Goal: Book appointment/travel/reservation

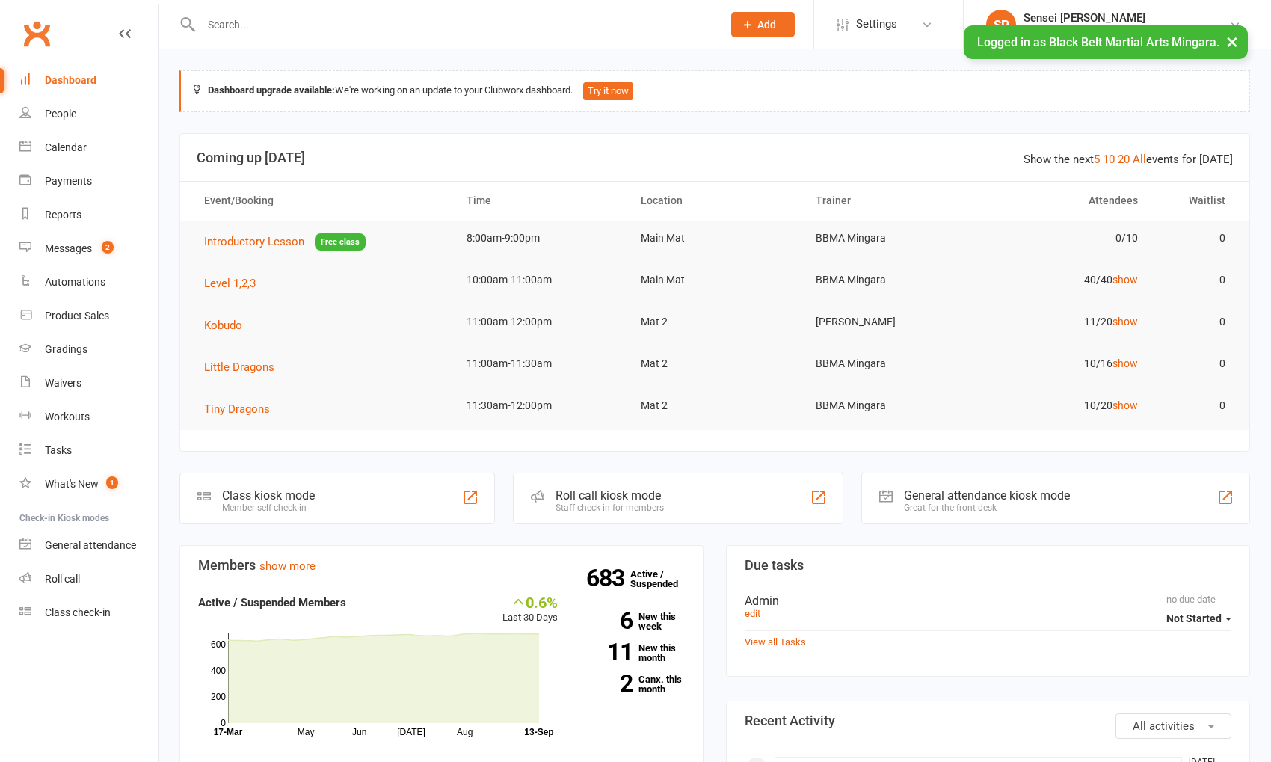
click at [312, 8] on div at bounding box center [445, 24] width 532 height 49
click at [307, 23] on input "text" at bounding box center [454, 24] width 515 height 21
paste input "[PERSON_NAME]"
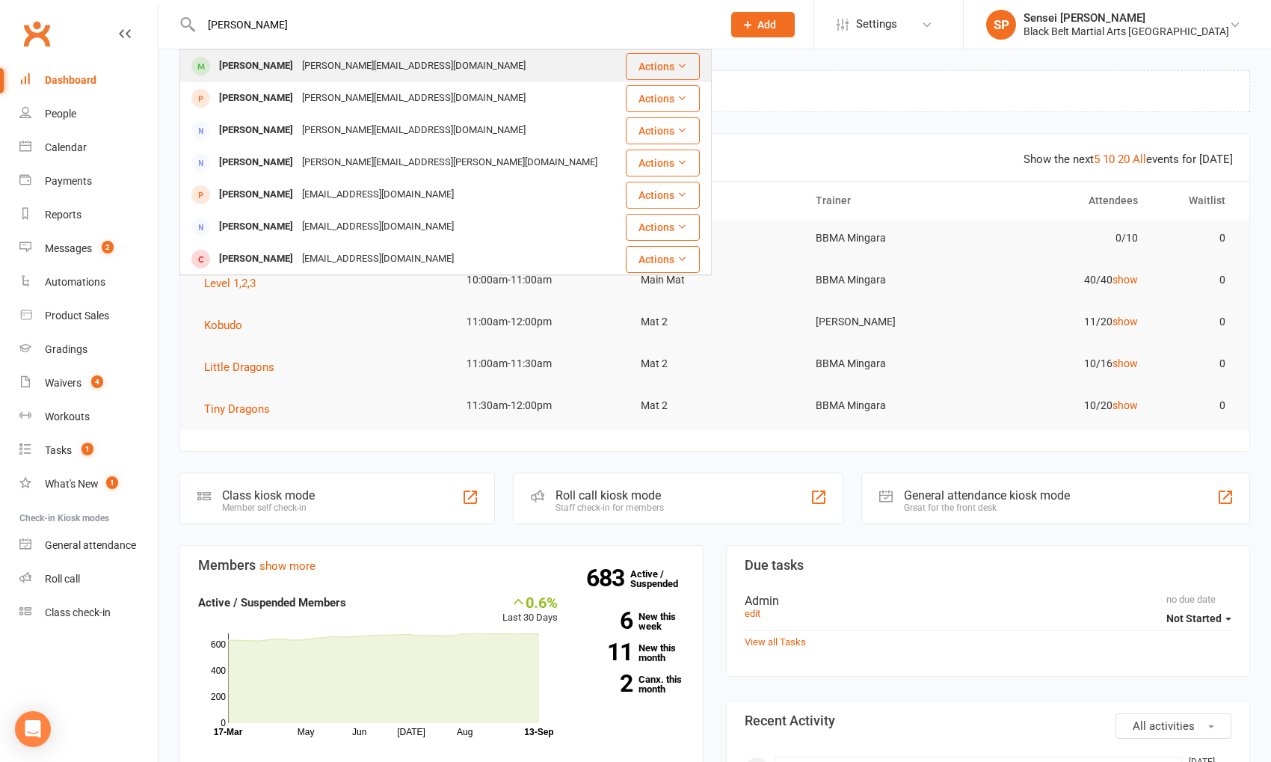
type input "[PERSON_NAME]"
click at [309, 58] on div "[PERSON_NAME][EMAIL_ADDRESS][DOMAIN_NAME]" at bounding box center [414, 66] width 233 height 22
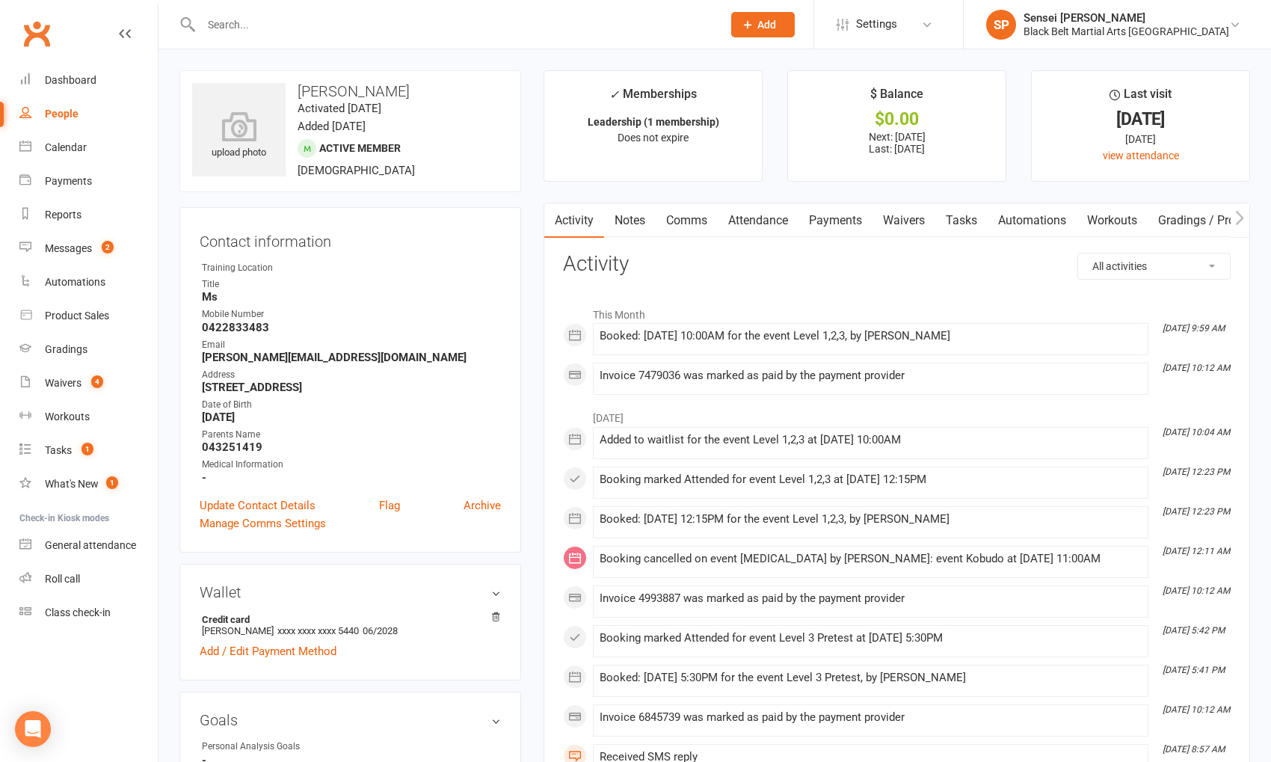
click at [215, 22] on input "text" at bounding box center [454, 24] width 515 height 21
paste input "Jaxson Caldwell"
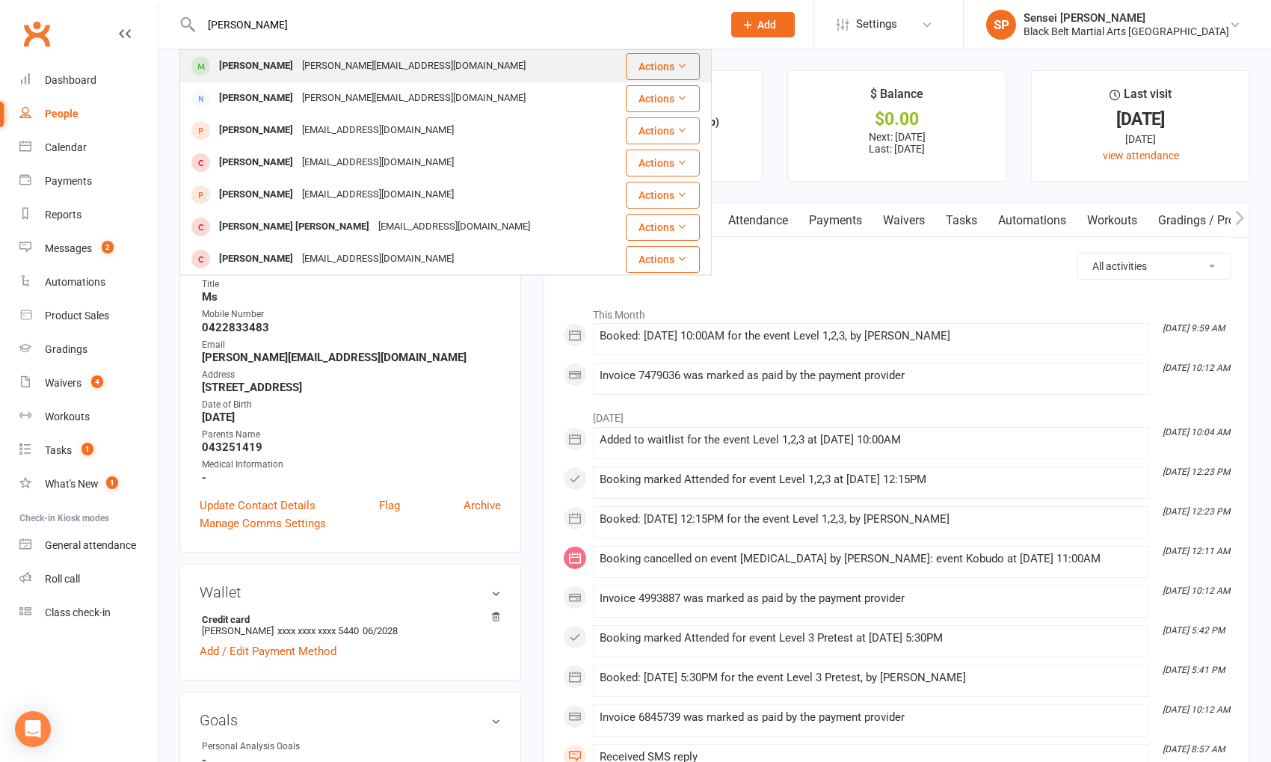
type input "Jaxson Caldwell"
click at [252, 73] on div "Jaxson Caldwell" at bounding box center [256, 66] width 83 height 22
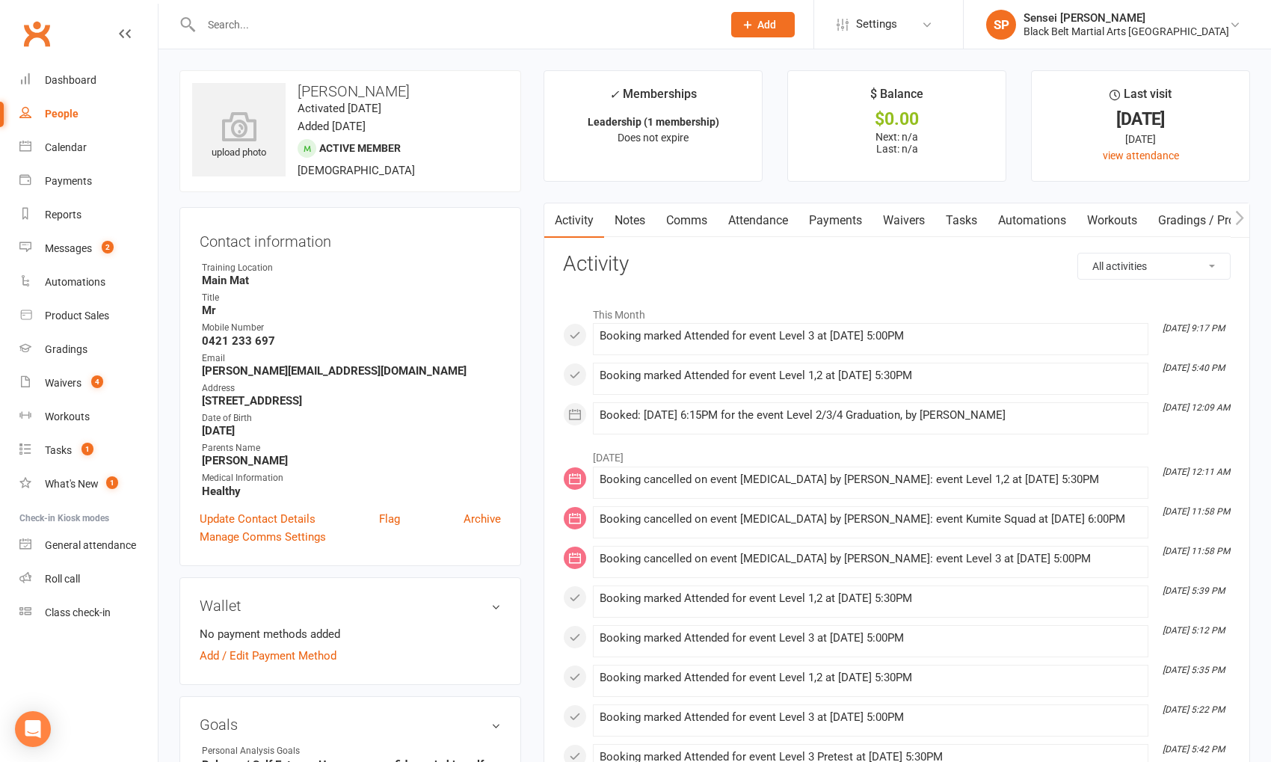
click at [301, 20] on input "text" at bounding box center [454, 24] width 515 height 21
paste input "[PERSON_NAME]"
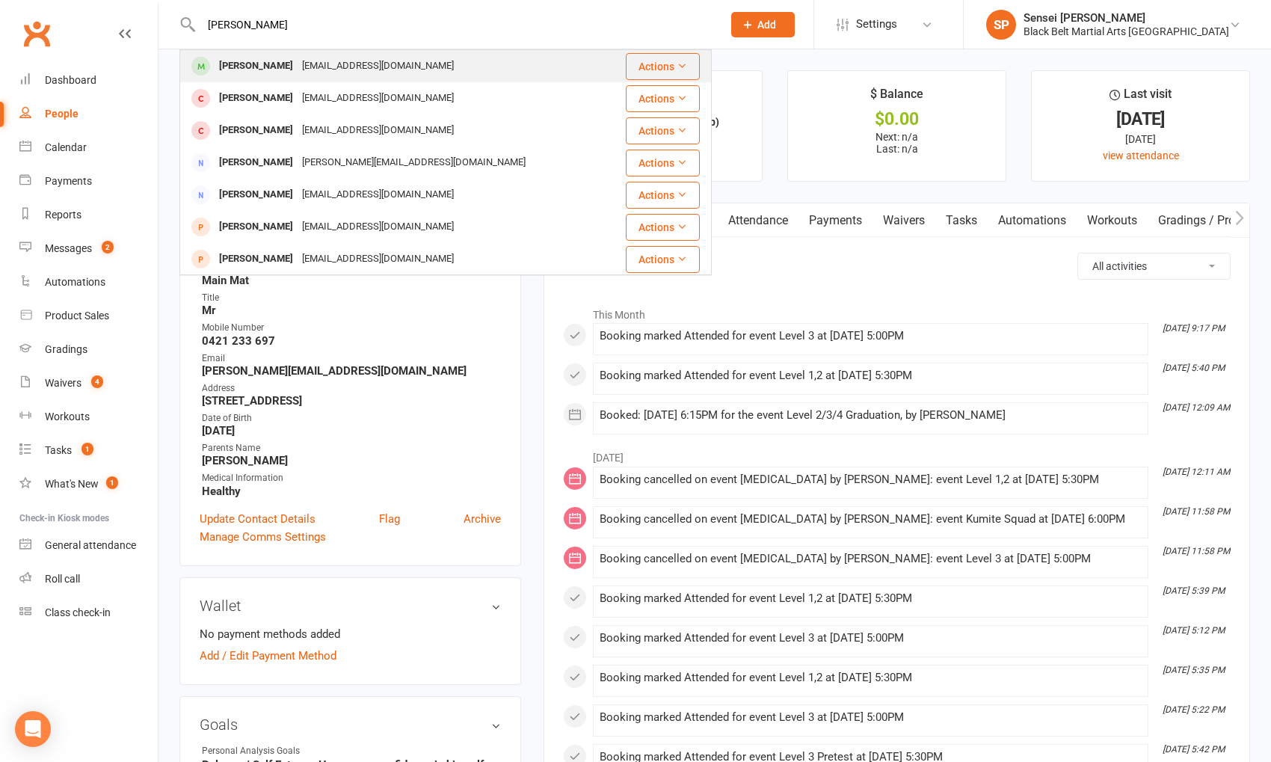
type input "[PERSON_NAME]"
click at [298, 67] on div "[EMAIL_ADDRESS][DOMAIN_NAME]" at bounding box center [378, 66] width 161 height 22
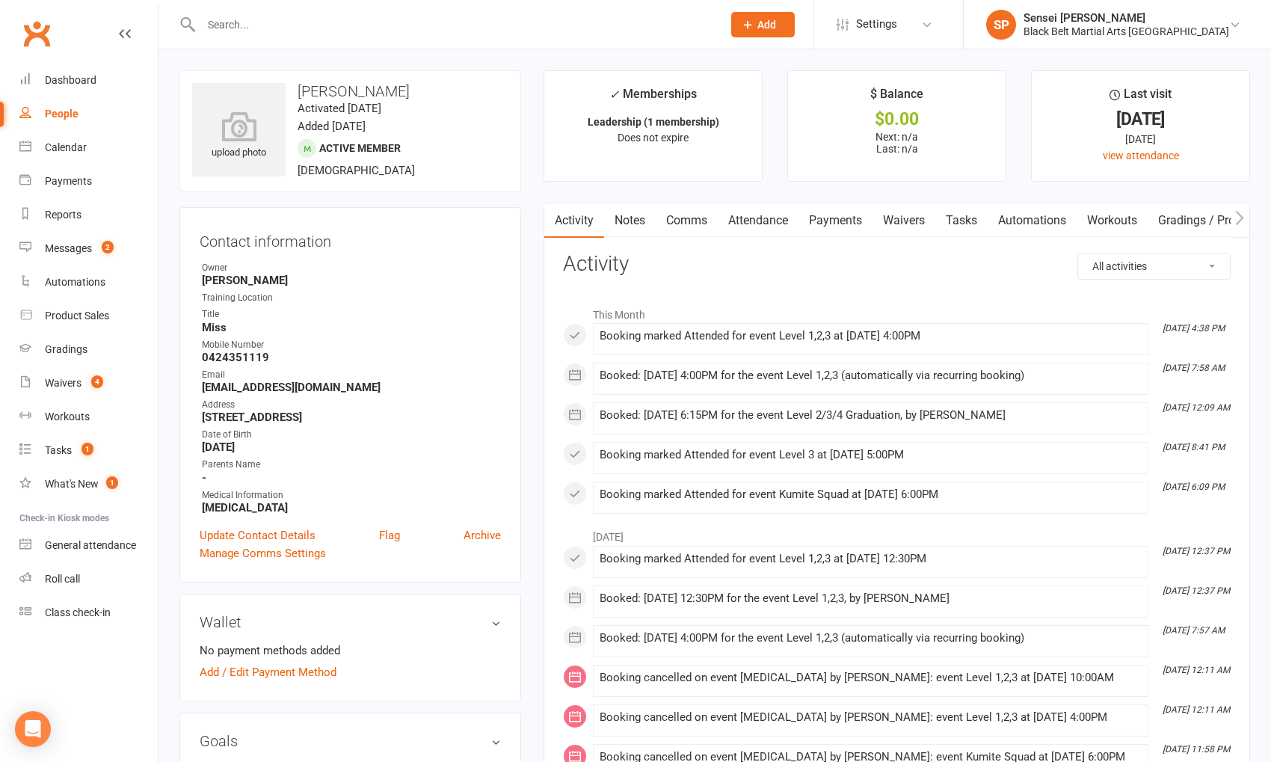
click at [251, 35] on div at bounding box center [445, 24] width 532 height 49
click at [259, 17] on input "text" at bounding box center [454, 24] width 515 height 21
paste input "Eliana Diamandaras"
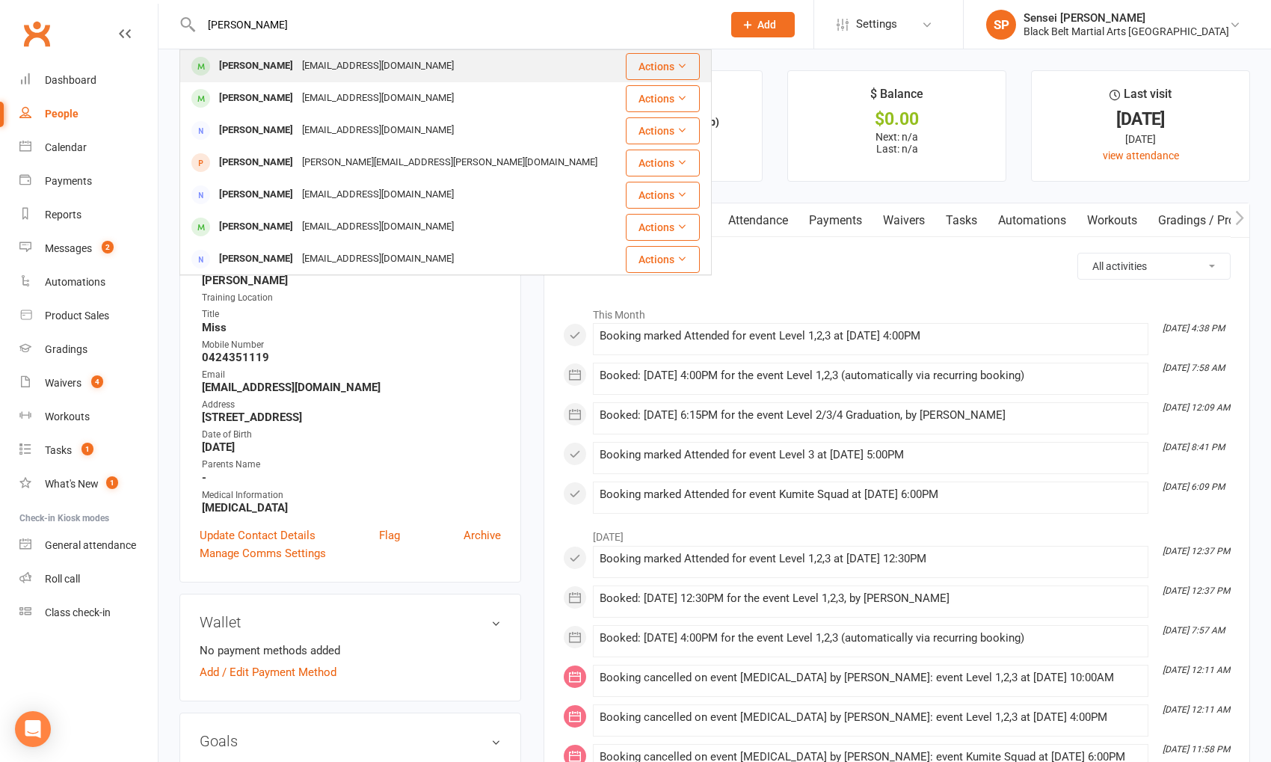
type input "Eliana Diamandaras"
click at [272, 78] on div "Eliana Diamandaras c_ireneg@hotmail.com" at bounding box center [401, 66] width 441 height 31
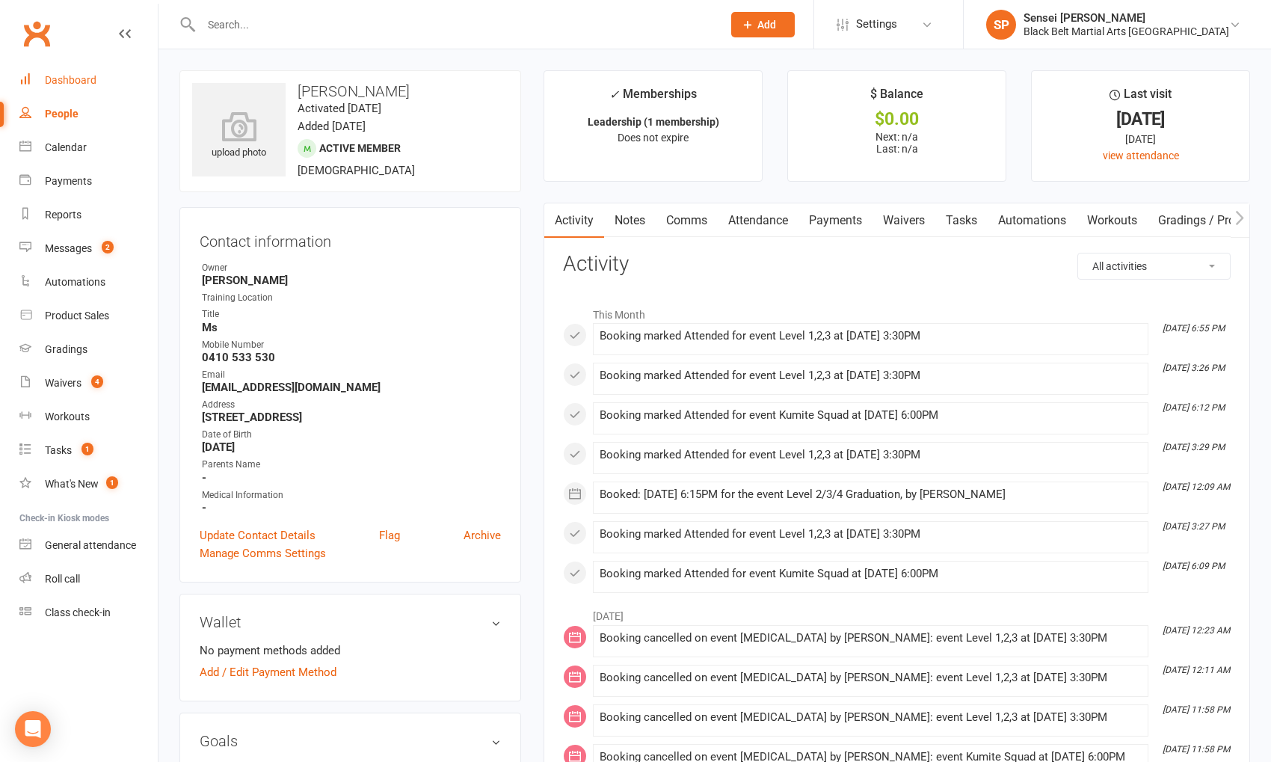
click at [44, 82] on link "Dashboard" at bounding box center [88, 81] width 138 height 34
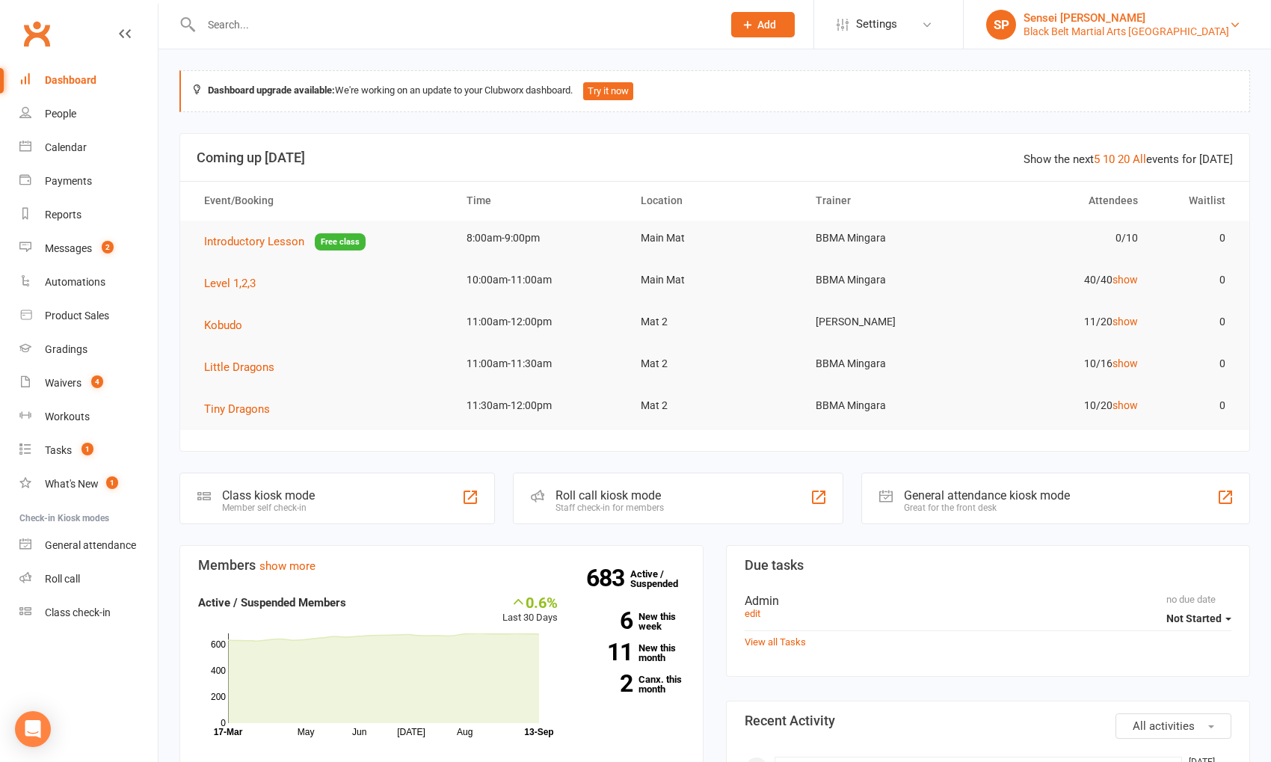
click at [1174, 25] on div "Black Belt Martial Arts [GEOGRAPHIC_DATA]" at bounding box center [1127, 31] width 206 height 13
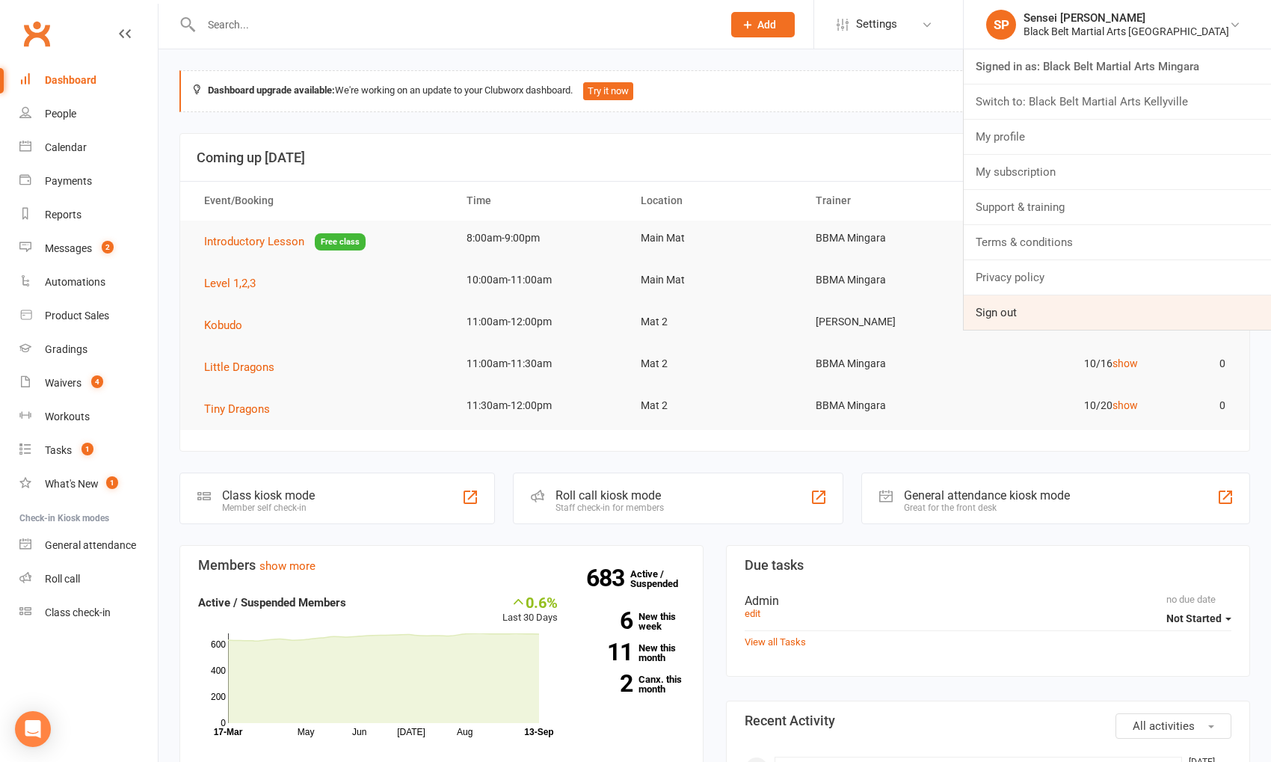
click at [1136, 321] on link "Sign out" at bounding box center [1117, 312] width 307 height 34
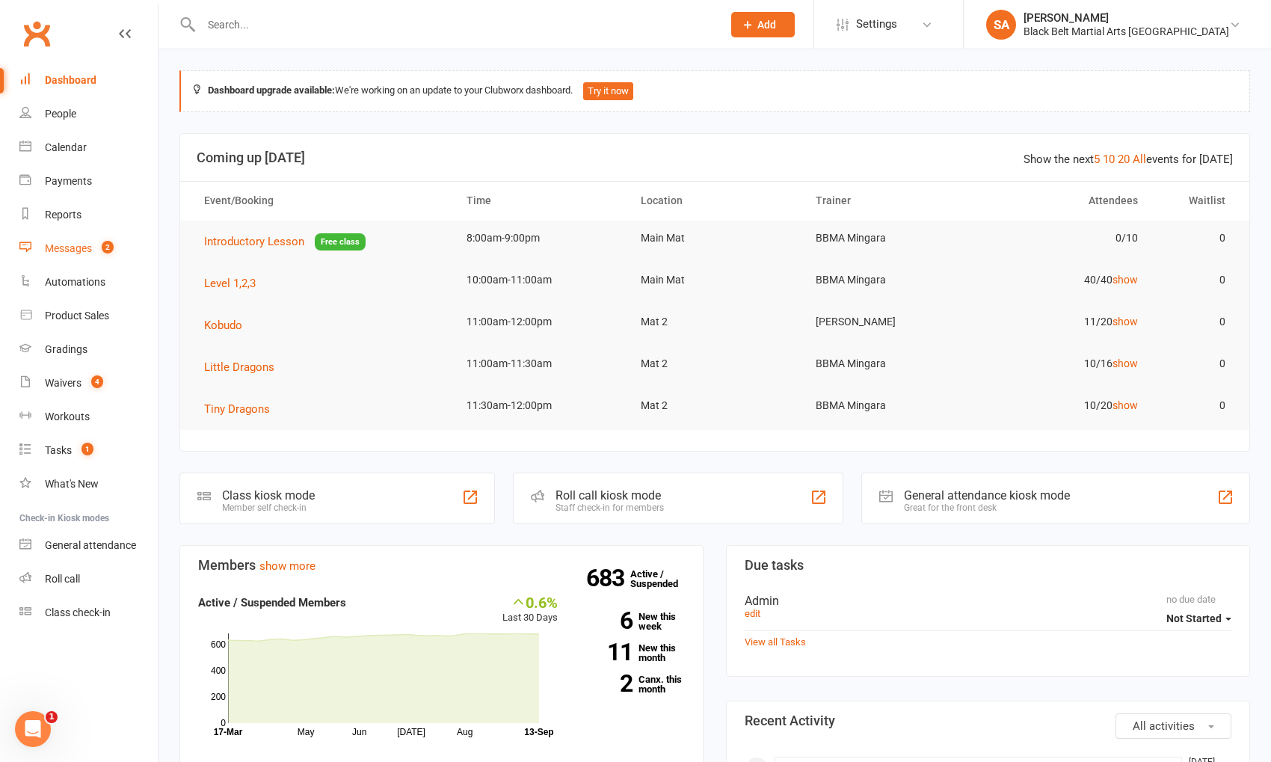
click at [73, 245] on div "Messages" at bounding box center [68, 248] width 47 height 12
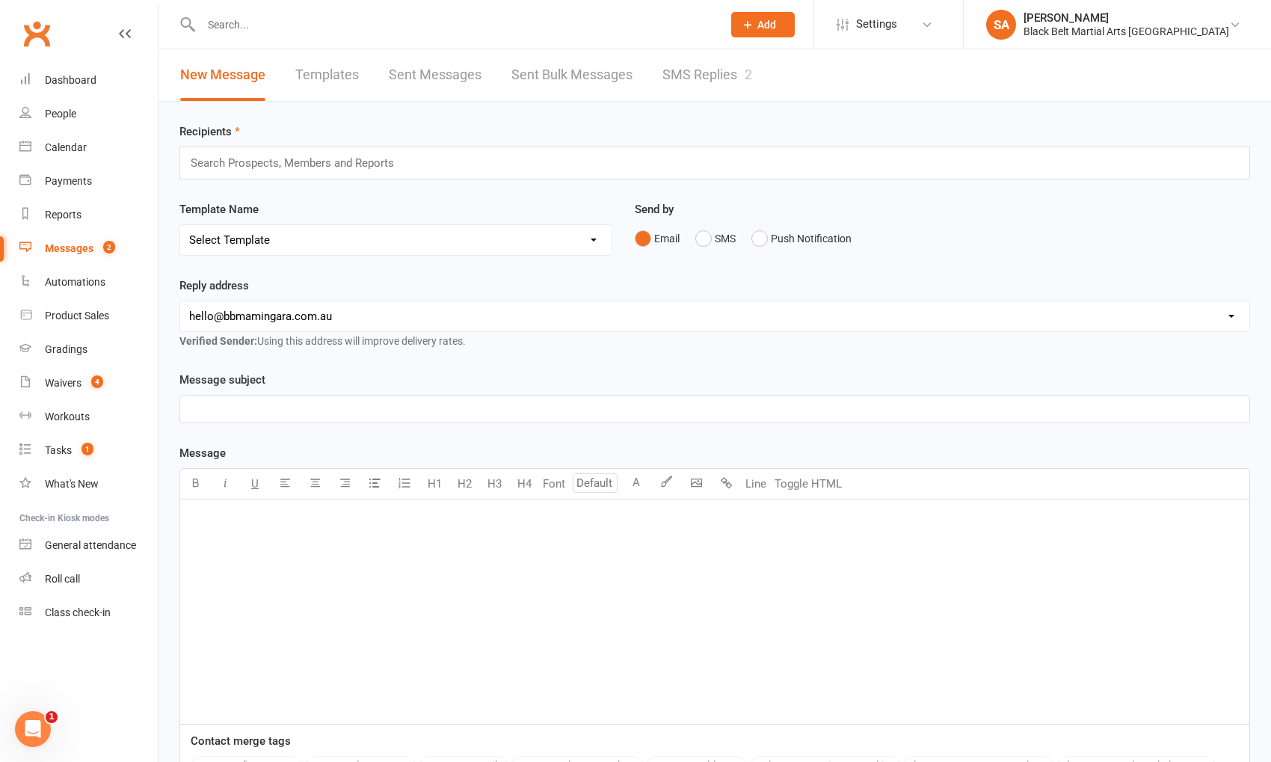
click at [726, 87] on link "SMS Replies 2" at bounding box center [708, 75] width 90 height 52
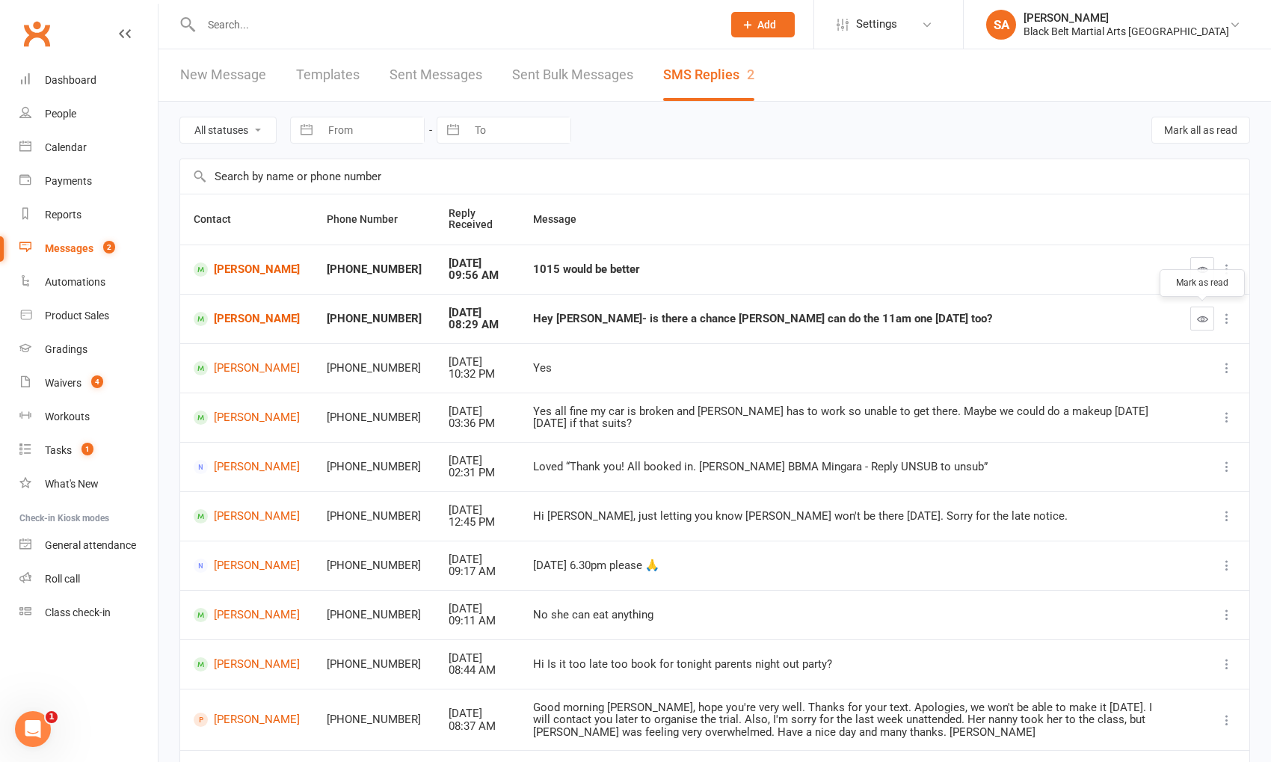
click at [1198, 317] on icon "button" at bounding box center [1202, 318] width 11 height 11
click at [225, 313] on link "[PERSON_NAME]" at bounding box center [247, 319] width 106 height 14
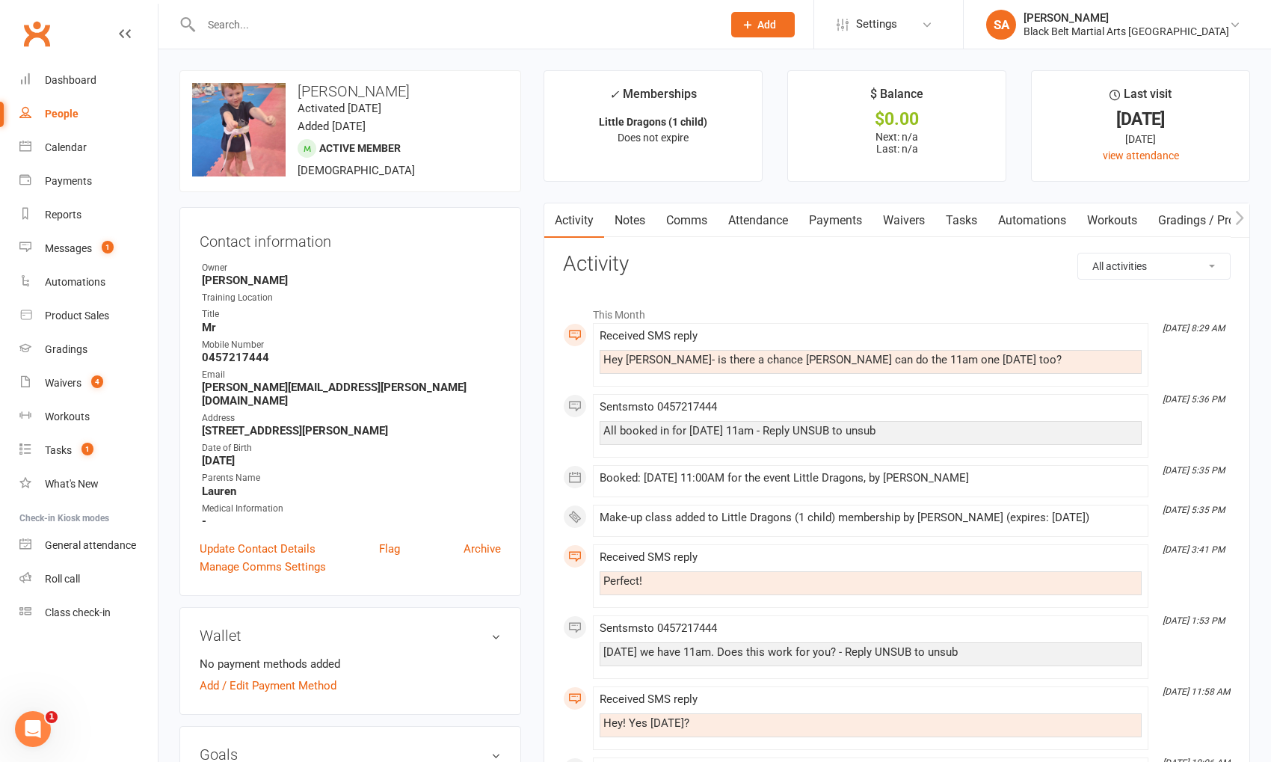
click at [672, 220] on link "Comms" at bounding box center [687, 220] width 62 height 34
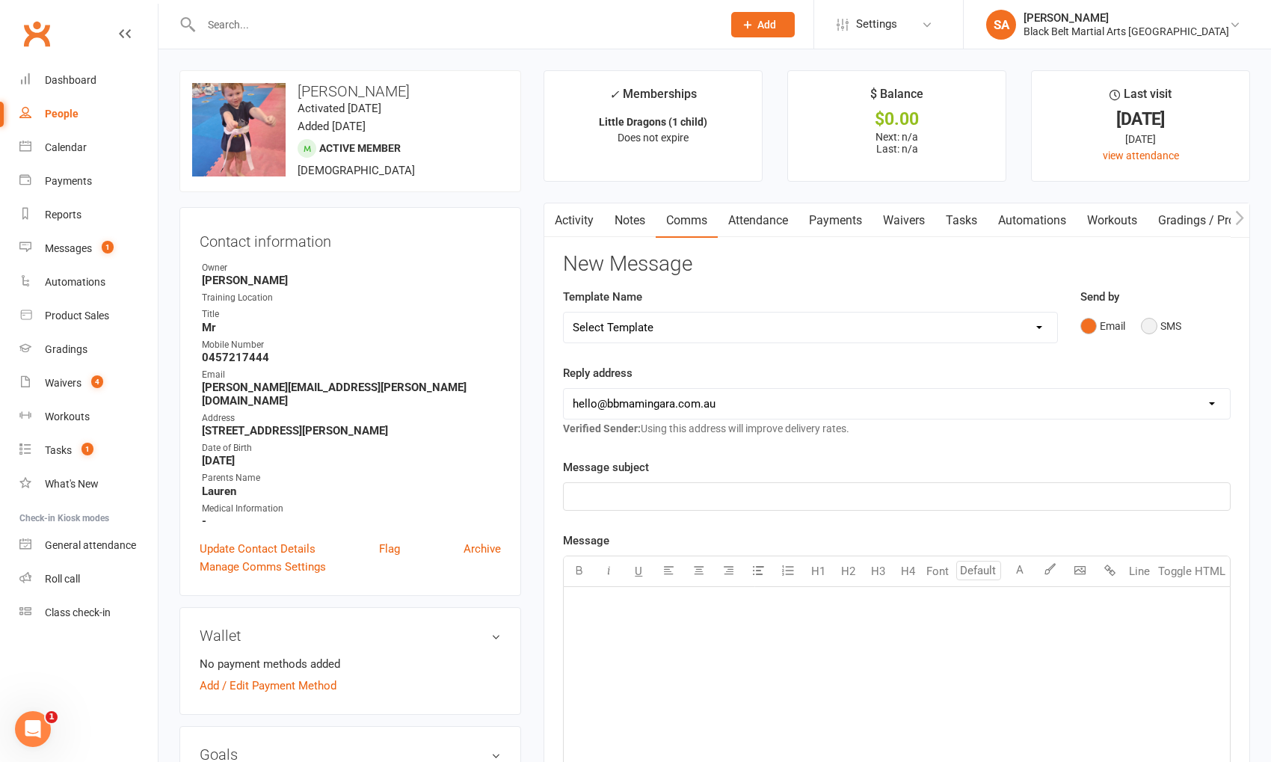
click at [1157, 322] on button "SMS" at bounding box center [1161, 326] width 40 height 28
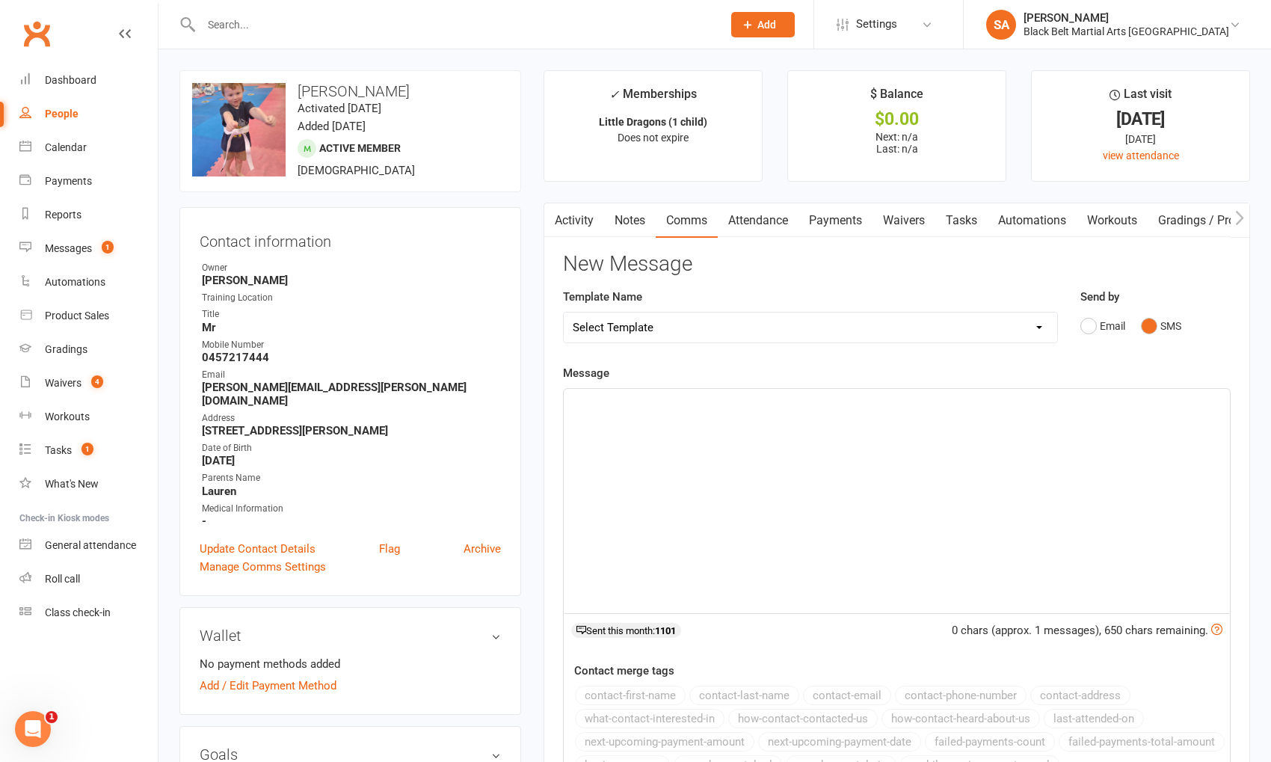
click at [893, 555] on div "﻿" at bounding box center [897, 501] width 666 height 224
click at [747, 225] on link "Attendance" at bounding box center [758, 220] width 81 height 34
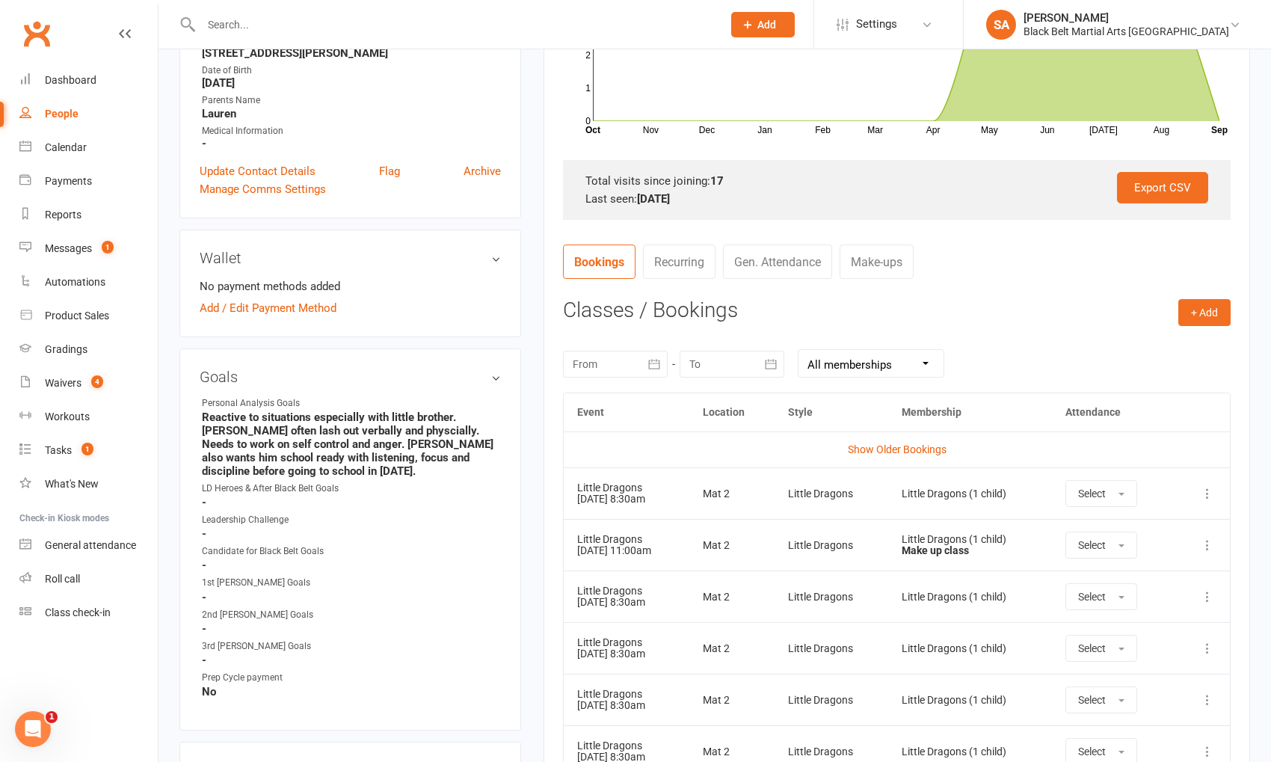
scroll to position [374, 0]
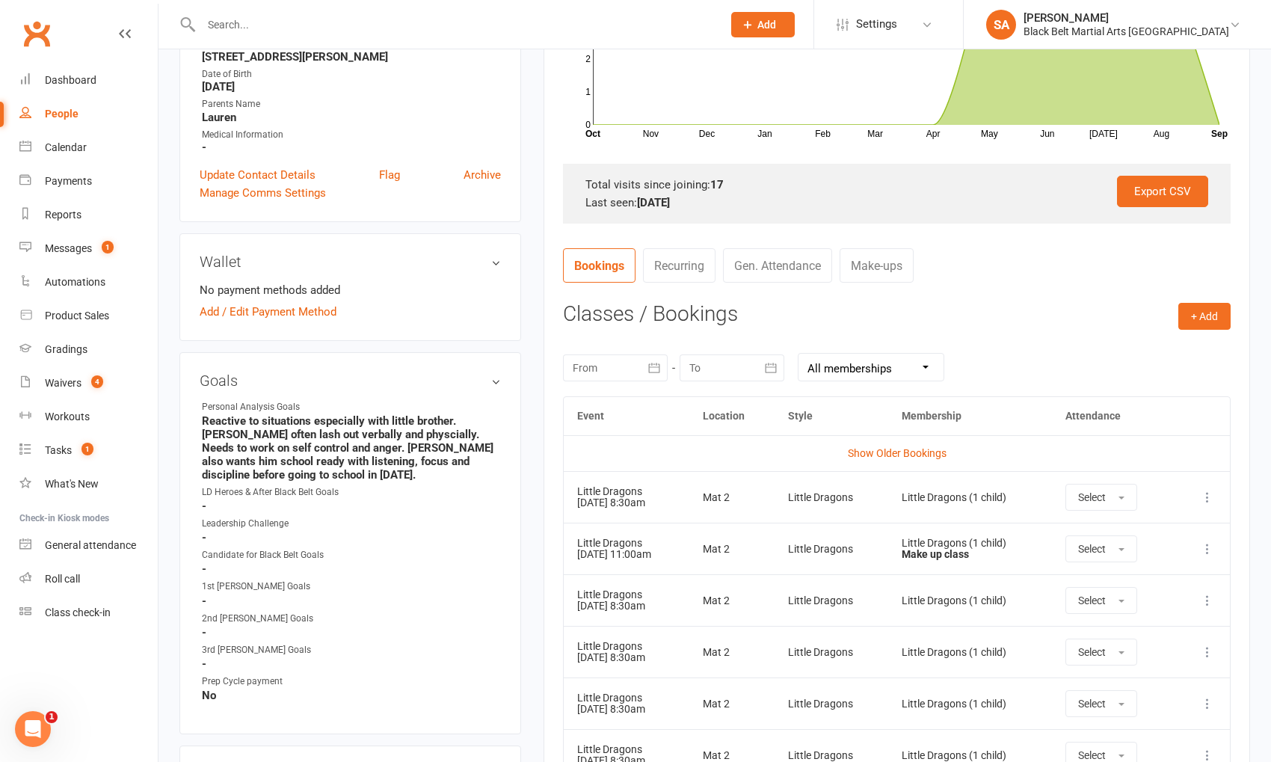
click at [615, 379] on div "[DATE] Sun Mon Tue Wed Thu Fri Sat 36 31 01 02 03 04 05 06 37 07 08 09 10 11 12…" at bounding box center [897, 367] width 668 height 58
click at [613, 363] on div at bounding box center [615, 367] width 105 height 27
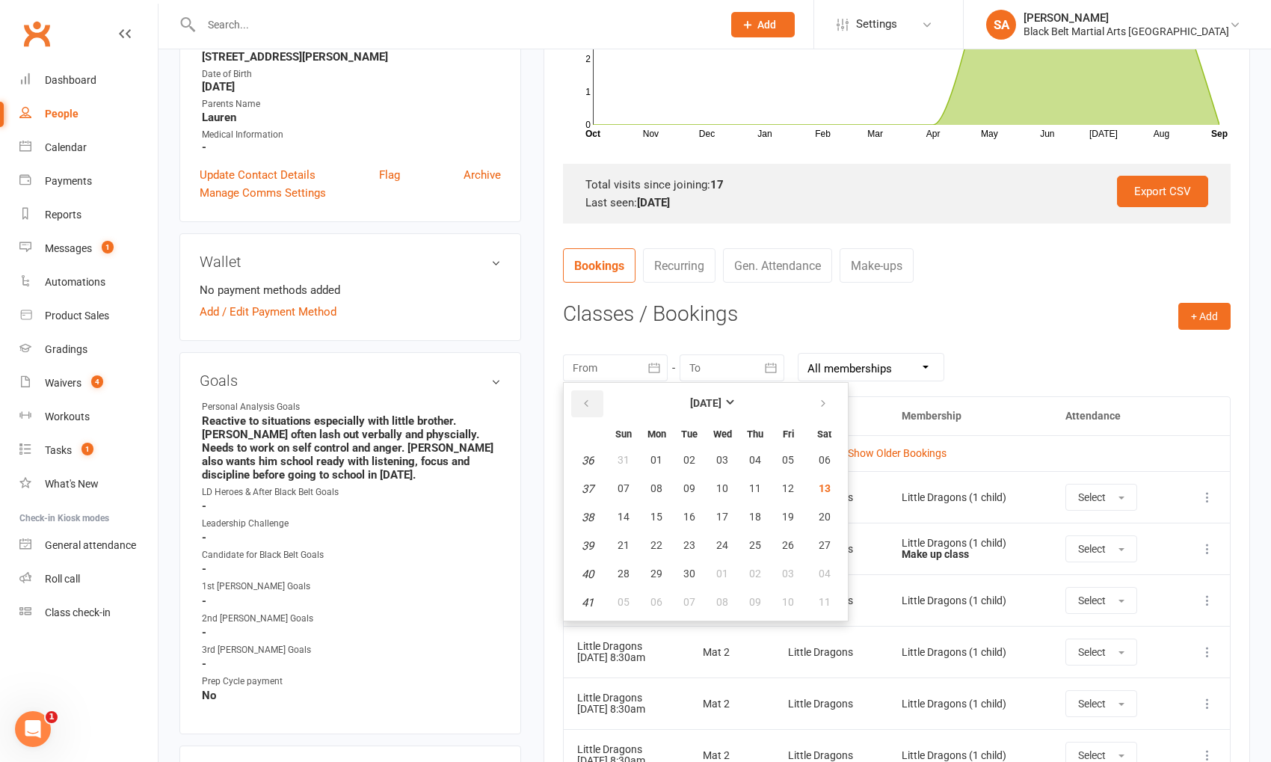
drag, startPoint x: 589, startPoint y: 399, endPoint x: 600, endPoint y: 403, distance: 11.8
click at [589, 399] on icon "button" at bounding box center [586, 404] width 10 height 12
click at [754, 460] on span "31" at bounding box center [755, 460] width 12 height 12
type input "[DATE]"
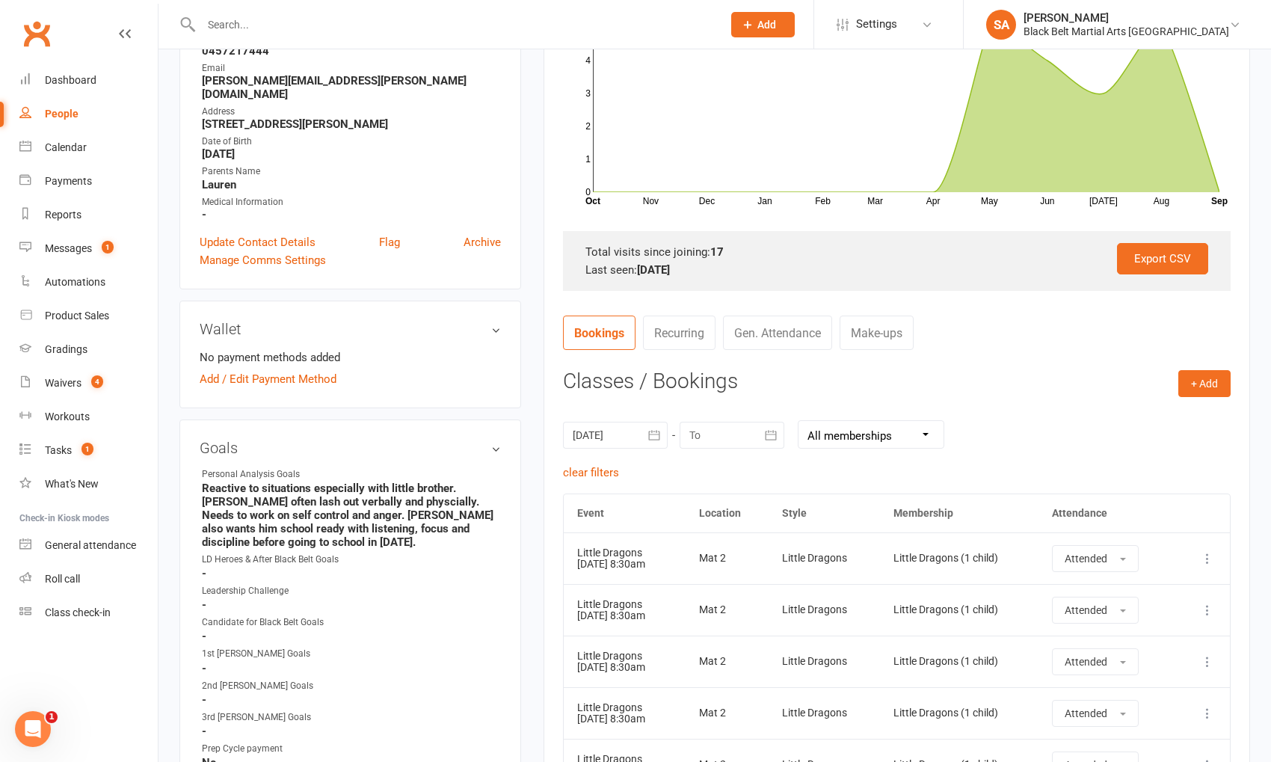
scroll to position [319, 0]
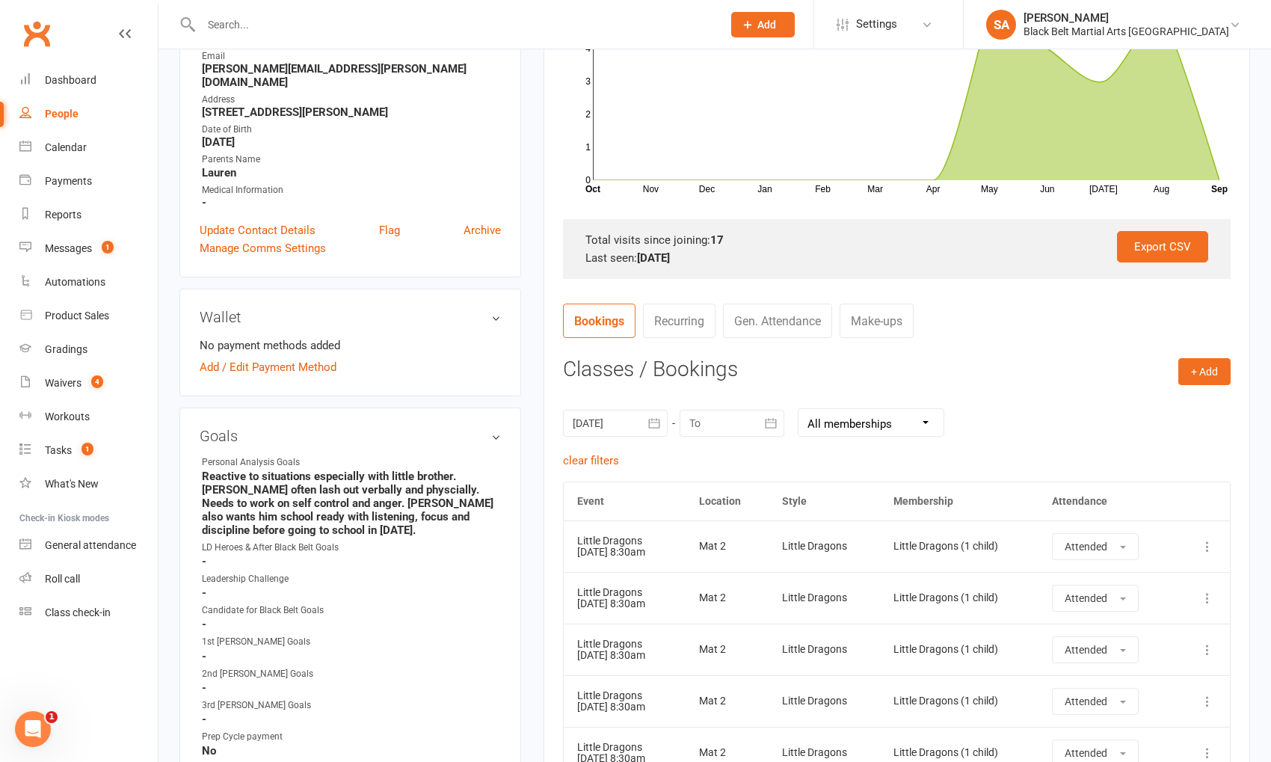
click at [720, 423] on div at bounding box center [732, 423] width 105 height 27
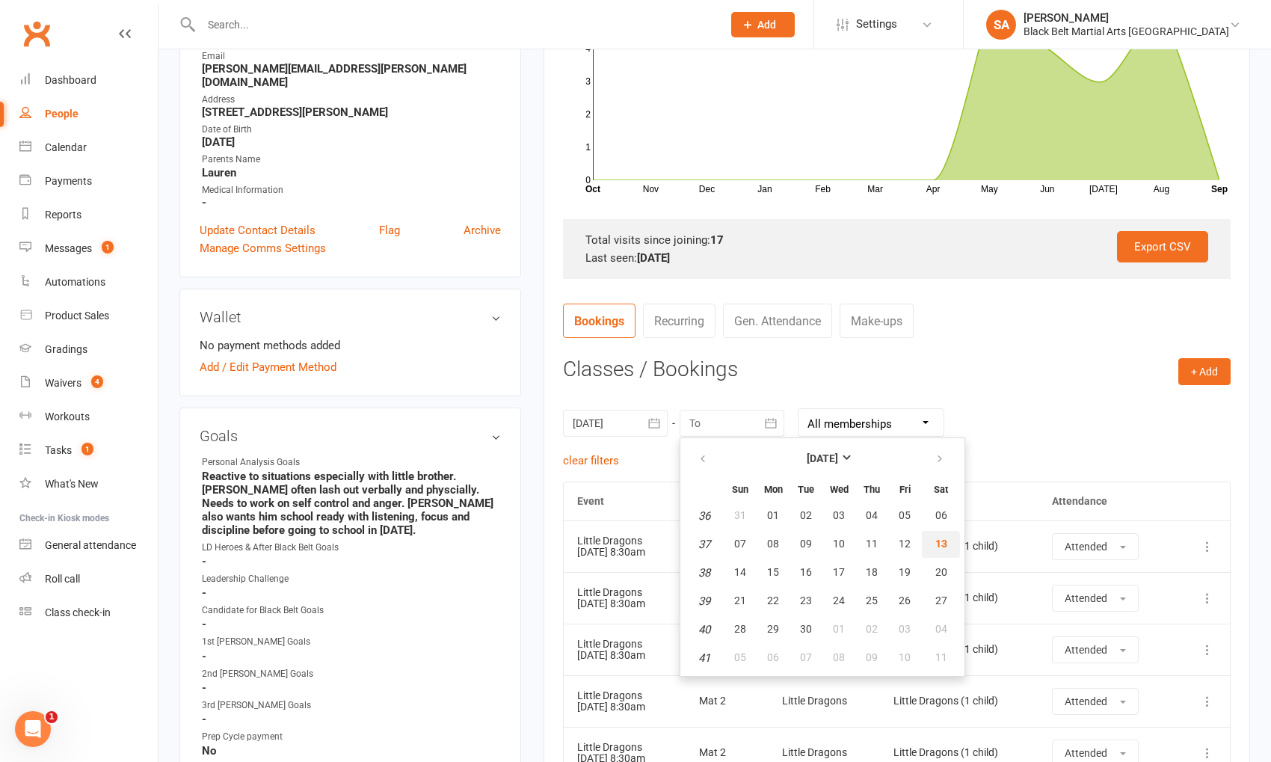
click at [930, 539] on button "13" at bounding box center [941, 544] width 38 height 27
type input "[DATE]"
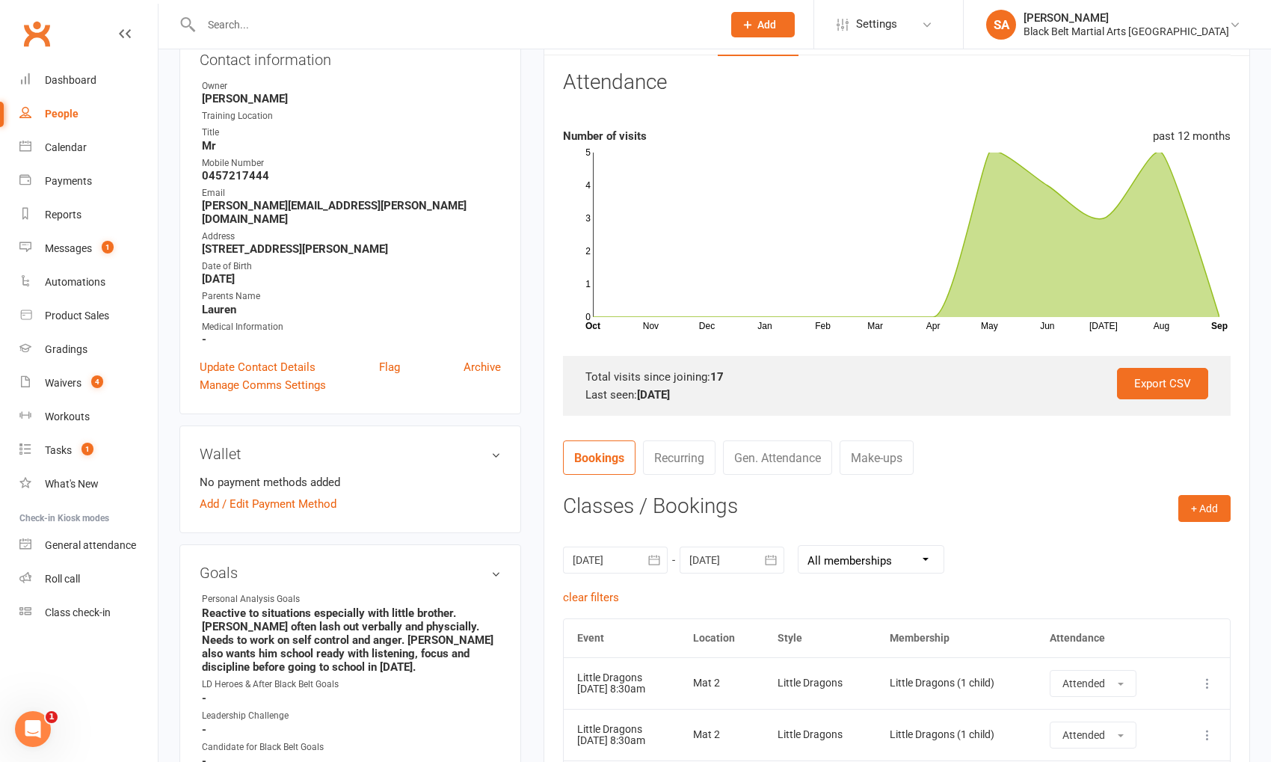
scroll to position [0, 0]
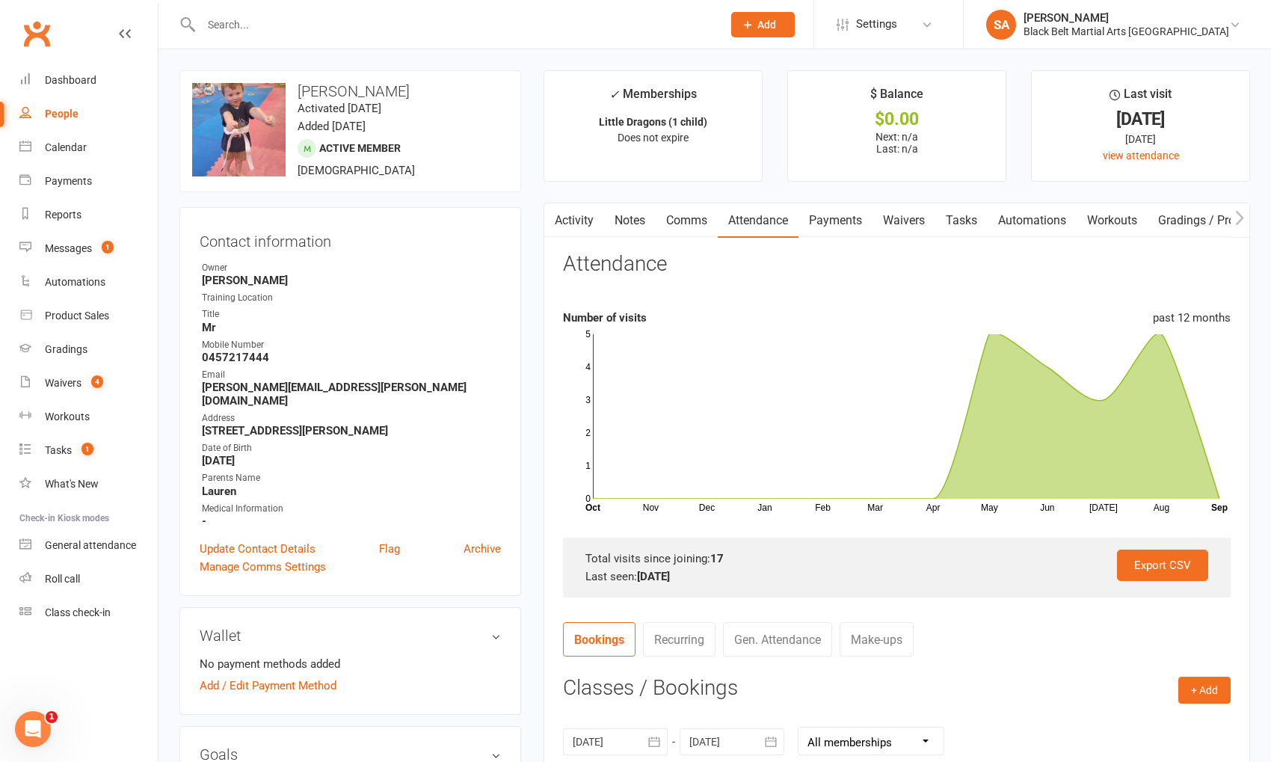
click at [698, 231] on link "Comms" at bounding box center [687, 220] width 62 height 34
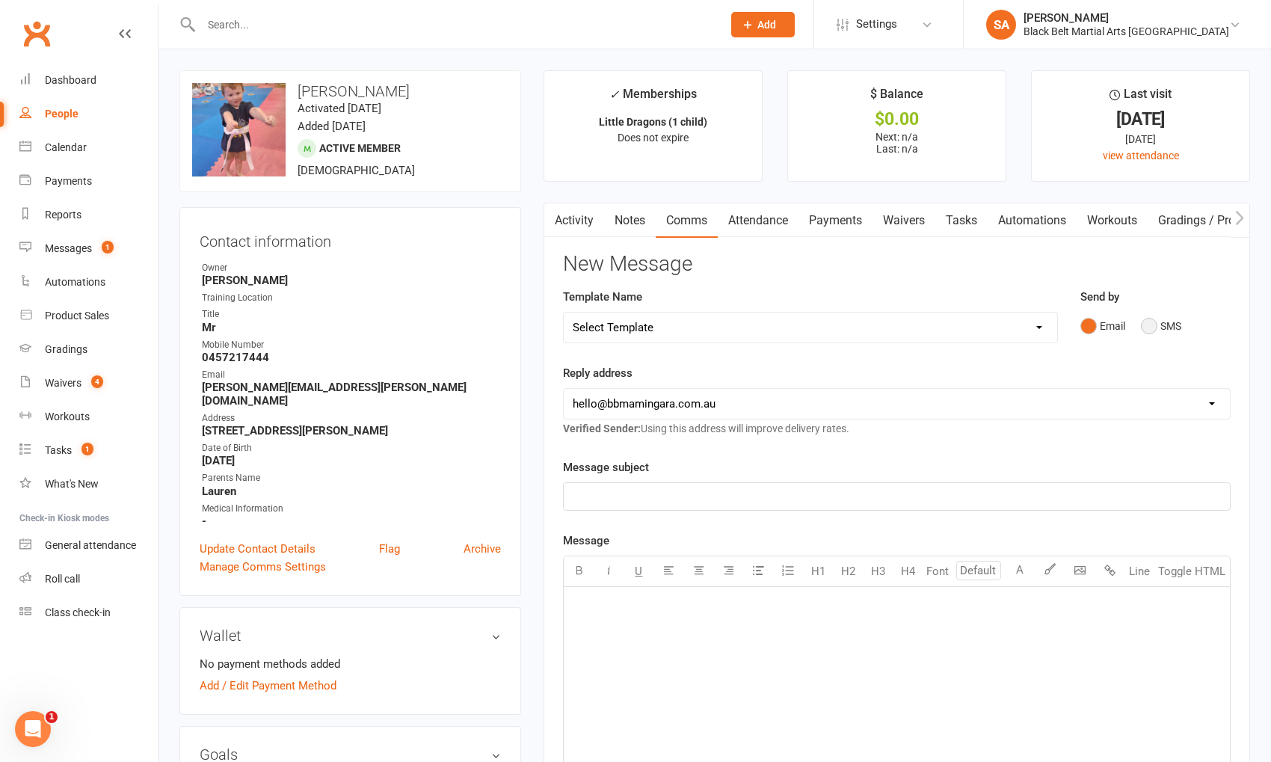
click at [1155, 322] on button "SMS" at bounding box center [1161, 326] width 40 height 28
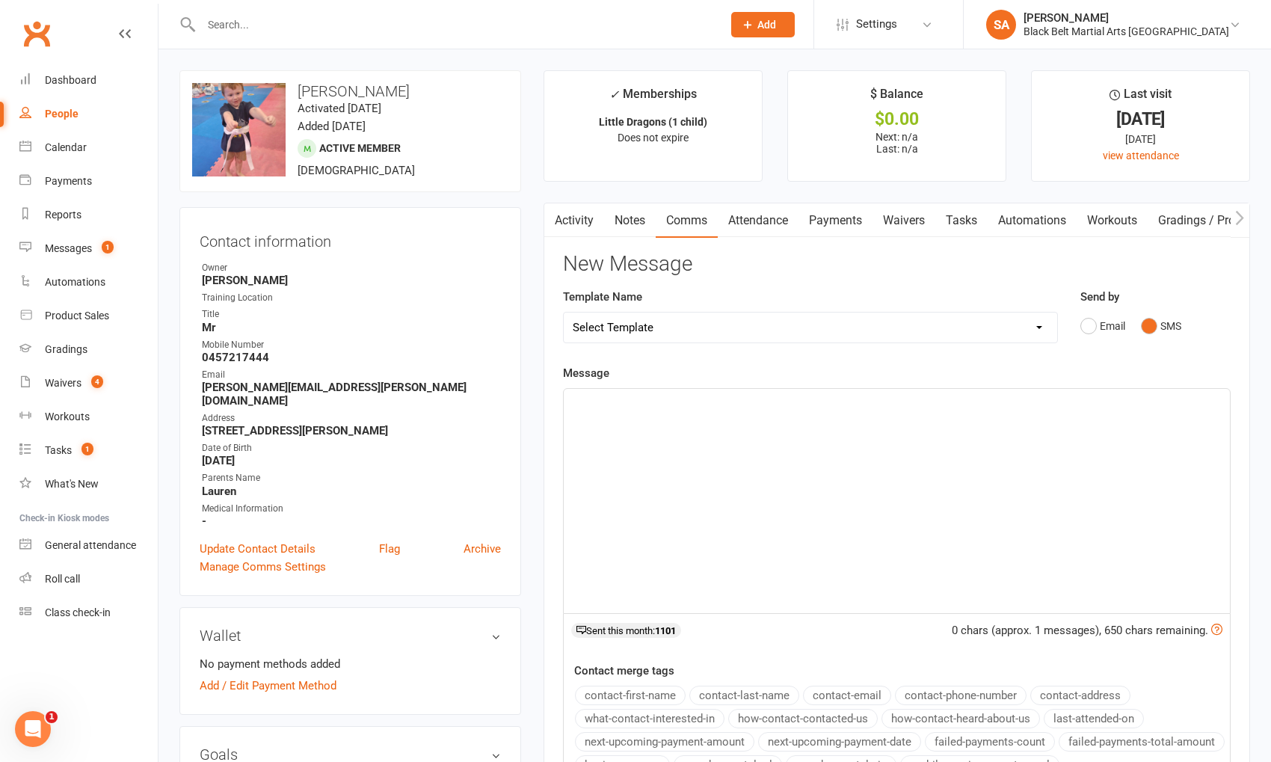
click at [861, 502] on div "﻿" at bounding box center [897, 501] width 666 height 224
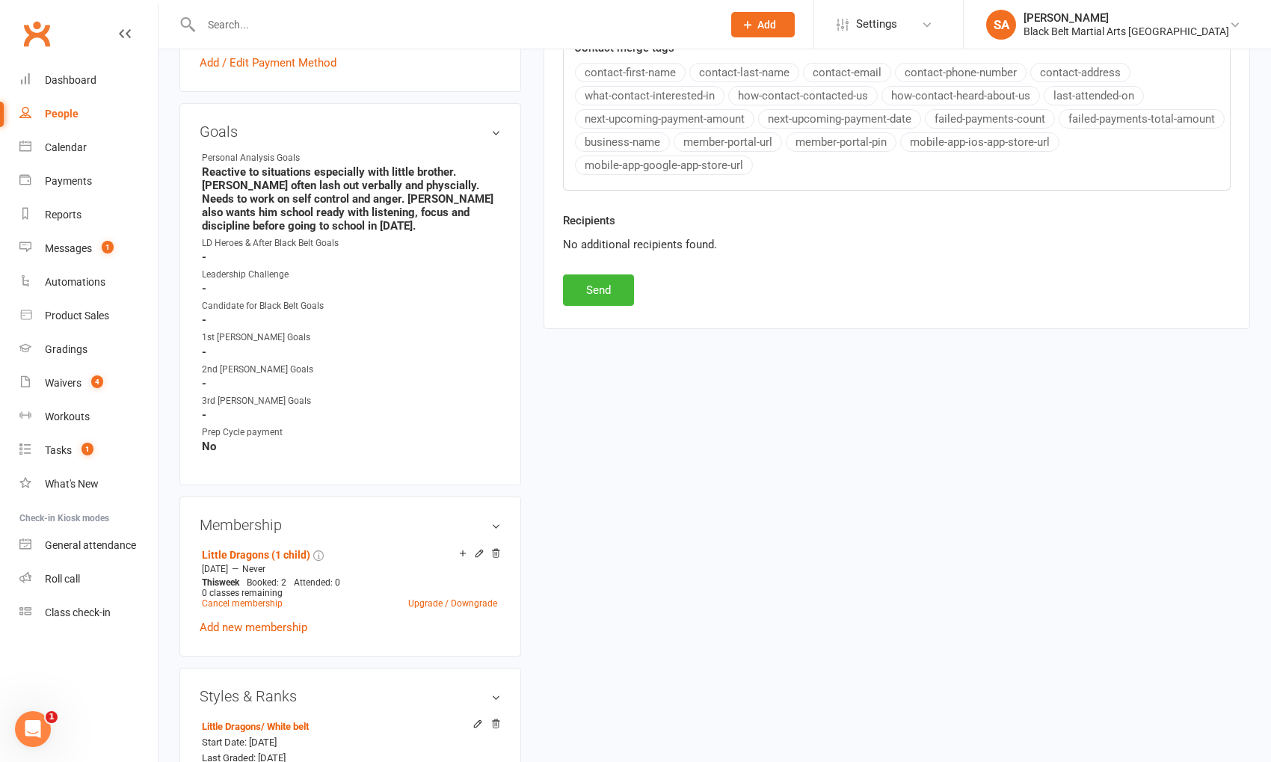
scroll to position [612, 0]
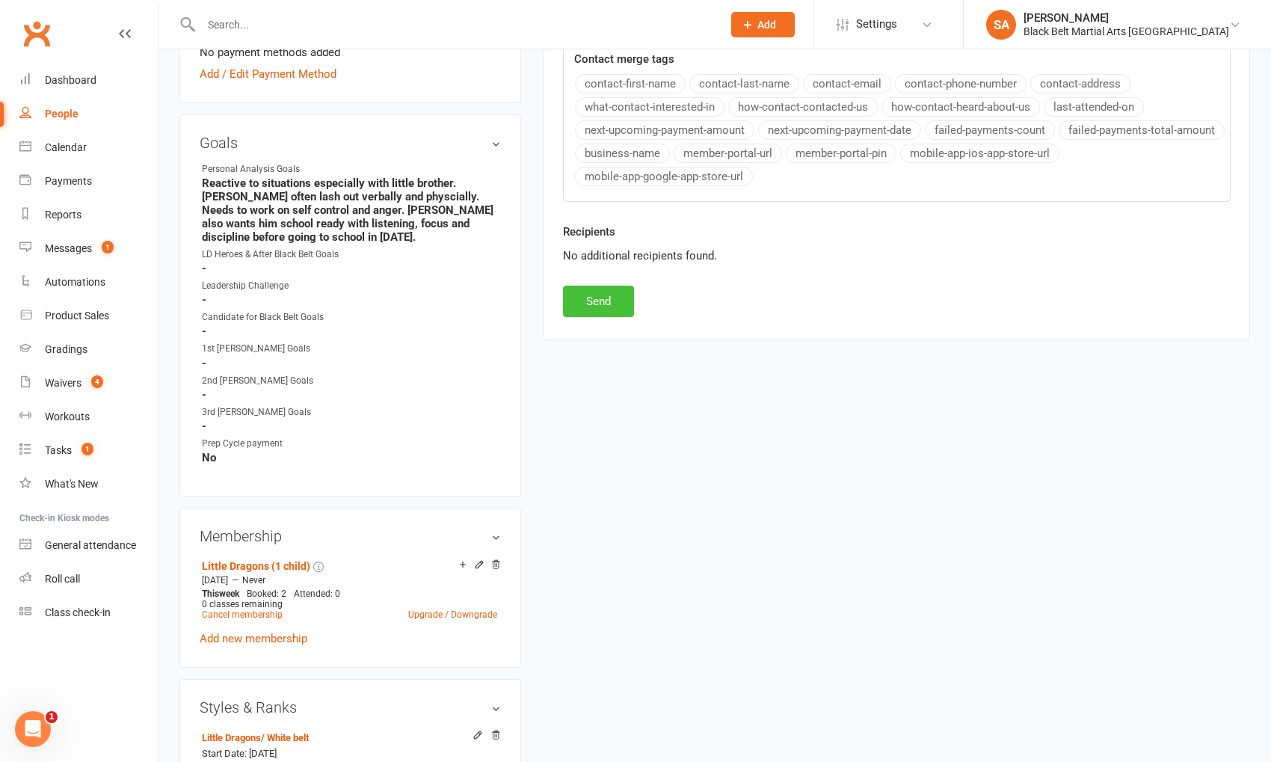
click at [598, 299] on button "Send" at bounding box center [598, 301] width 71 height 31
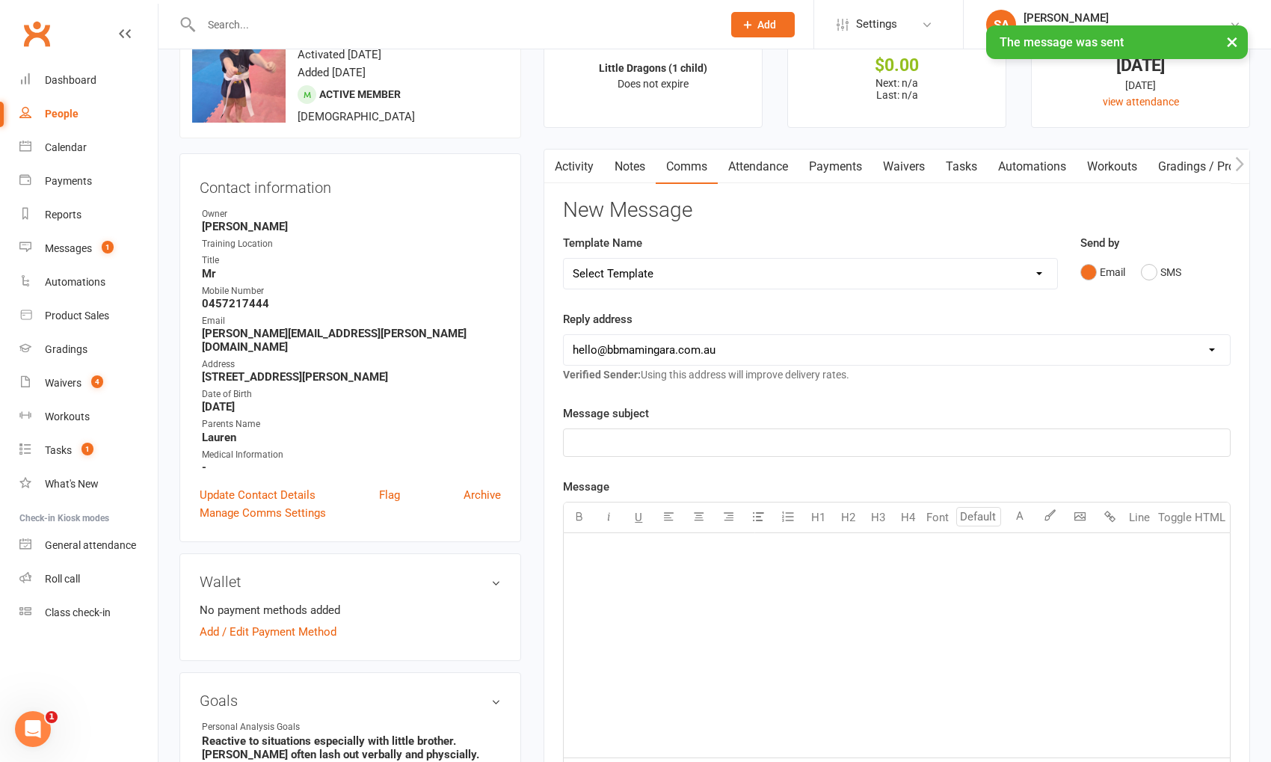
scroll to position [0, 0]
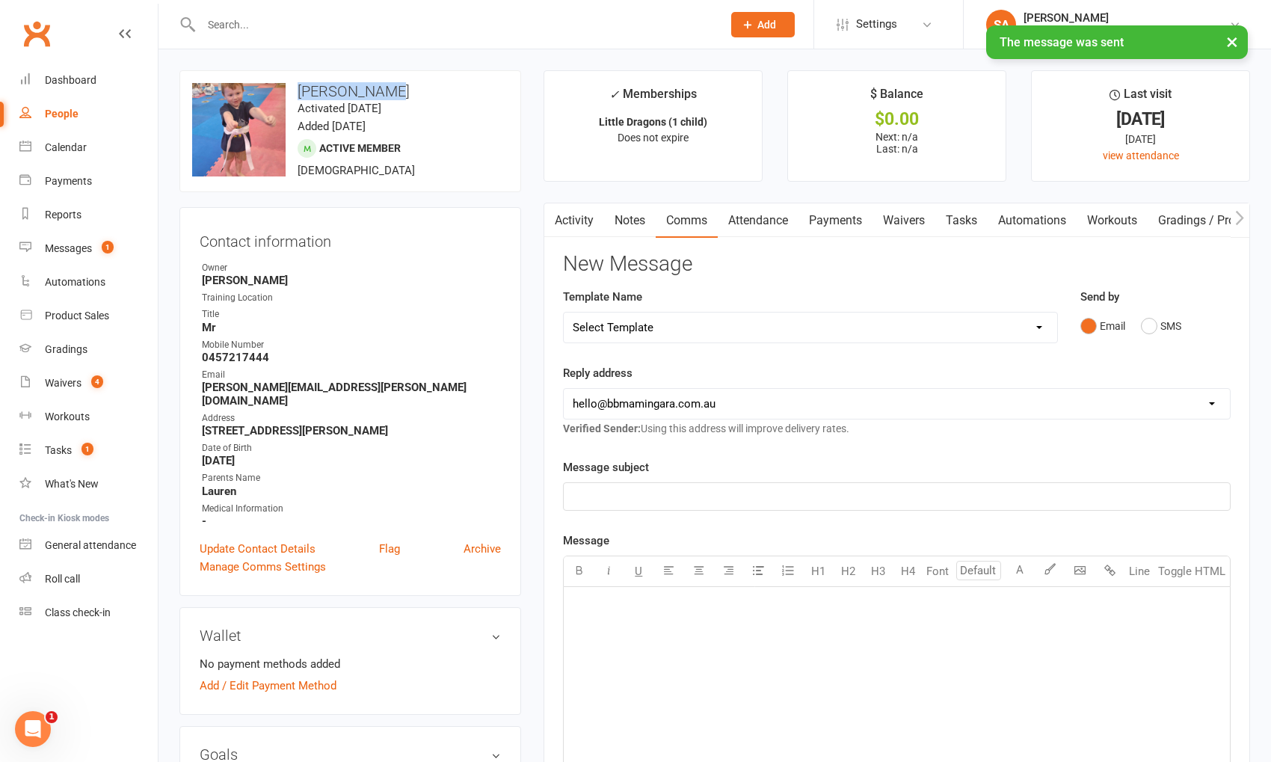
drag, startPoint x: 398, startPoint y: 84, endPoint x: 307, endPoint y: 80, distance: 90.6
click at [307, 80] on div "upload photo change photo [PERSON_NAME] Activated [DATE] Added [DATE] Active me…" at bounding box center [350, 131] width 342 height 122
copy h3 "[PERSON_NAME]"
click at [744, 212] on link "Attendance" at bounding box center [758, 220] width 81 height 34
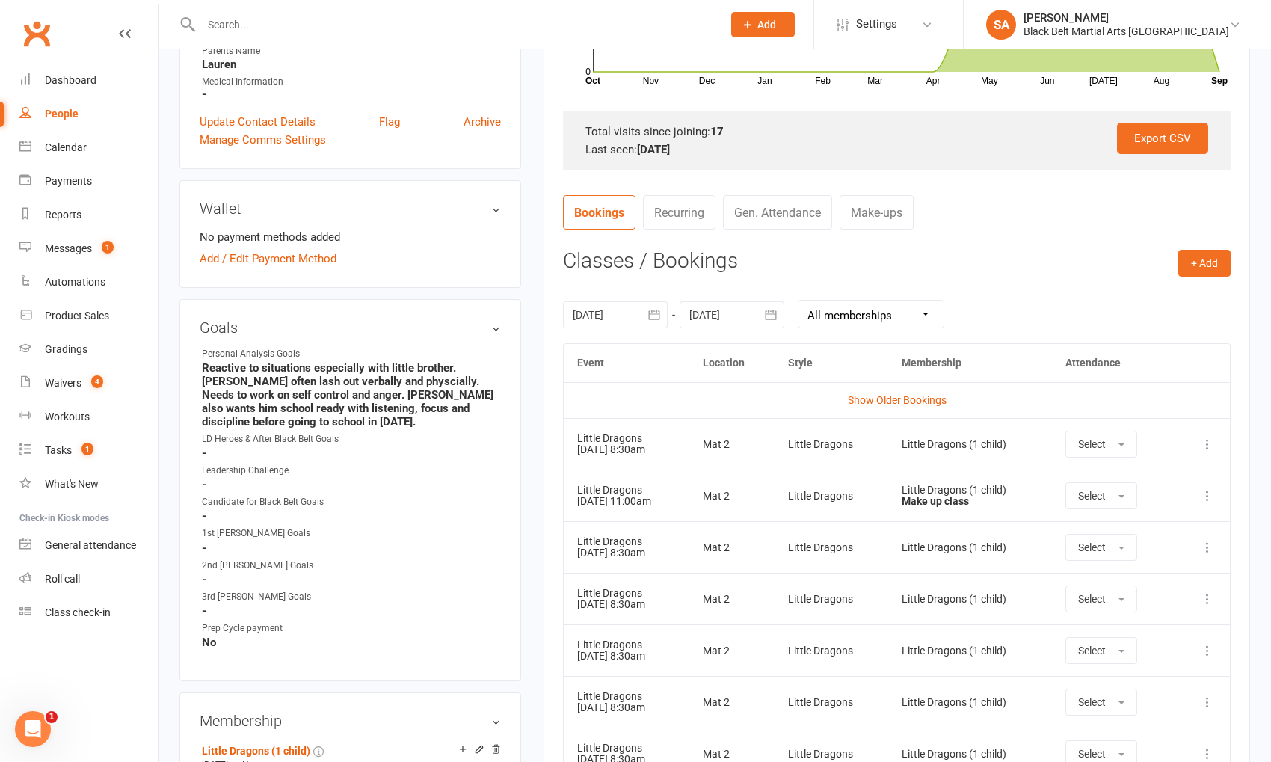
scroll to position [429, 0]
click at [1204, 441] on icon at bounding box center [1207, 442] width 15 height 15
click at [1202, 387] on td "Show Older Bookings" at bounding box center [897, 399] width 666 height 36
click at [90, 257] on link "Messages 1" at bounding box center [88, 249] width 138 height 34
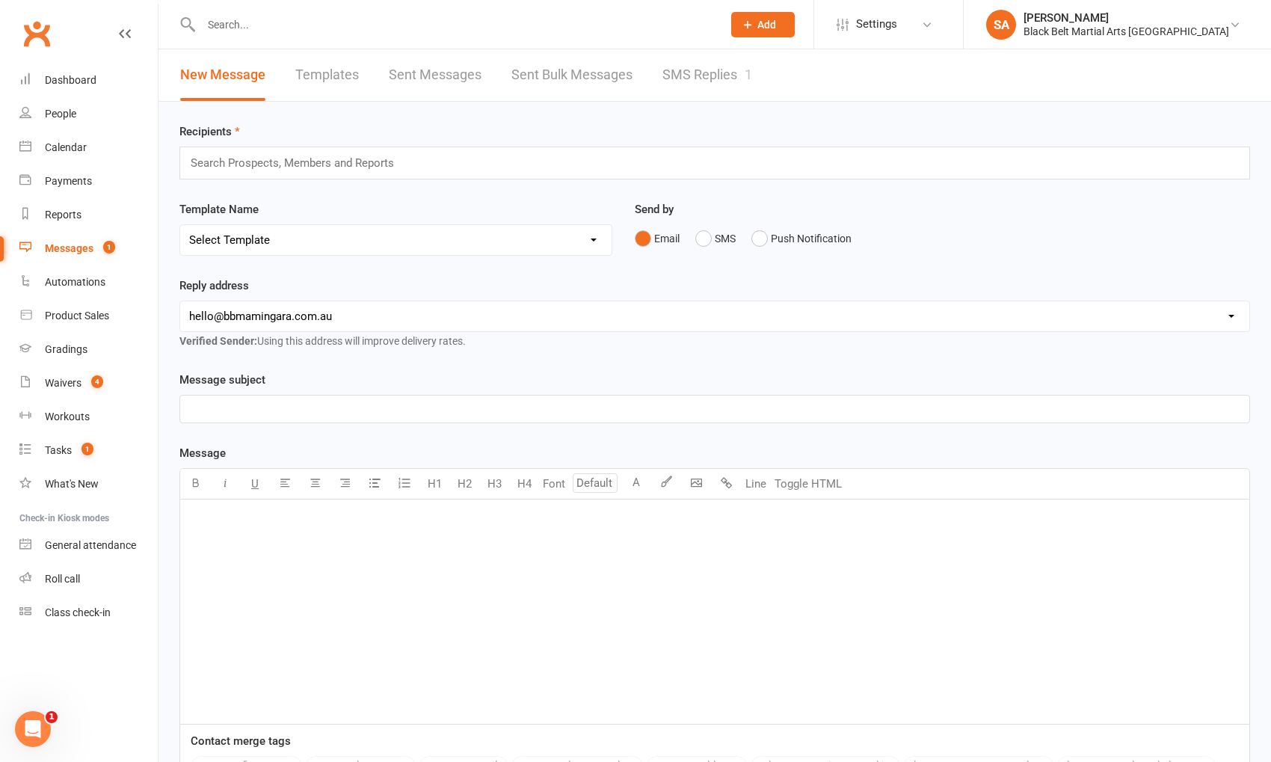
click at [719, 74] on link "SMS Replies 1" at bounding box center [708, 75] width 90 height 52
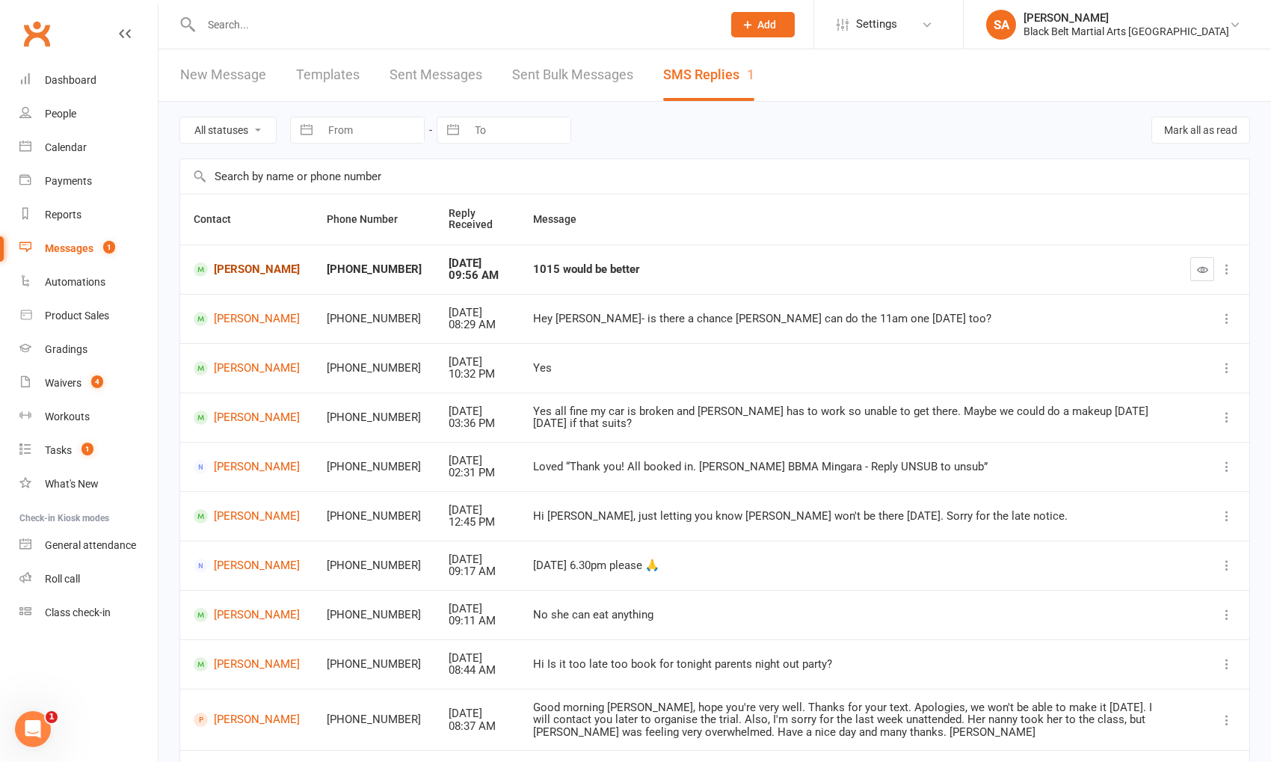
click at [221, 268] on link "[PERSON_NAME]" at bounding box center [247, 270] width 106 height 14
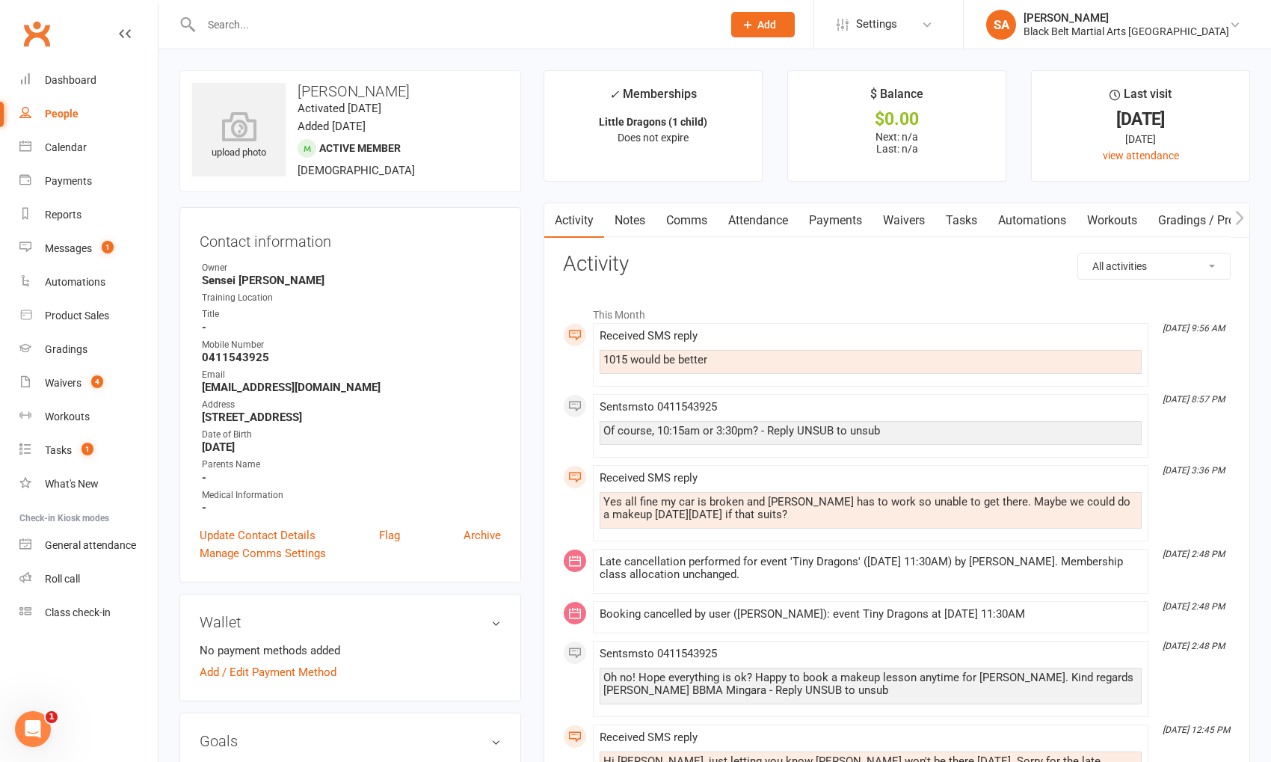
click at [678, 222] on link "Comms" at bounding box center [687, 220] width 62 height 34
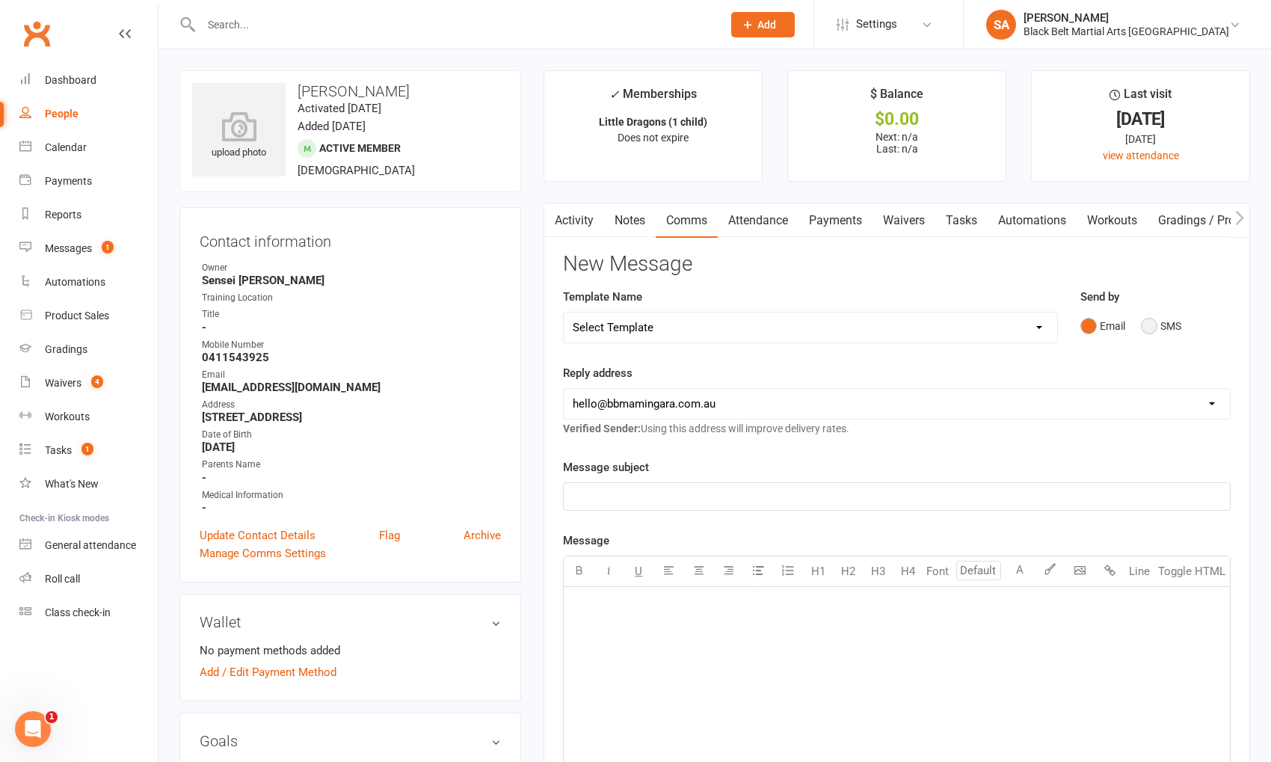
click at [1157, 331] on button "SMS" at bounding box center [1161, 326] width 40 height 28
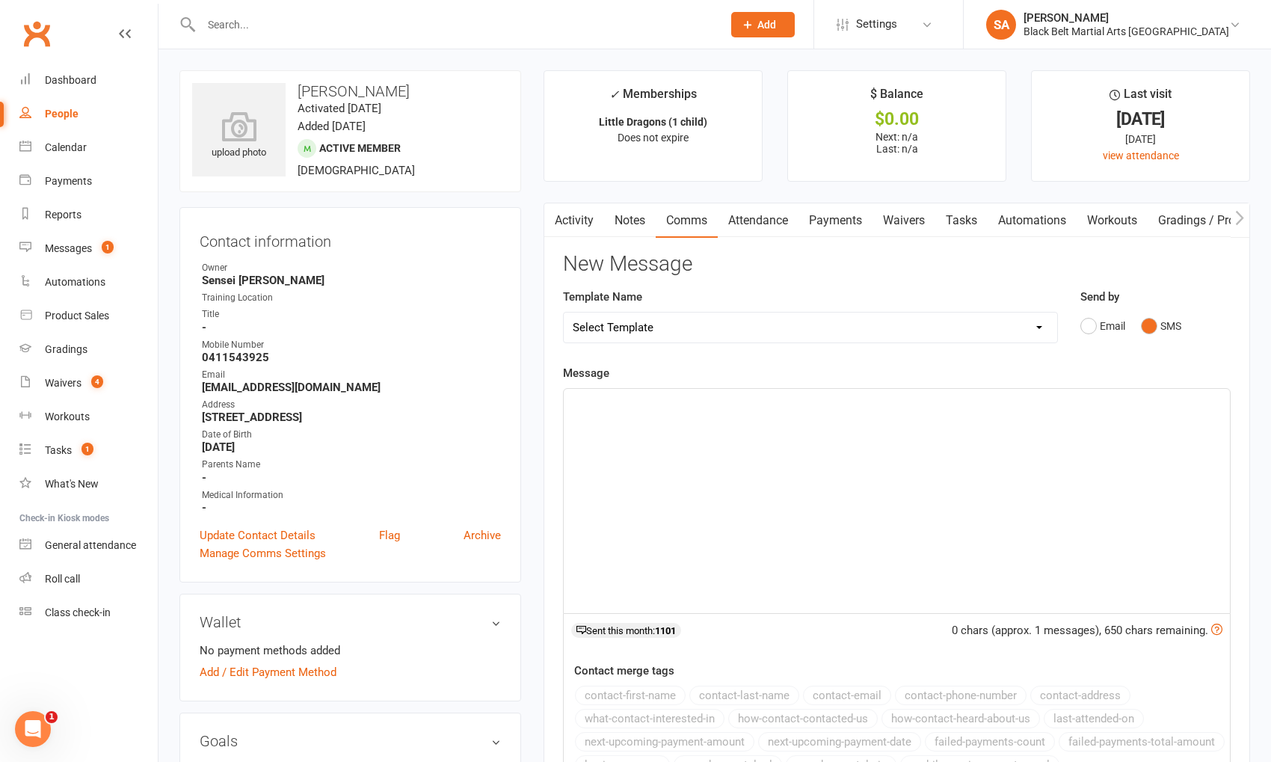
click at [1141, 312] on button "SMS" at bounding box center [1161, 326] width 40 height 28
click at [884, 461] on div "﻿" at bounding box center [897, 501] width 666 height 224
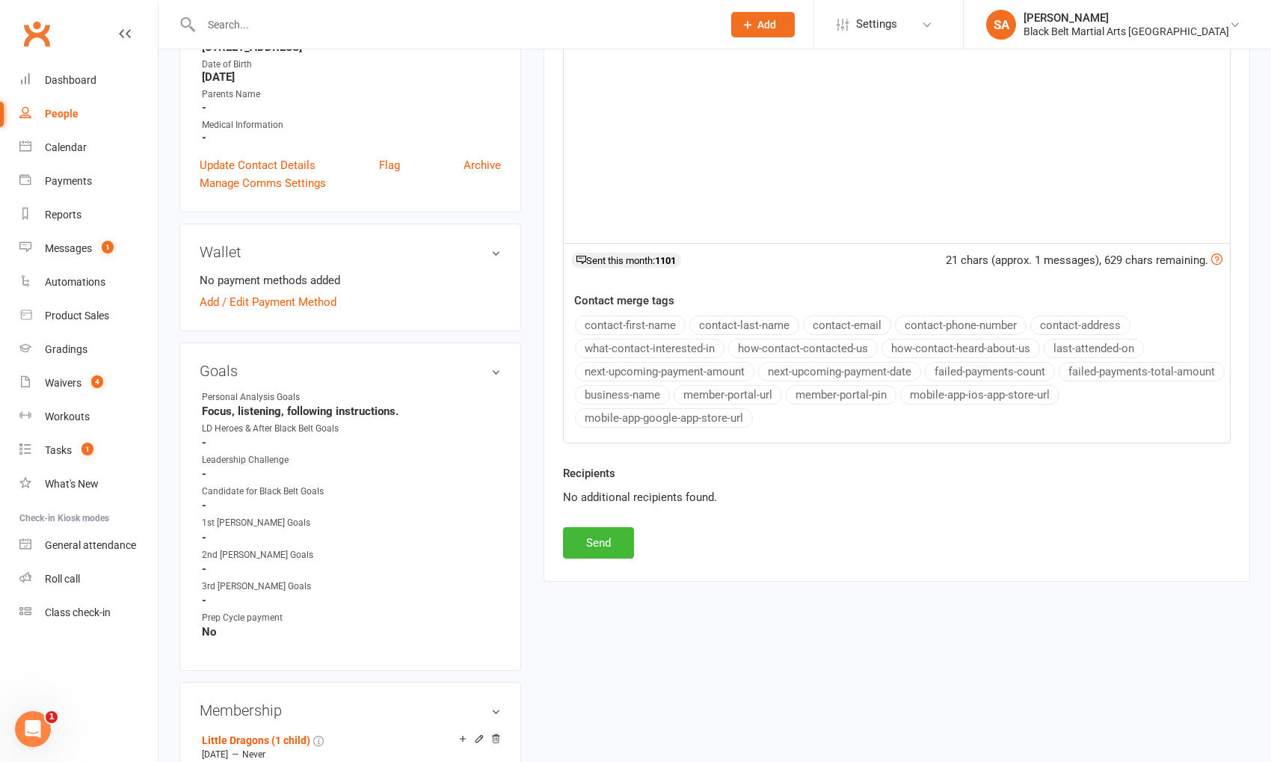
scroll to position [368, 0]
click at [587, 533] on button "Send" at bounding box center [598, 544] width 71 height 31
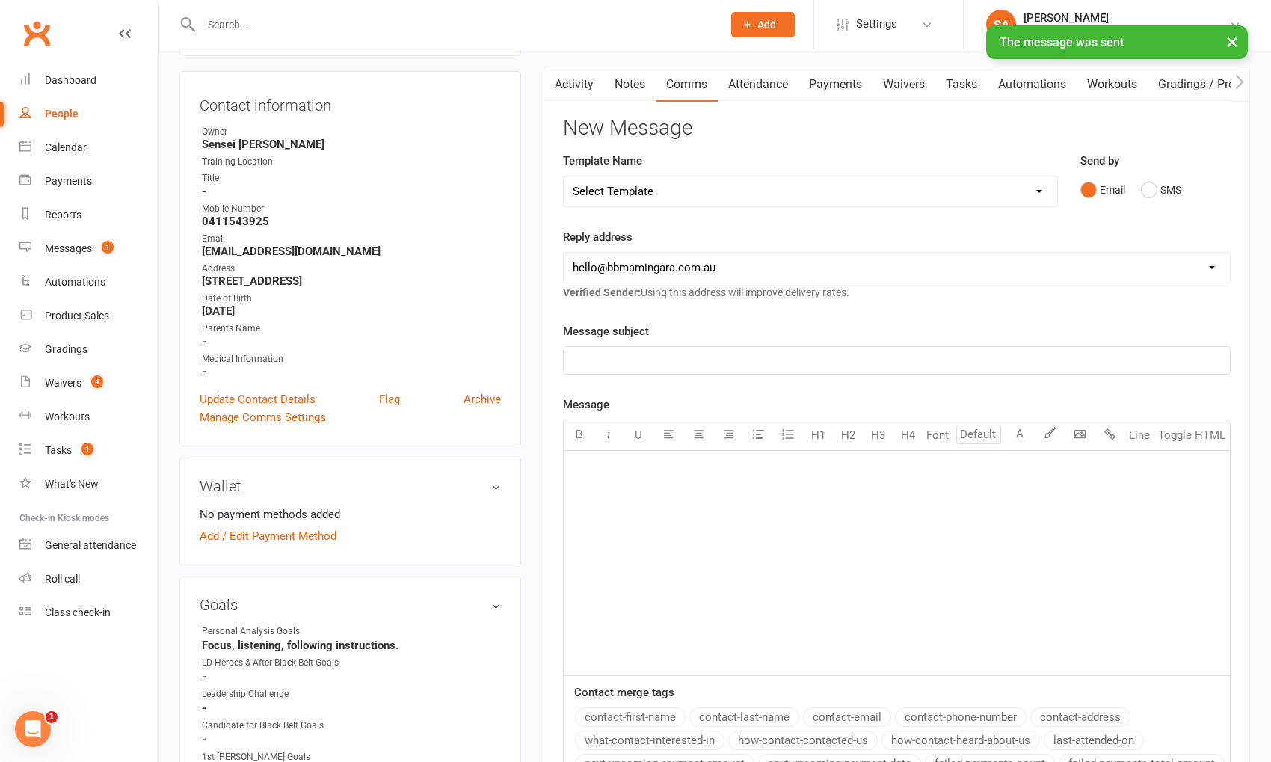
scroll to position [0, 0]
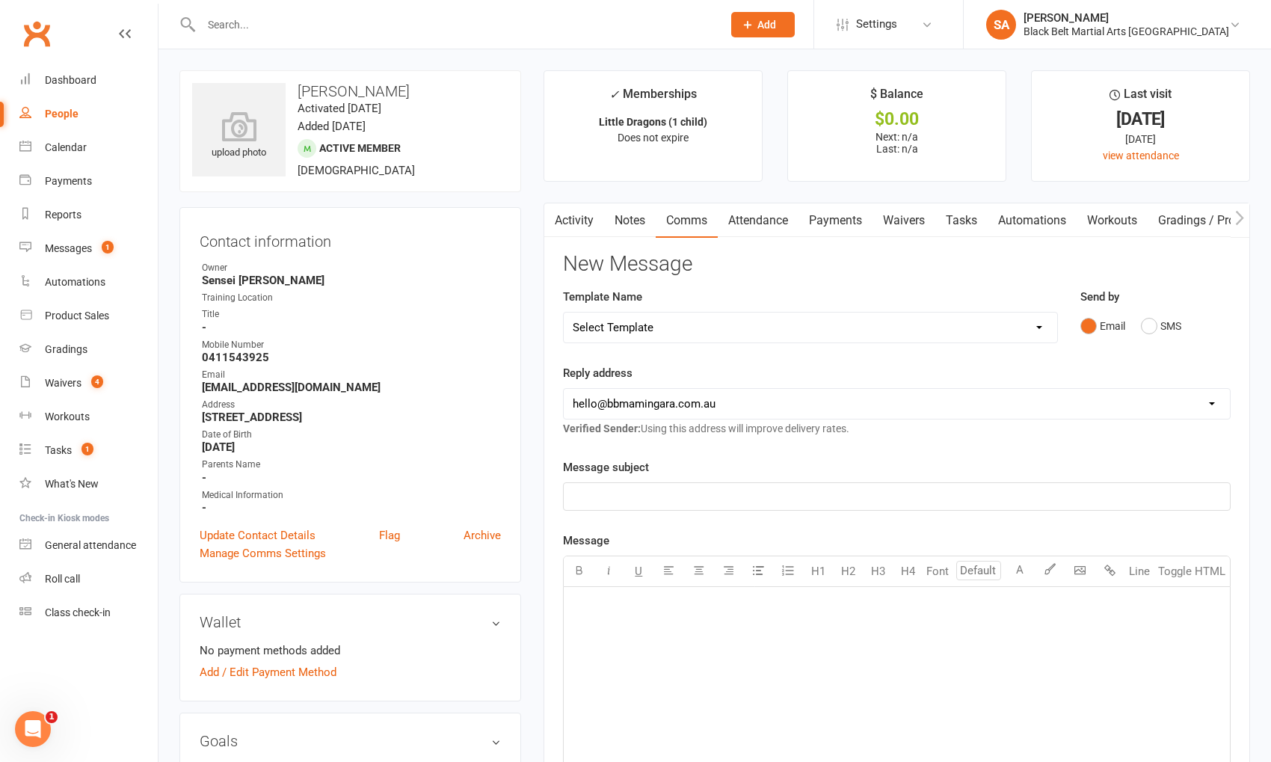
click at [589, 224] on link "Activity" at bounding box center [574, 220] width 60 height 34
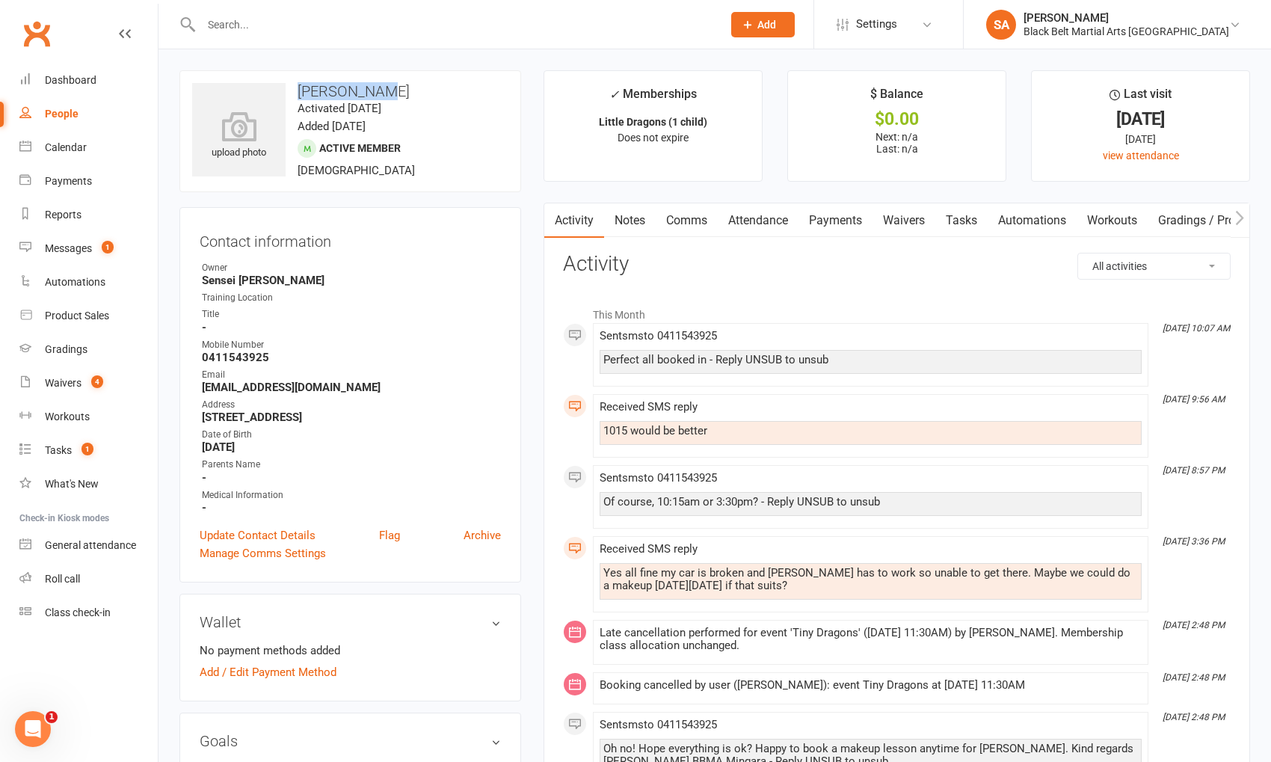
drag, startPoint x: 400, startPoint y: 93, endPoint x: 299, endPoint y: 88, distance: 101.1
click at [299, 88] on h3 "[PERSON_NAME]" at bounding box center [350, 91] width 316 height 16
copy h3 "[PERSON_NAME]"
click at [64, 146] on div "Calendar" at bounding box center [66, 147] width 42 height 12
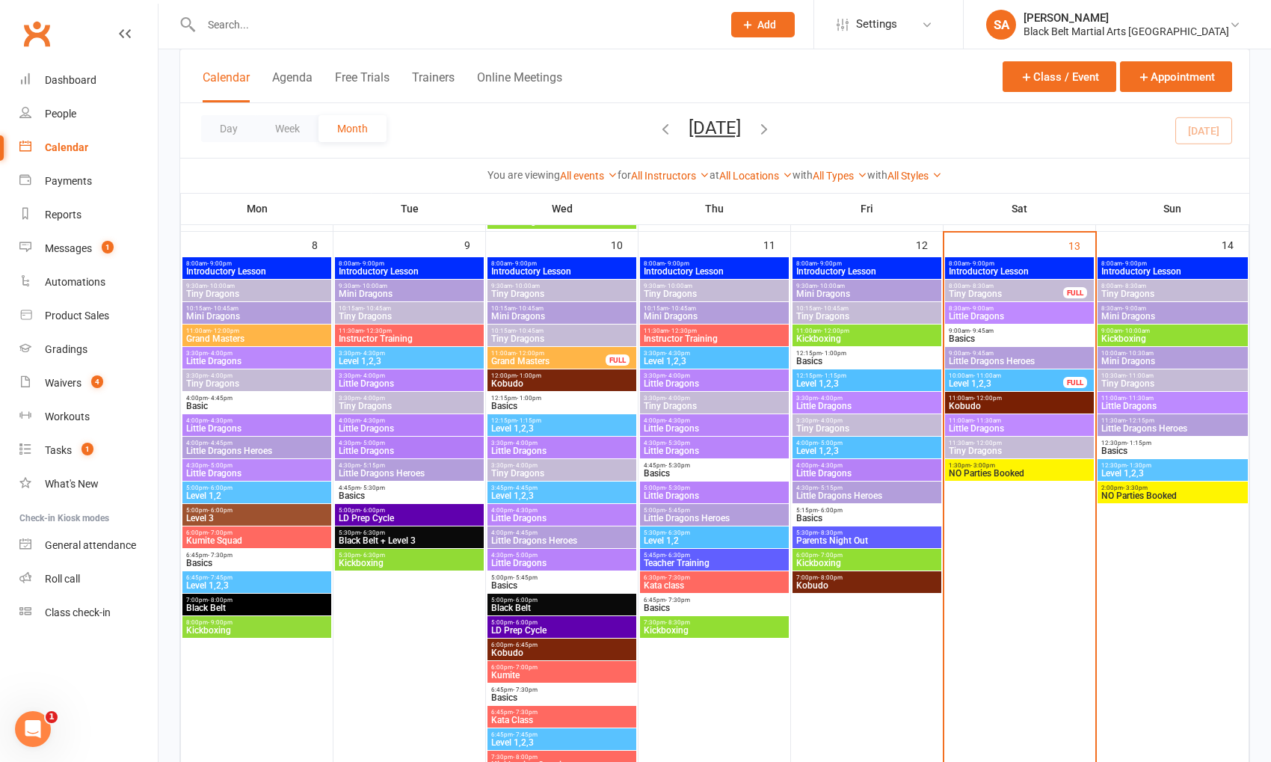
scroll to position [634, 0]
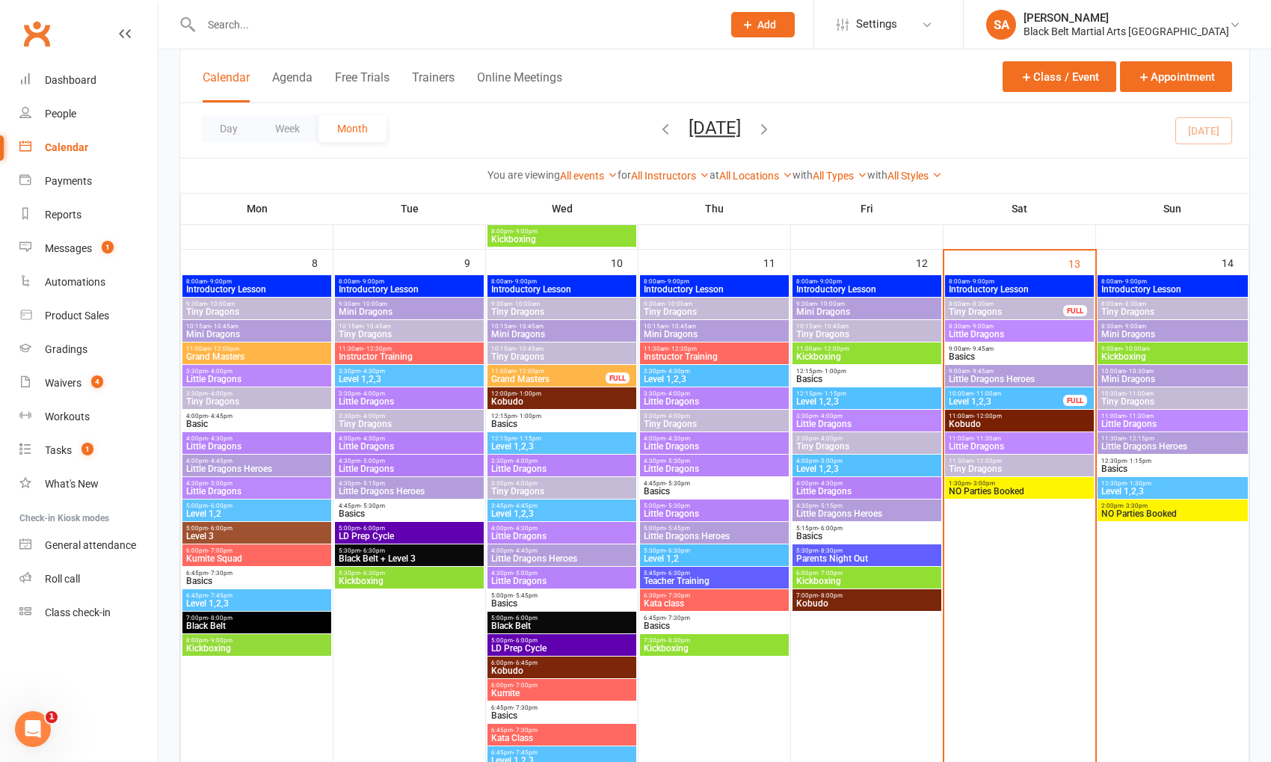
click at [1023, 310] on span "Tiny Dragons" at bounding box center [1006, 311] width 116 height 9
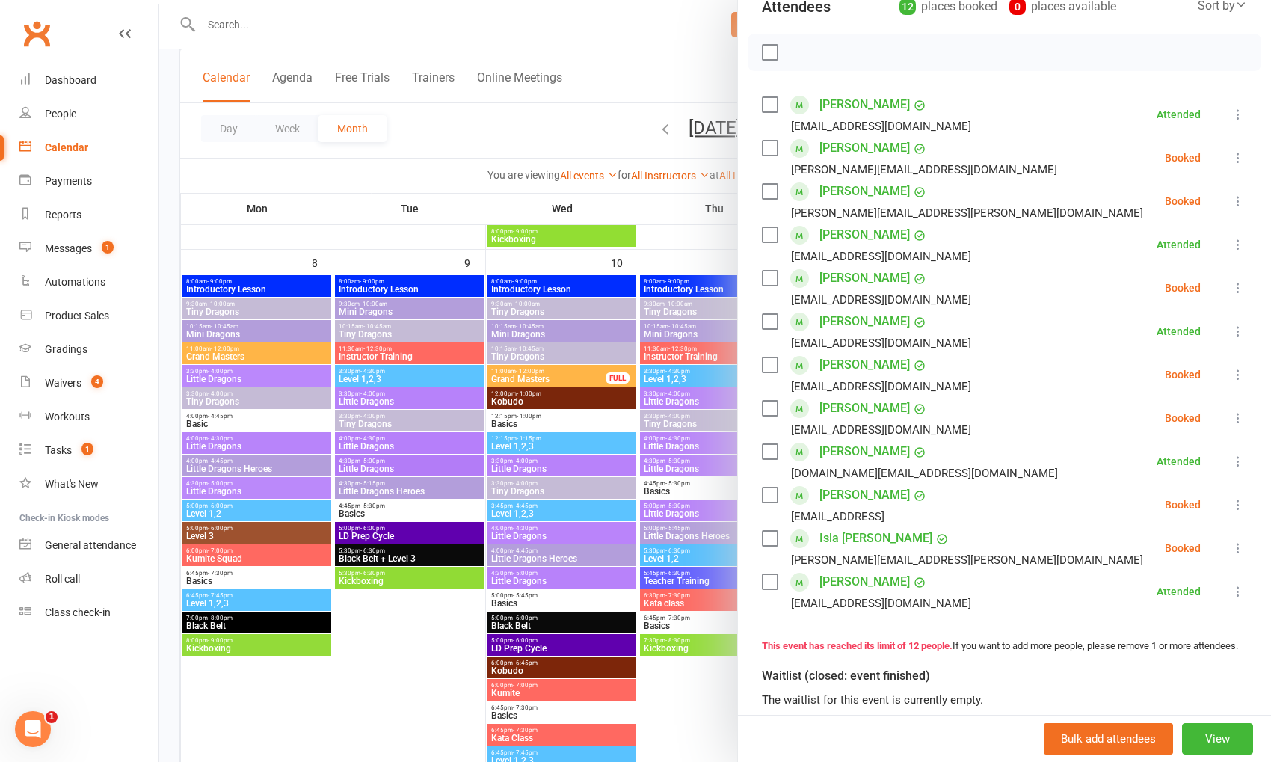
scroll to position [178, 0]
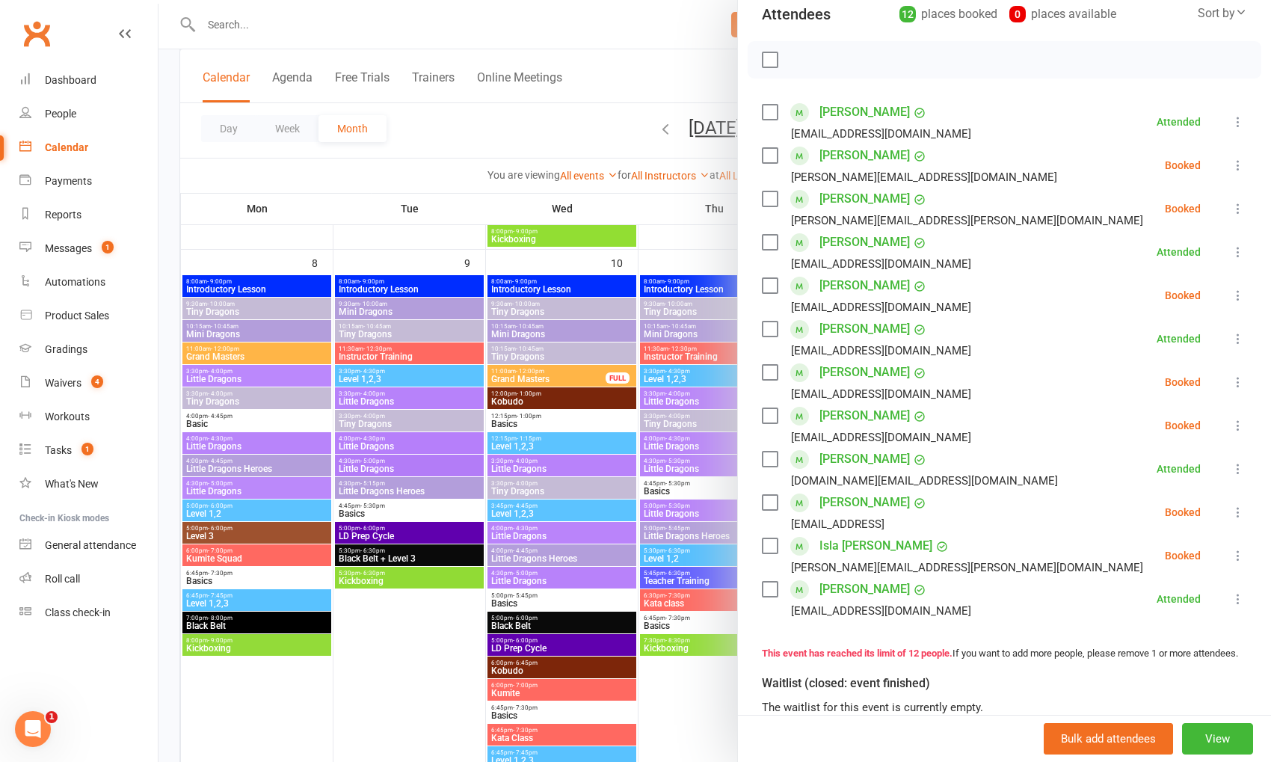
click at [619, 457] on div at bounding box center [715, 381] width 1113 height 762
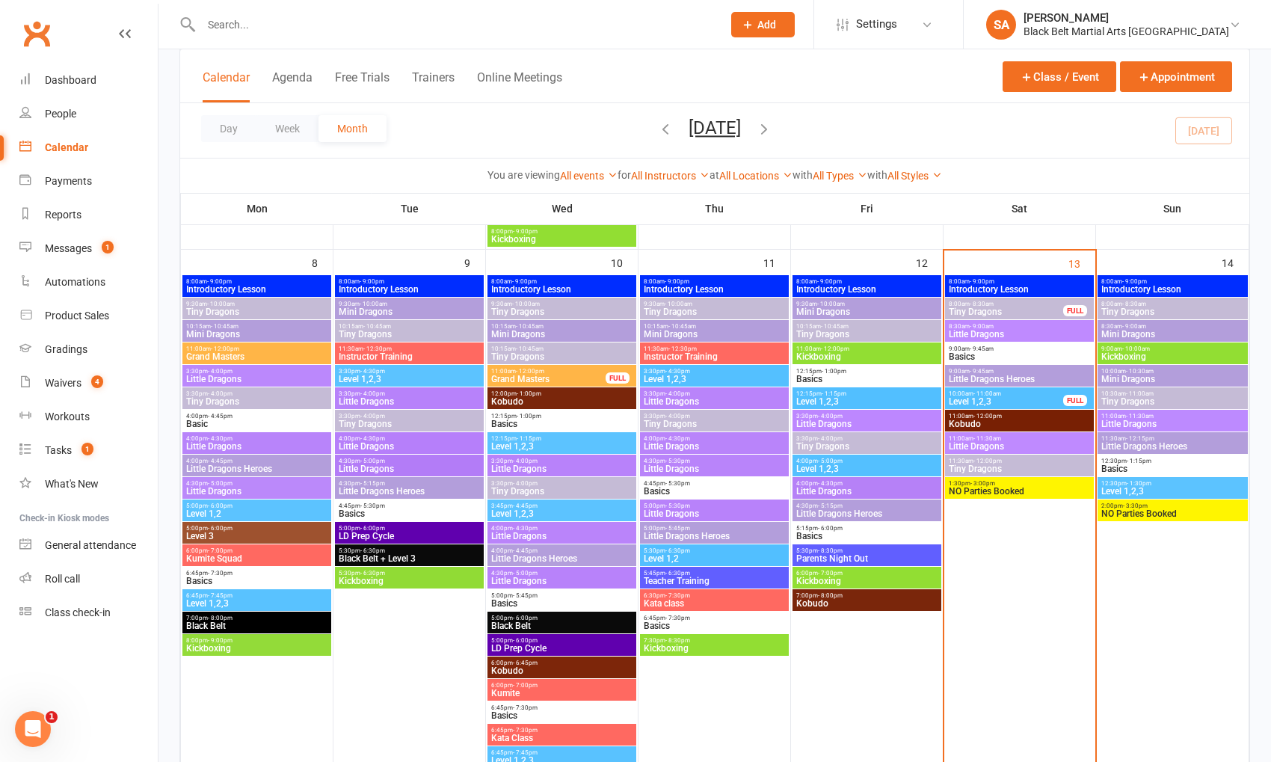
click at [977, 331] on span "Little Dragons" at bounding box center [1019, 334] width 143 height 9
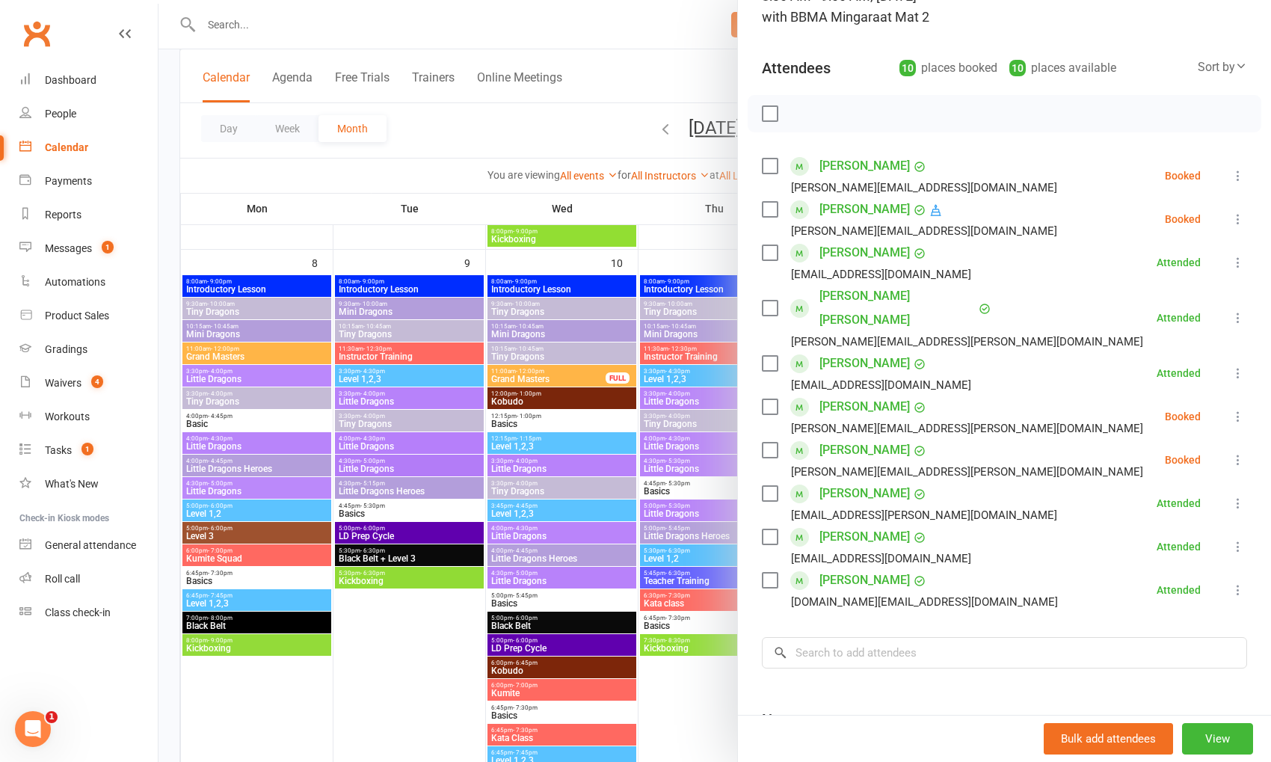
scroll to position [126, 0]
click at [764, 441] on label at bounding box center [769, 448] width 15 height 15
click at [767, 204] on label at bounding box center [769, 207] width 15 height 15
click at [764, 159] on label at bounding box center [769, 164] width 15 height 15
click at [835, 106] on icon "button" at bounding box center [834, 112] width 16 height 16
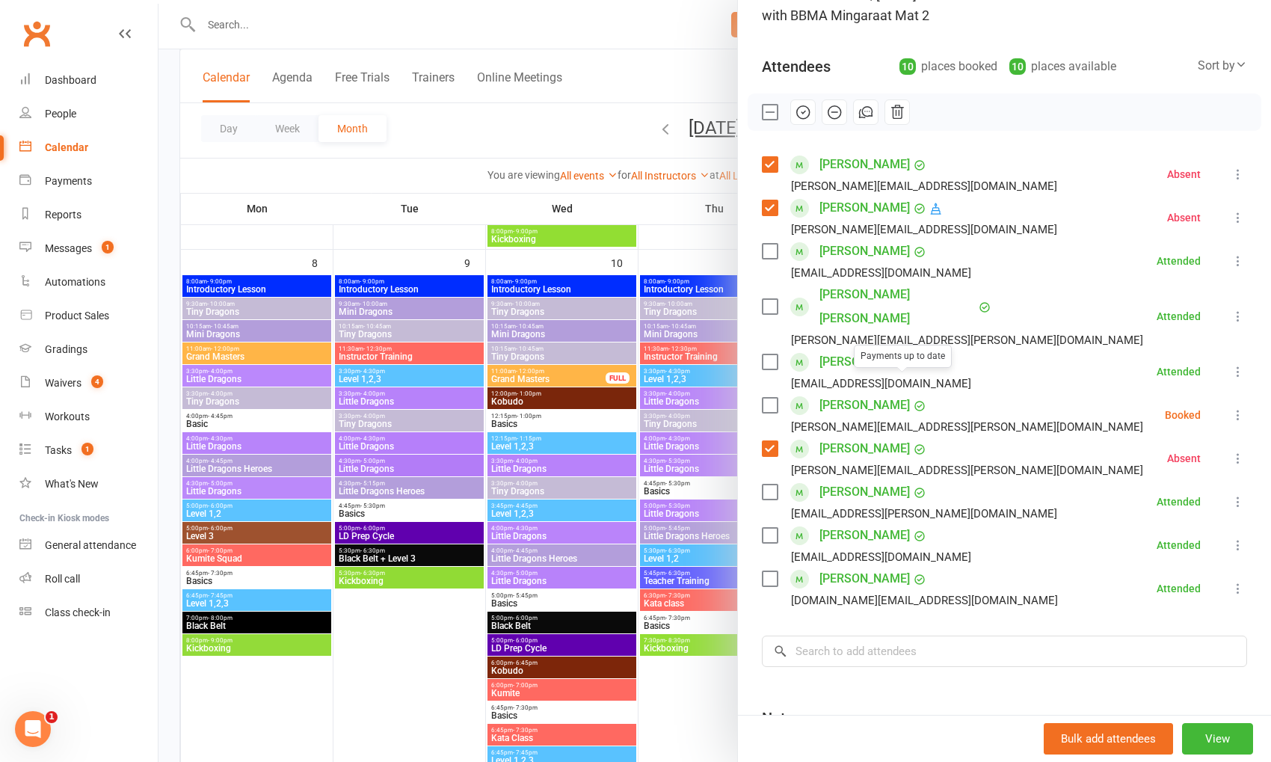
click at [652, 393] on div at bounding box center [715, 381] width 1113 height 762
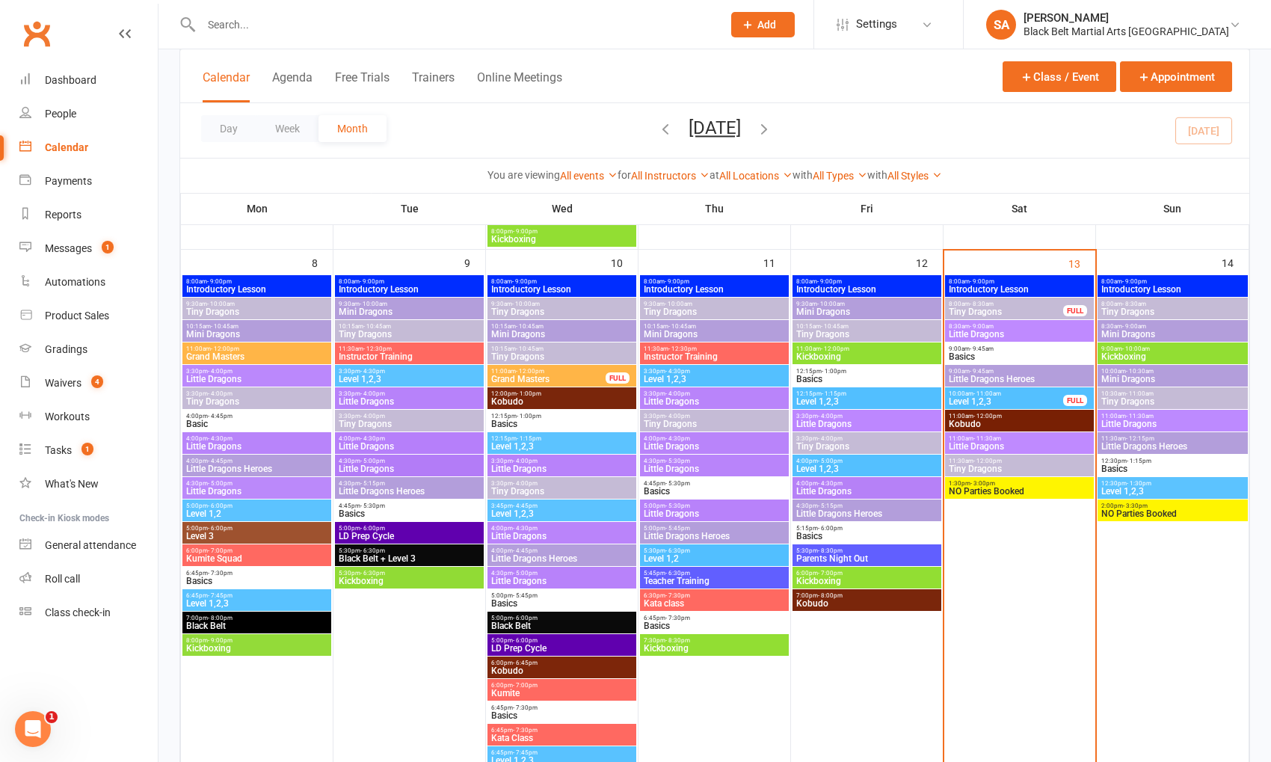
click at [1031, 392] on span "10:00am - 11:00am" at bounding box center [1006, 393] width 116 height 7
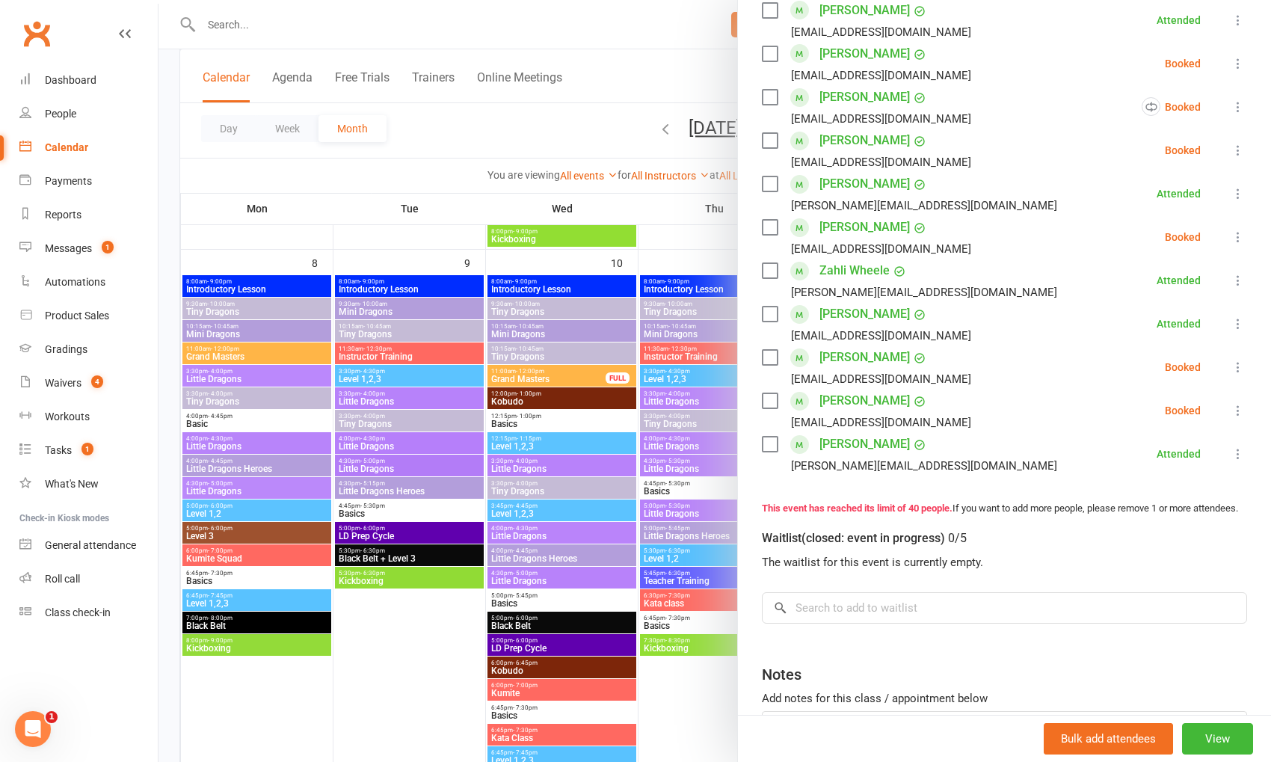
scroll to position [1542, 0]
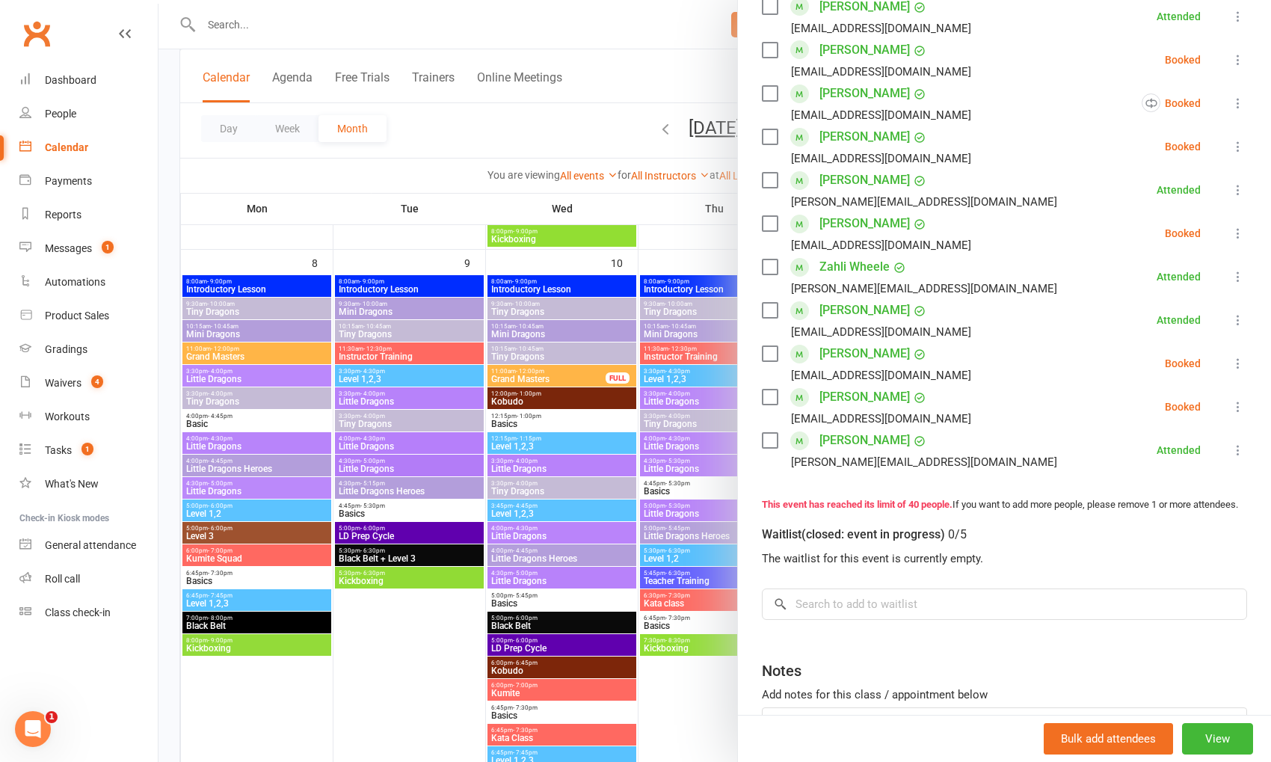
drag, startPoint x: 506, startPoint y: 488, endPoint x: 532, endPoint y: 484, distance: 26.4
click at [507, 488] on div at bounding box center [715, 381] width 1113 height 762
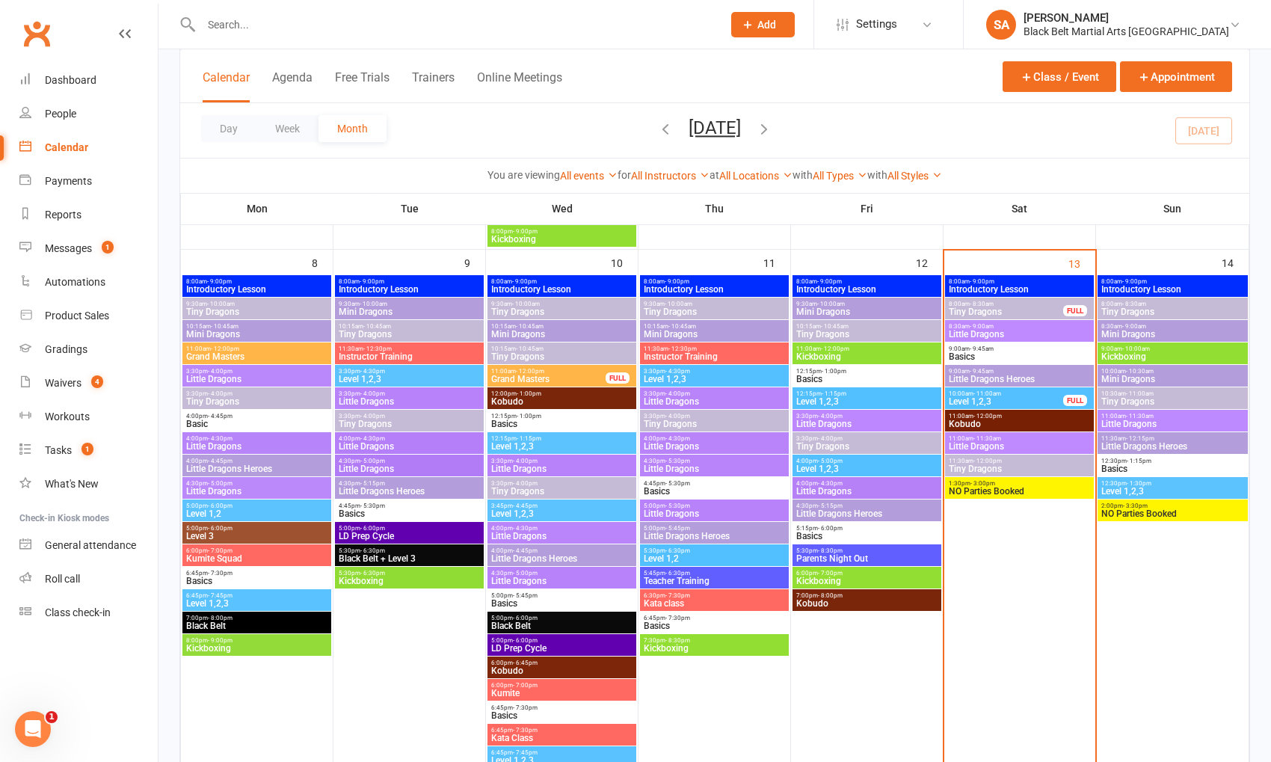
click at [989, 381] on span "Little Dragons Heroes" at bounding box center [1019, 379] width 143 height 9
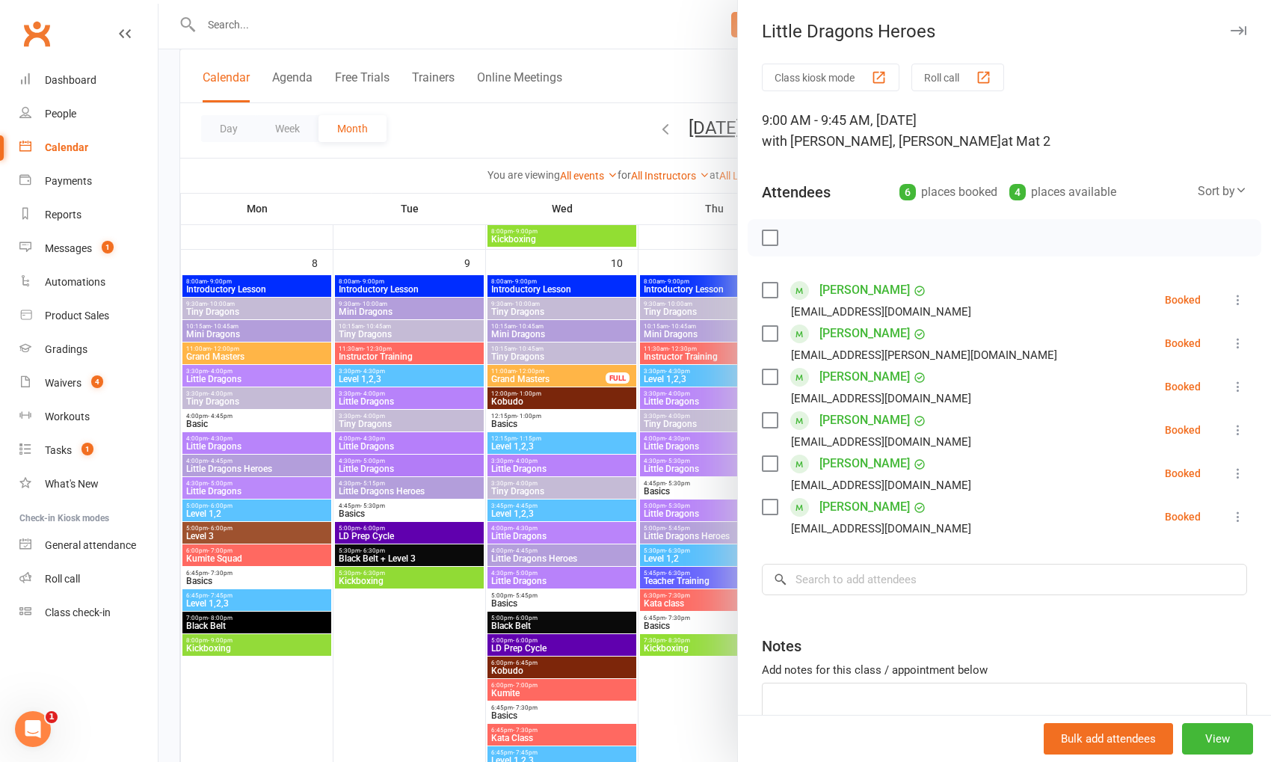
click at [772, 239] on label at bounding box center [769, 237] width 15 height 15
click at [768, 331] on label at bounding box center [769, 333] width 15 height 15
click at [795, 236] on icon "button" at bounding box center [803, 238] width 16 height 16
click at [868, 376] on link "[PERSON_NAME]" at bounding box center [865, 377] width 90 height 24
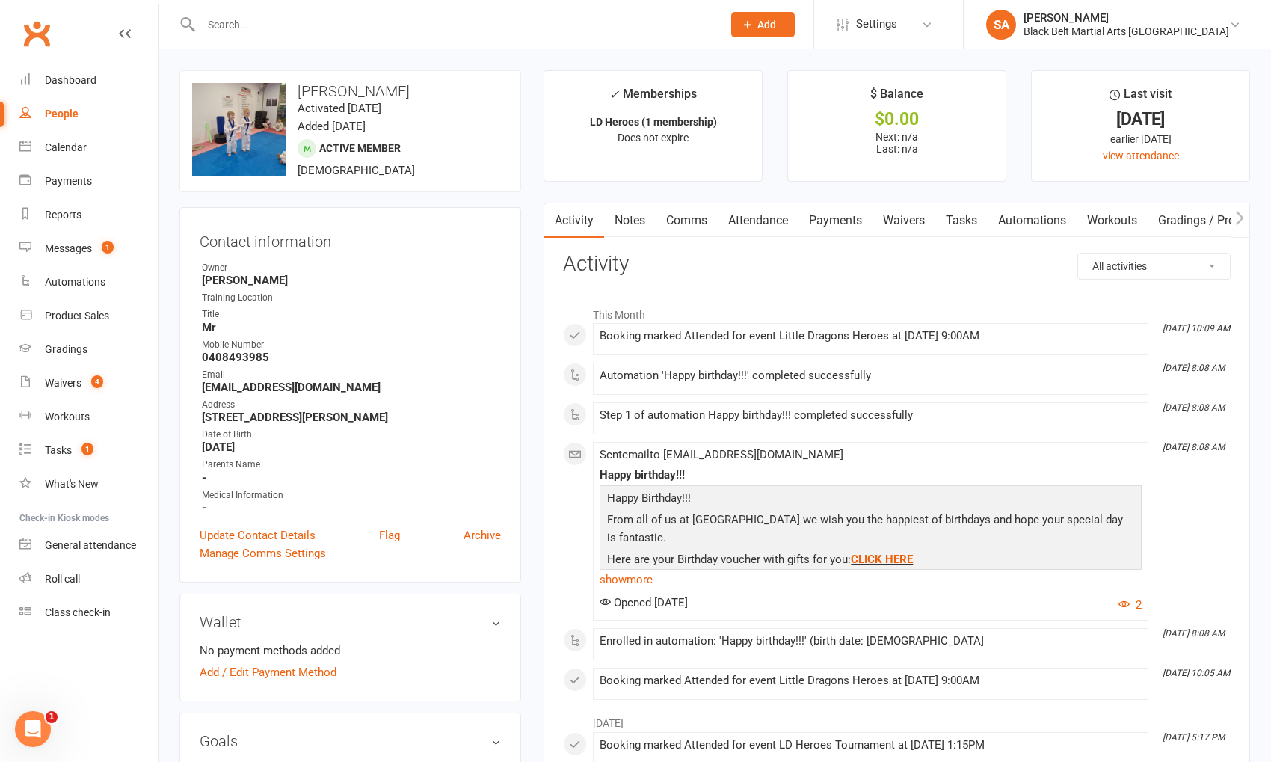
click at [70, 123] on link "People" at bounding box center [88, 114] width 138 height 34
select select "100"
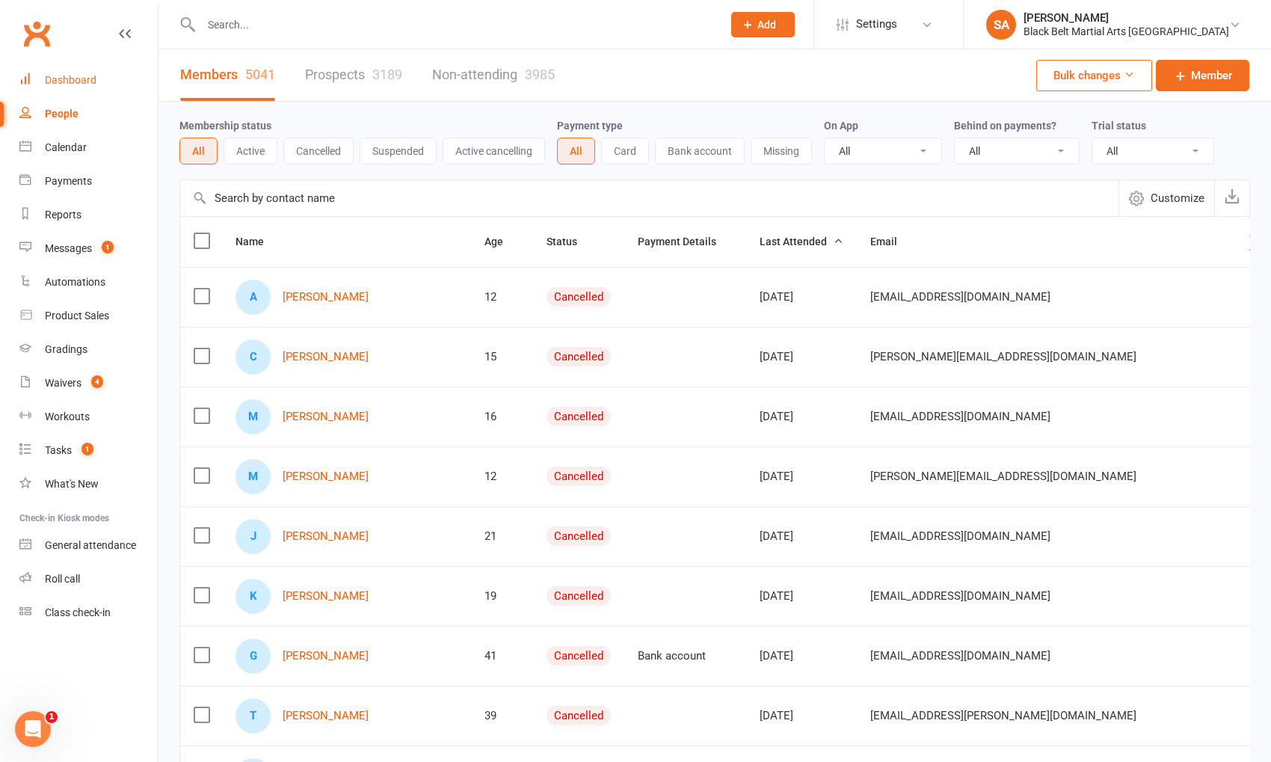
click at [64, 74] on div "Dashboard" at bounding box center [71, 80] width 52 height 12
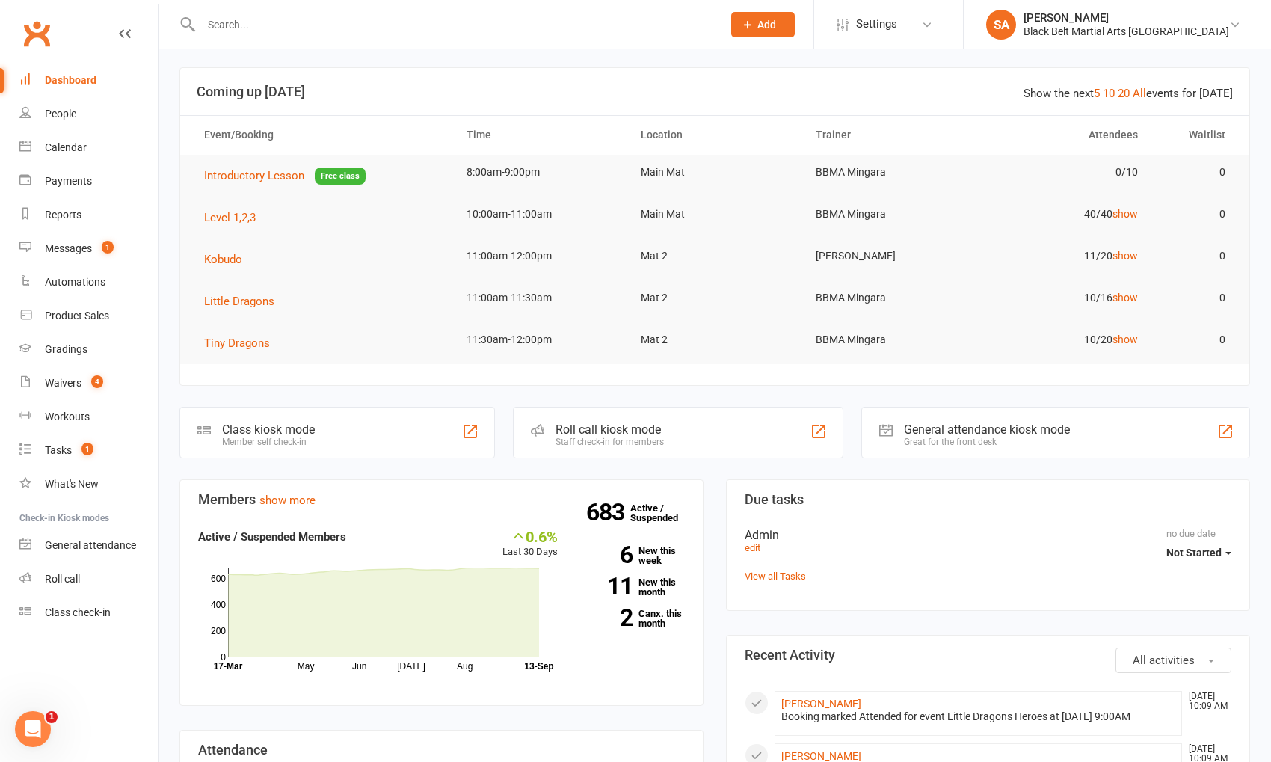
scroll to position [19, 0]
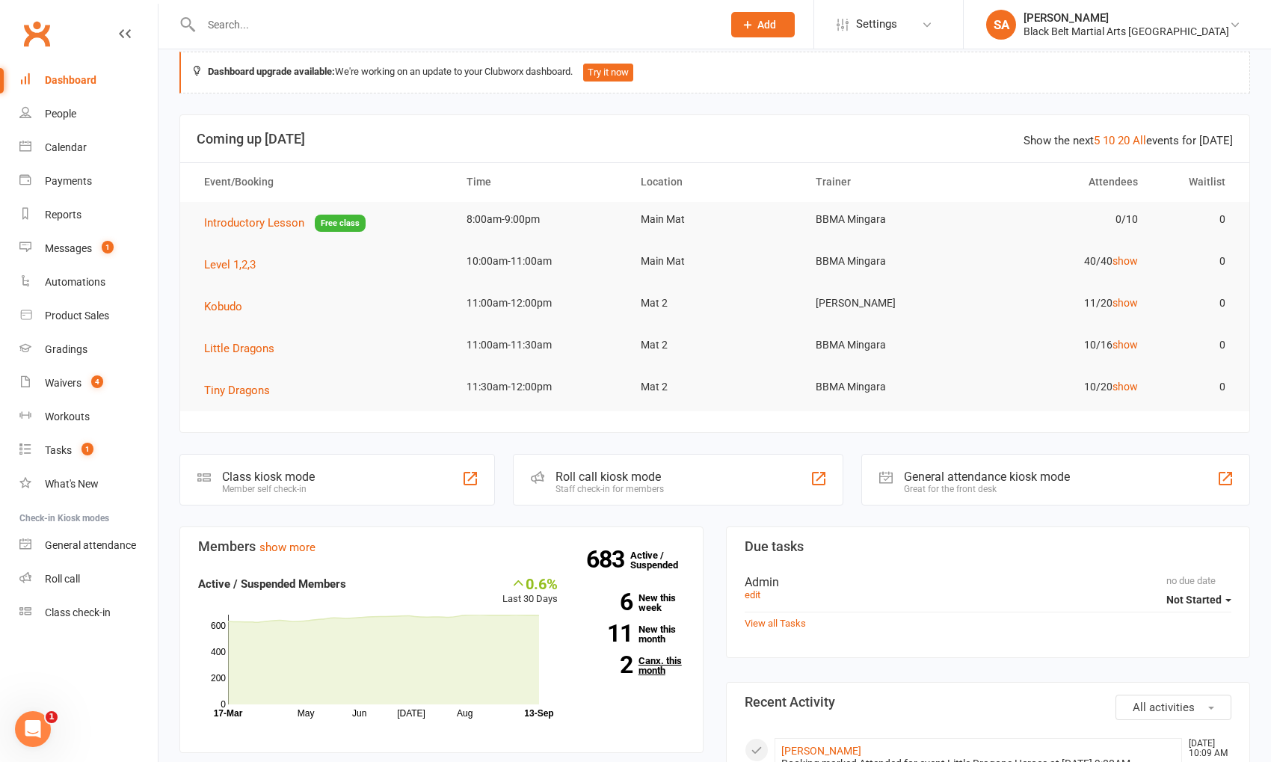
click at [637, 659] on link "2 Canx. this month" at bounding box center [632, 665] width 105 height 19
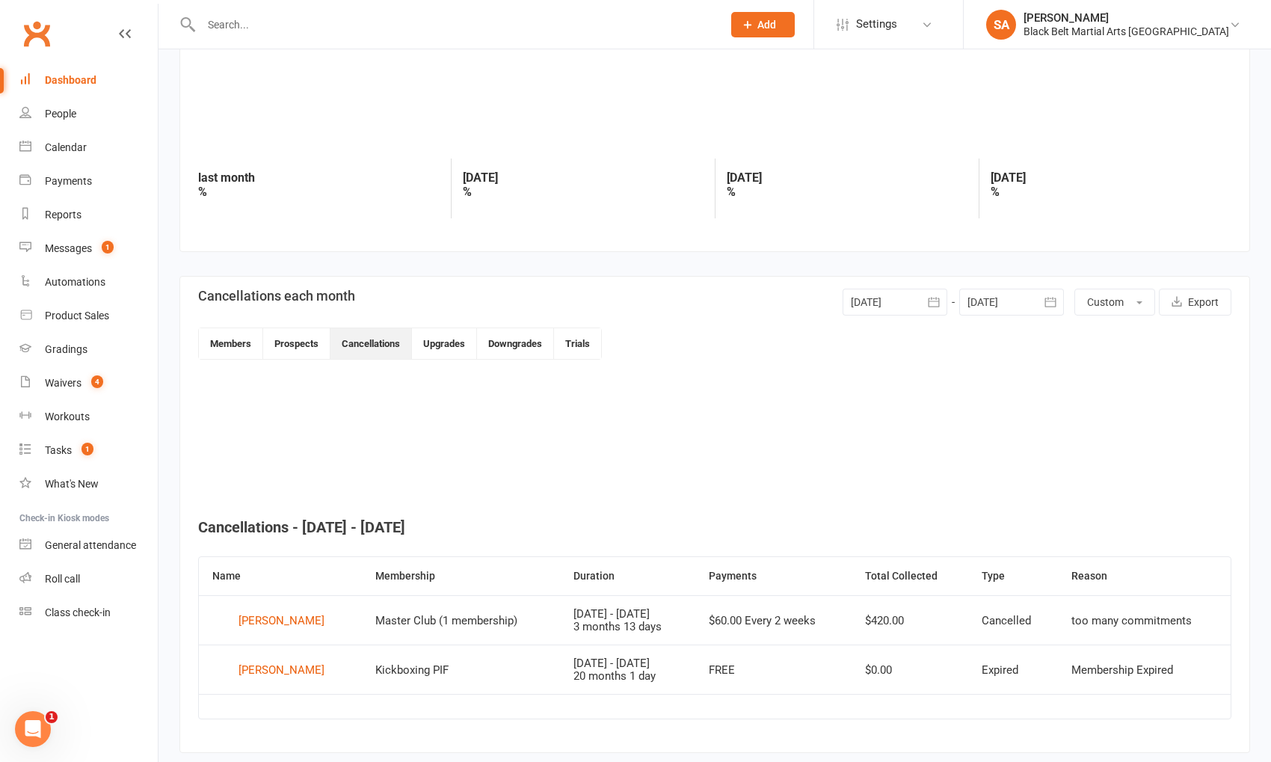
scroll to position [145, 0]
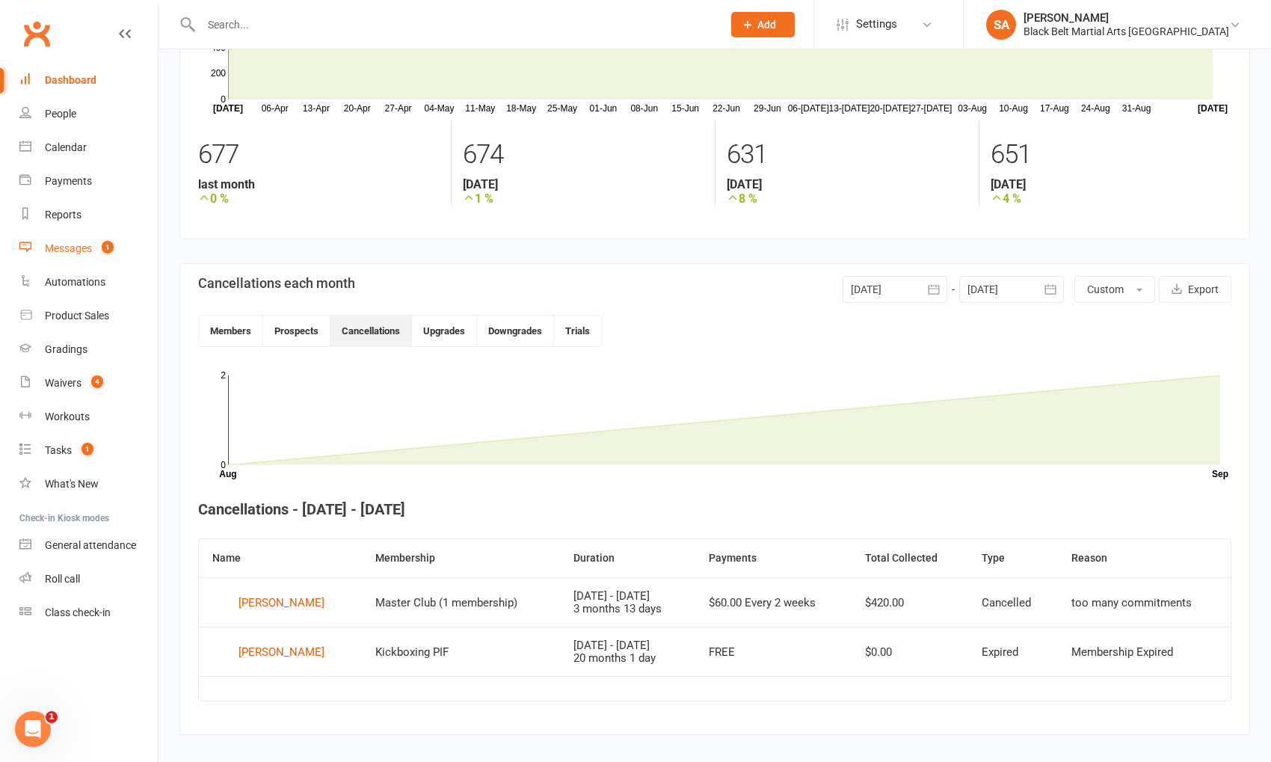
click at [73, 254] on div "Messages" at bounding box center [68, 248] width 47 height 12
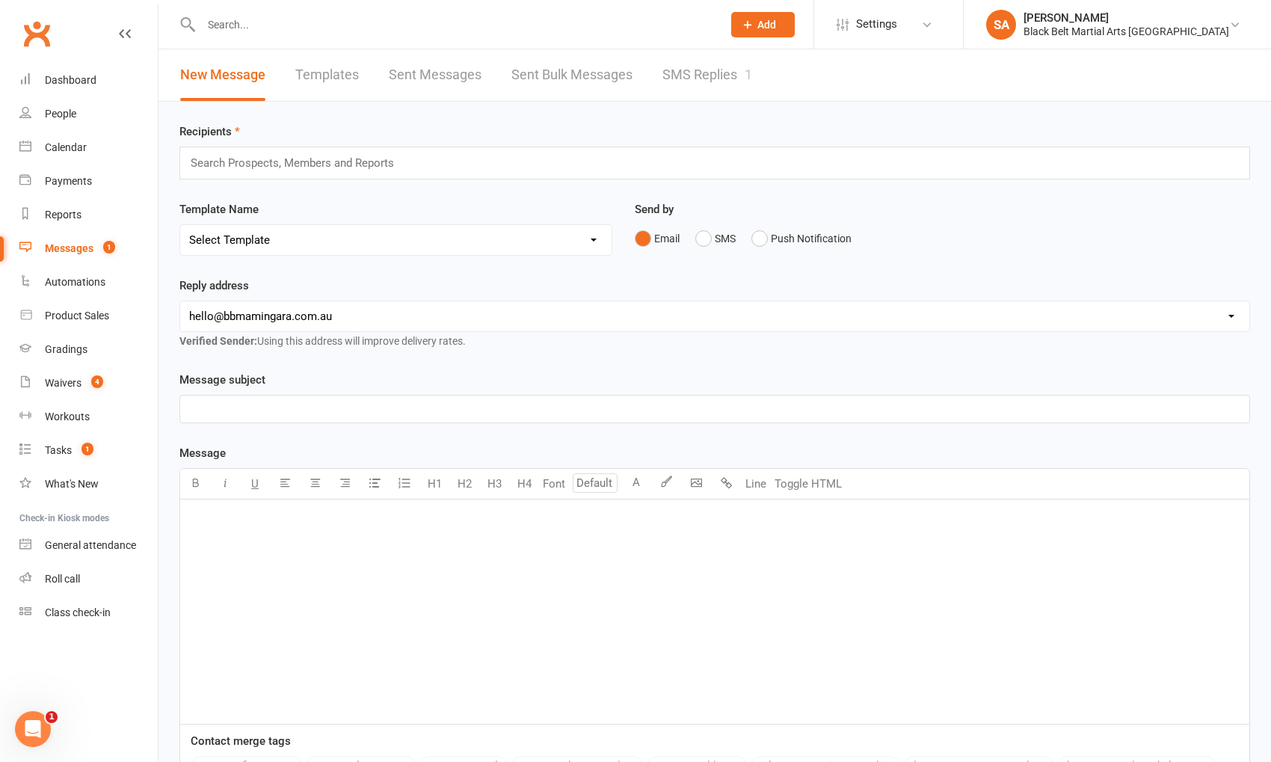
click at [710, 76] on link "SMS Replies 1" at bounding box center [708, 75] width 90 height 52
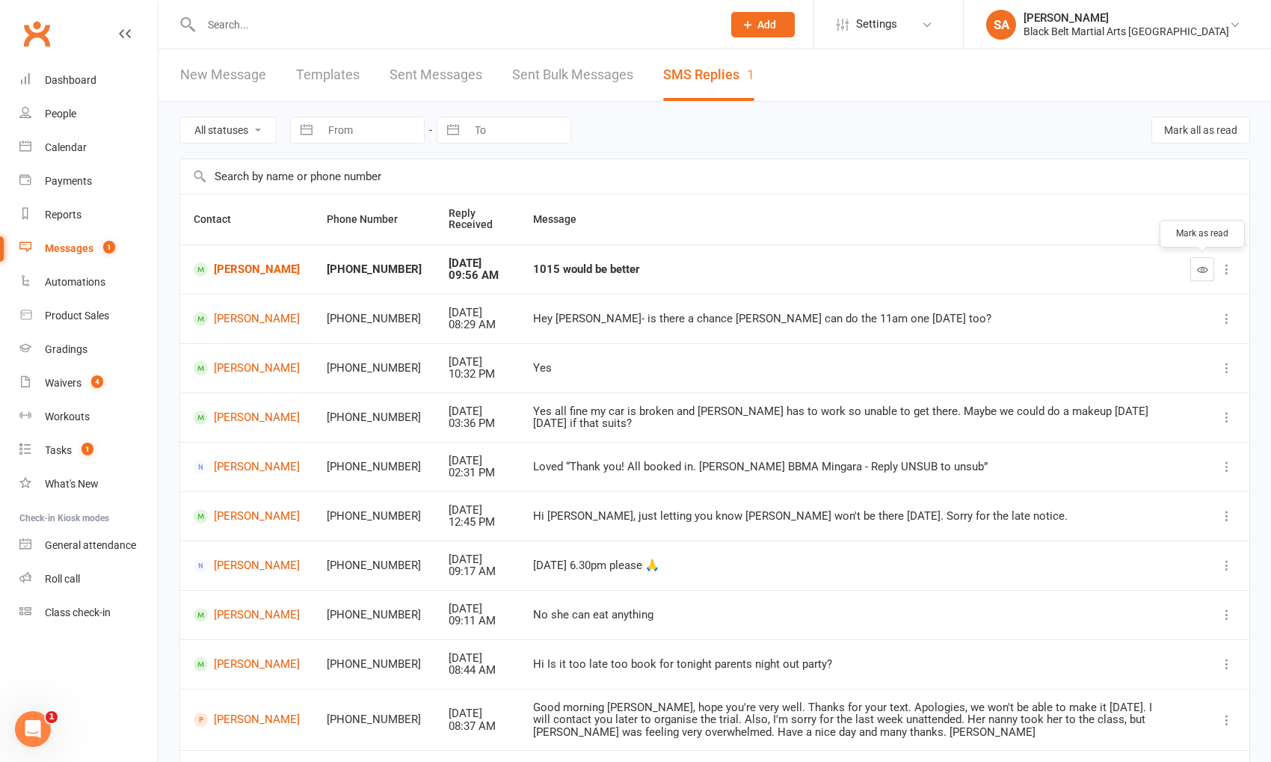
click at [1195, 275] on button "button" at bounding box center [1203, 269] width 24 height 24
click at [225, 268] on link "[PERSON_NAME]" at bounding box center [247, 270] width 106 height 14
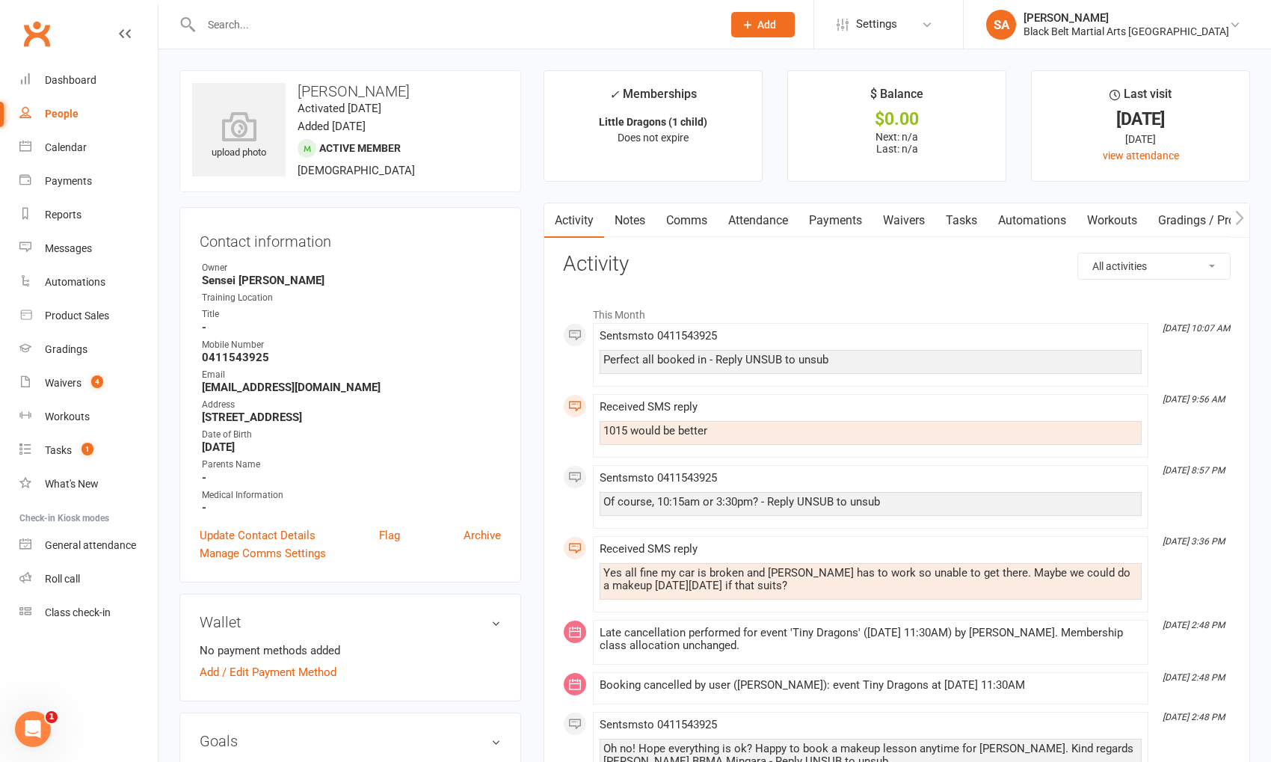
click at [749, 221] on link "Attendance" at bounding box center [758, 220] width 81 height 34
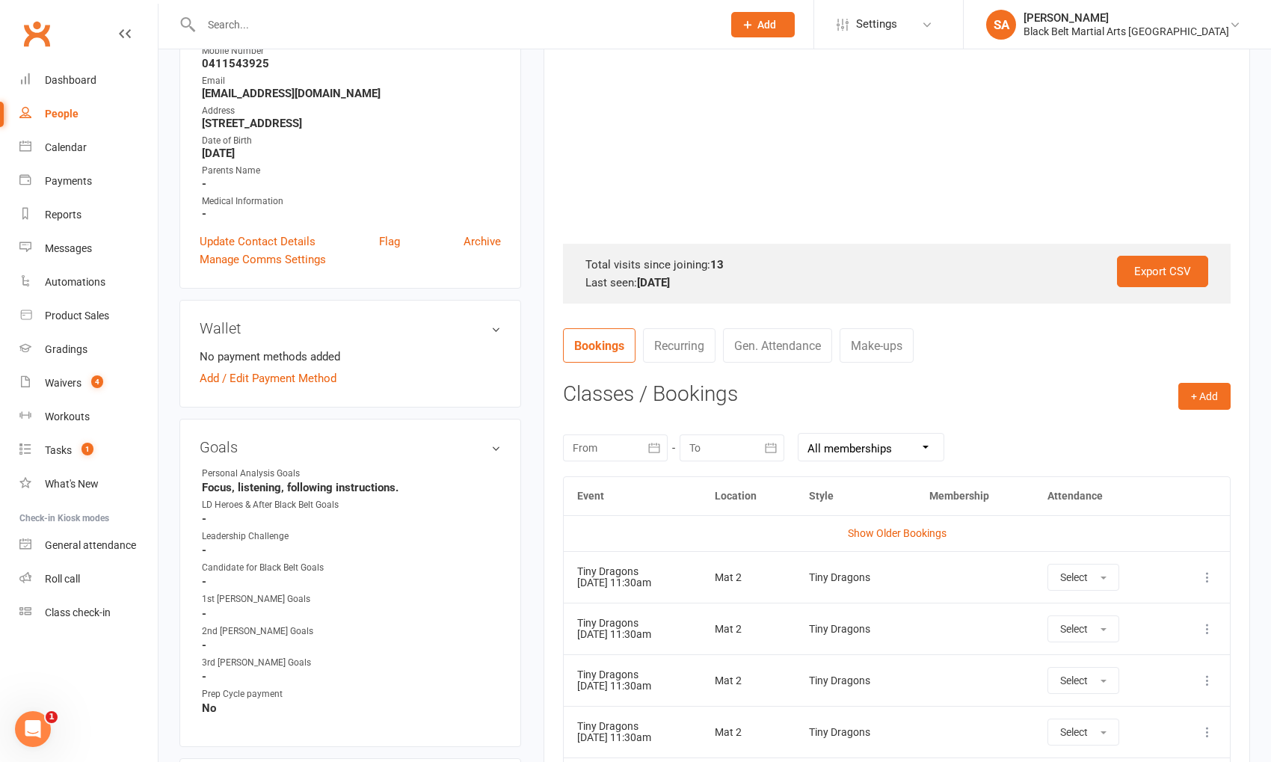
scroll to position [310, 0]
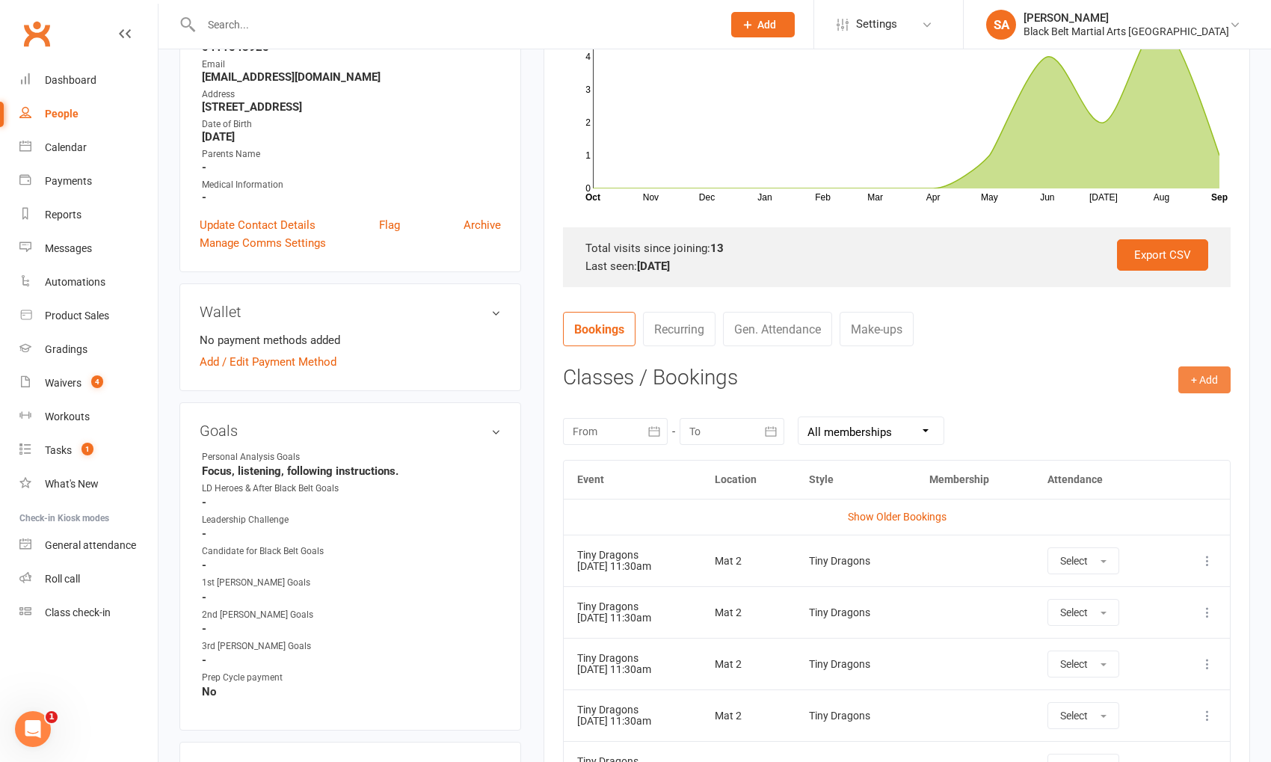
click at [1205, 378] on button "+ Add" at bounding box center [1205, 379] width 52 height 27
click at [1151, 429] on link "Add Appointment" at bounding box center [1156, 444] width 148 height 30
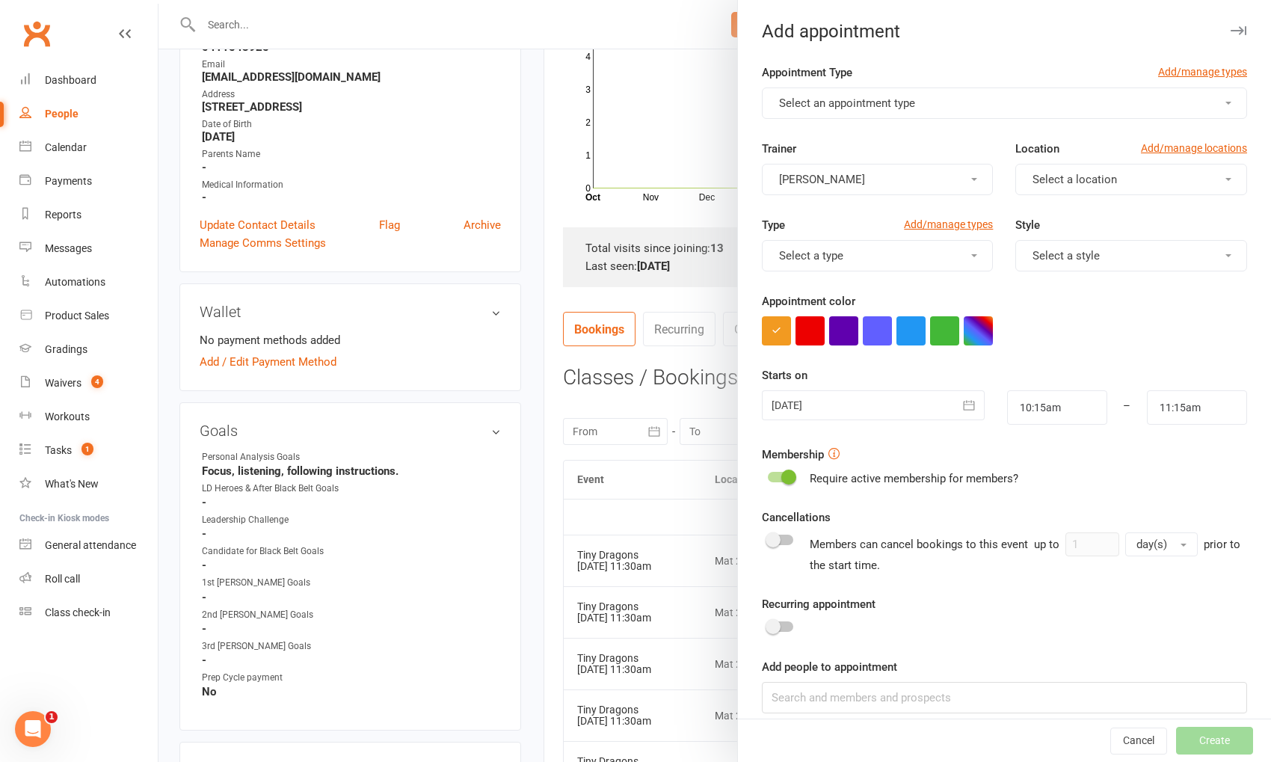
drag, startPoint x: 603, startPoint y: 446, endPoint x: 632, endPoint y: 451, distance: 29.5
click at [607, 447] on div at bounding box center [715, 381] width 1113 height 762
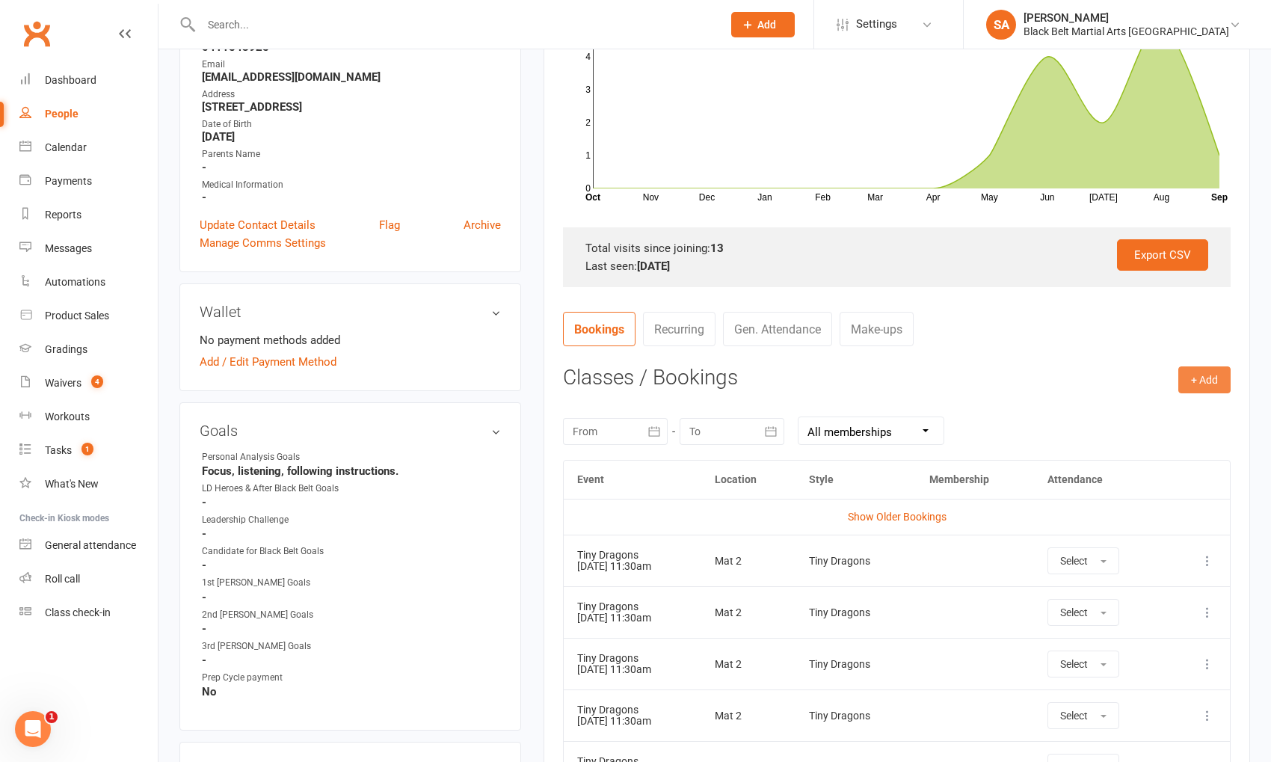
click at [1201, 379] on button "+ Add" at bounding box center [1205, 379] width 52 height 27
click at [1162, 412] on link "Book Event" at bounding box center [1156, 414] width 148 height 30
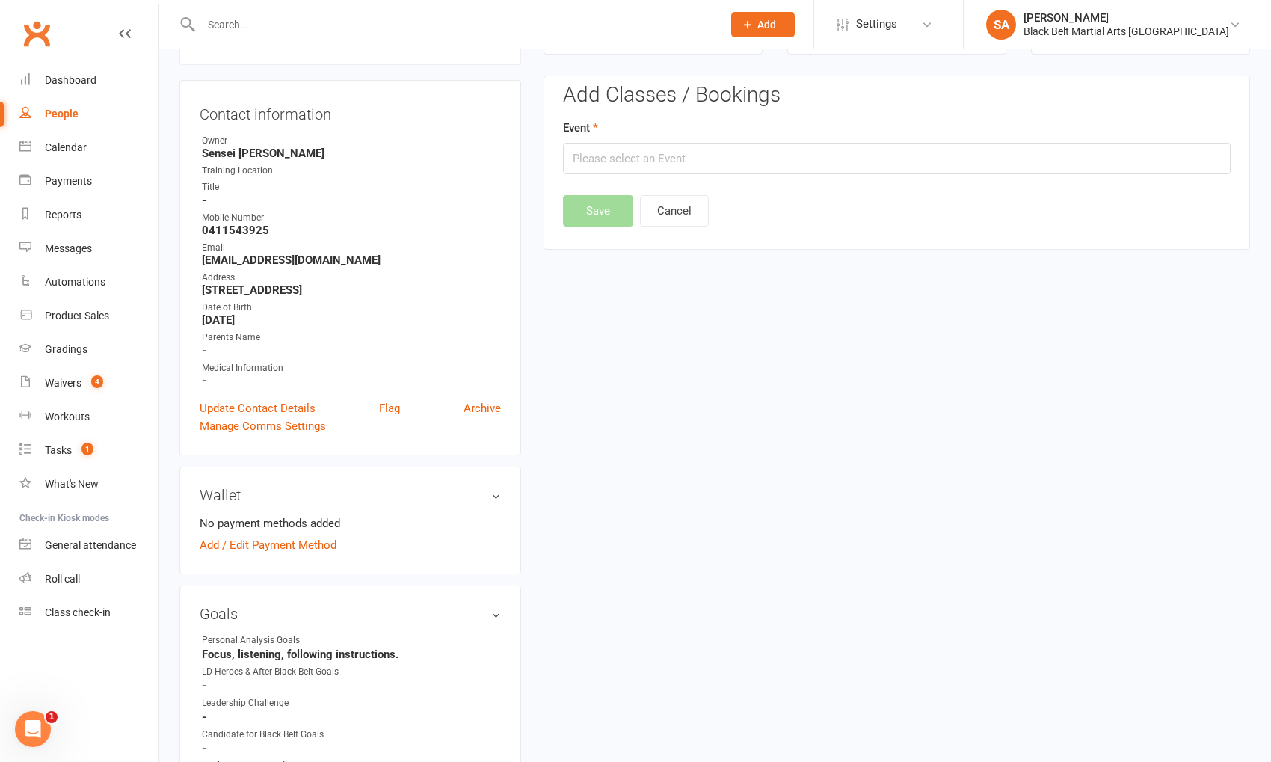
scroll to position [125, 0]
click at [656, 145] on input "text" at bounding box center [897, 160] width 668 height 31
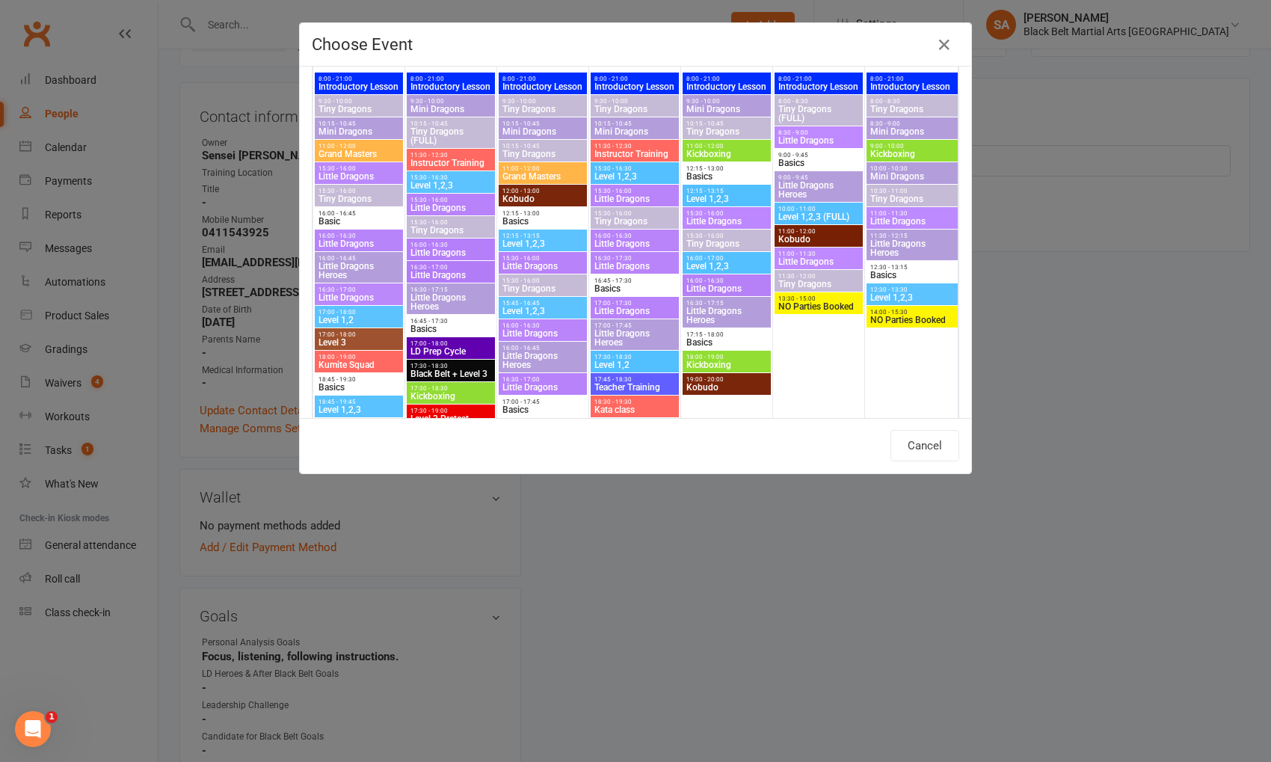
scroll to position [1307, 0]
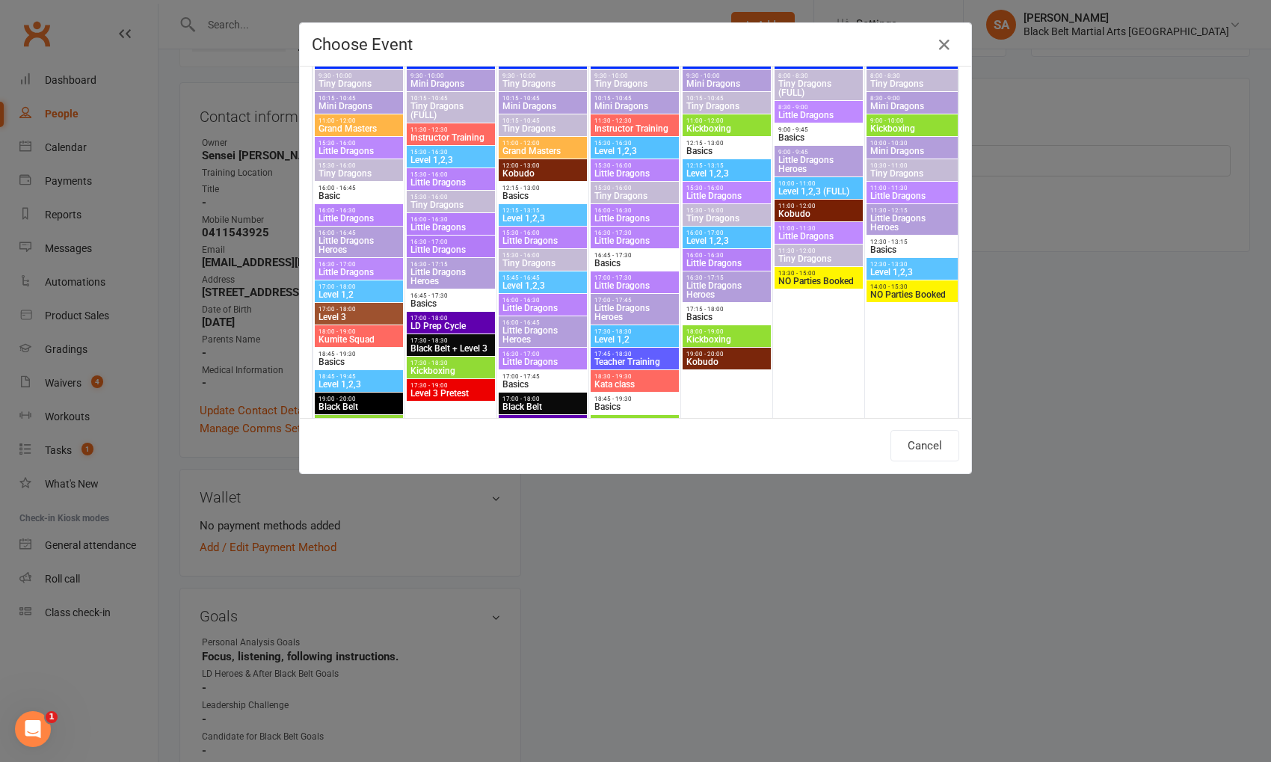
click at [432, 111] on span "Tiny Dragons (FULL)" at bounding box center [451, 111] width 82 height 18
type input "Tiny Dragons (FULL) - [DATE] 10:15:00 AM"
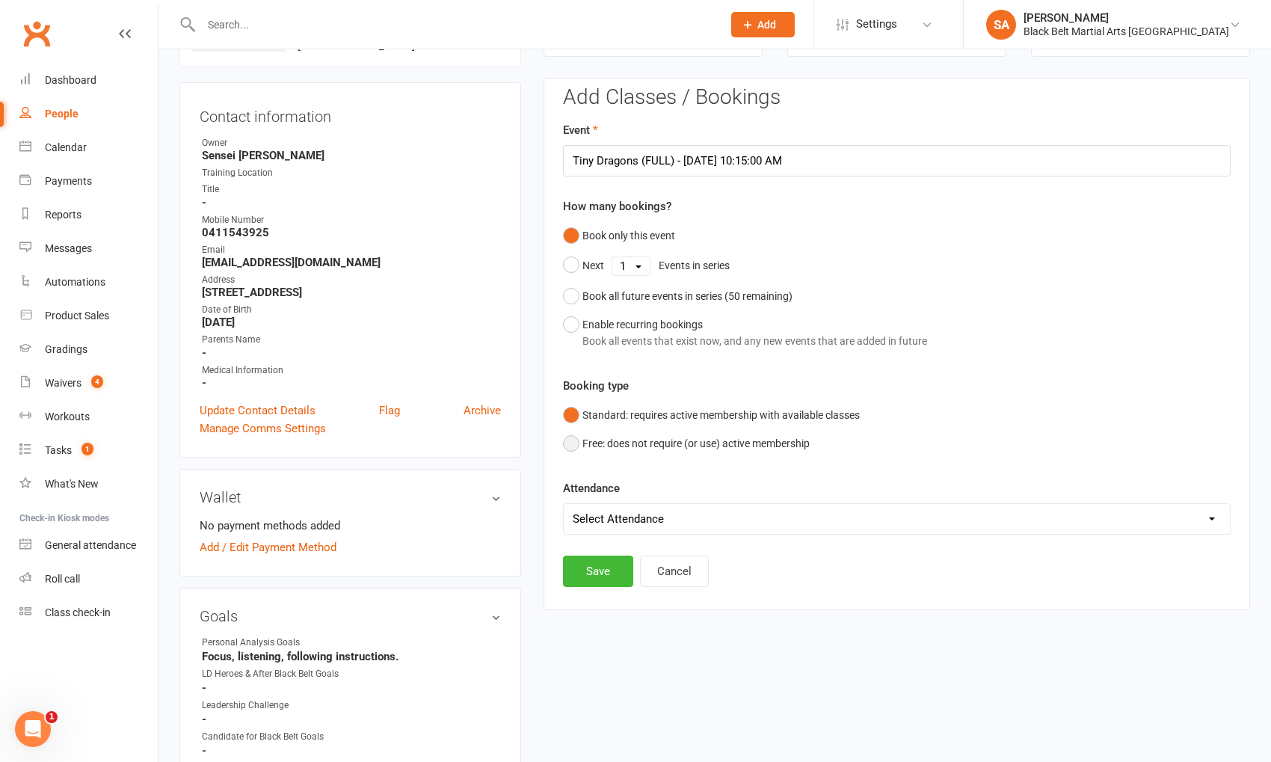
click at [670, 433] on button "Free: does not require (or use) active membership" at bounding box center [686, 443] width 247 height 28
click at [592, 577] on button "Save" at bounding box center [598, 571] width 70 height 31
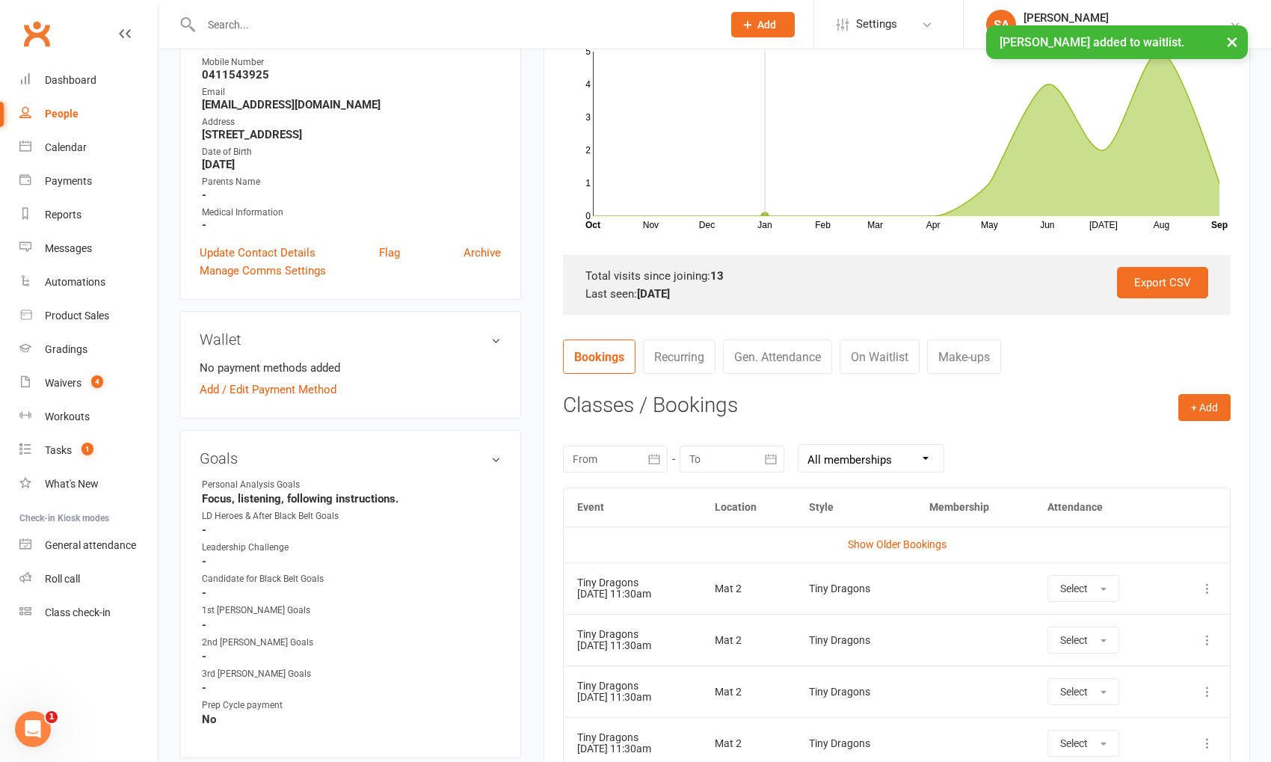
scroll to position [438, 0]
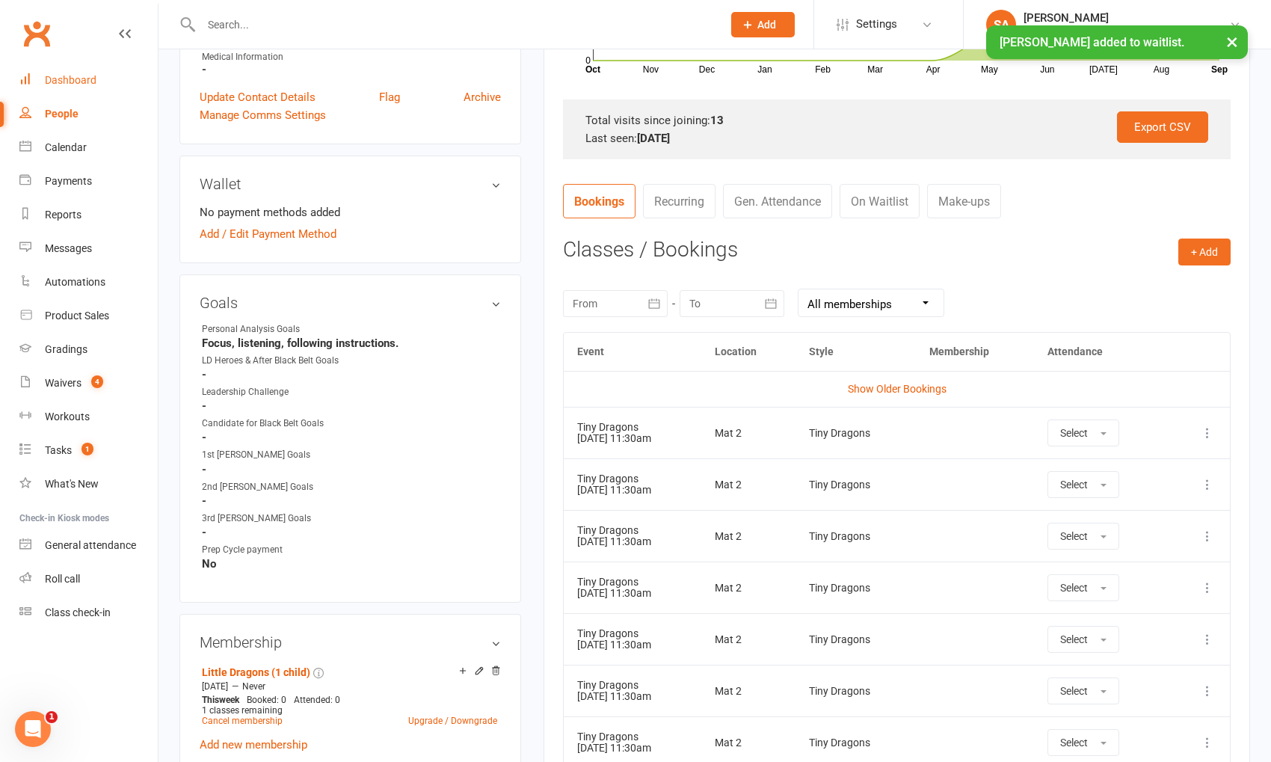
click at [83, 72] on link "Dashboard" at bounding box center [88, 81] width 138 height 34
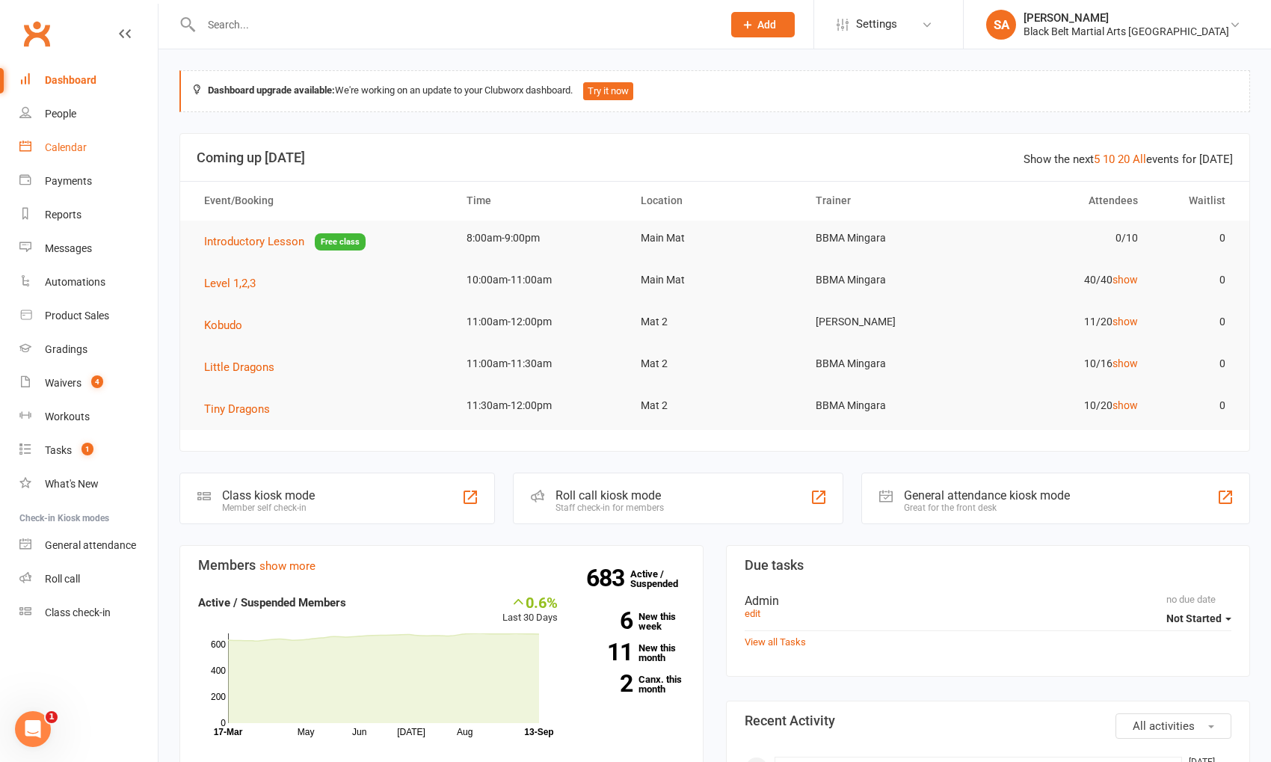
click at [64, 141] on div "Calendar" at bounding box center [66, 147] width 42 height 12
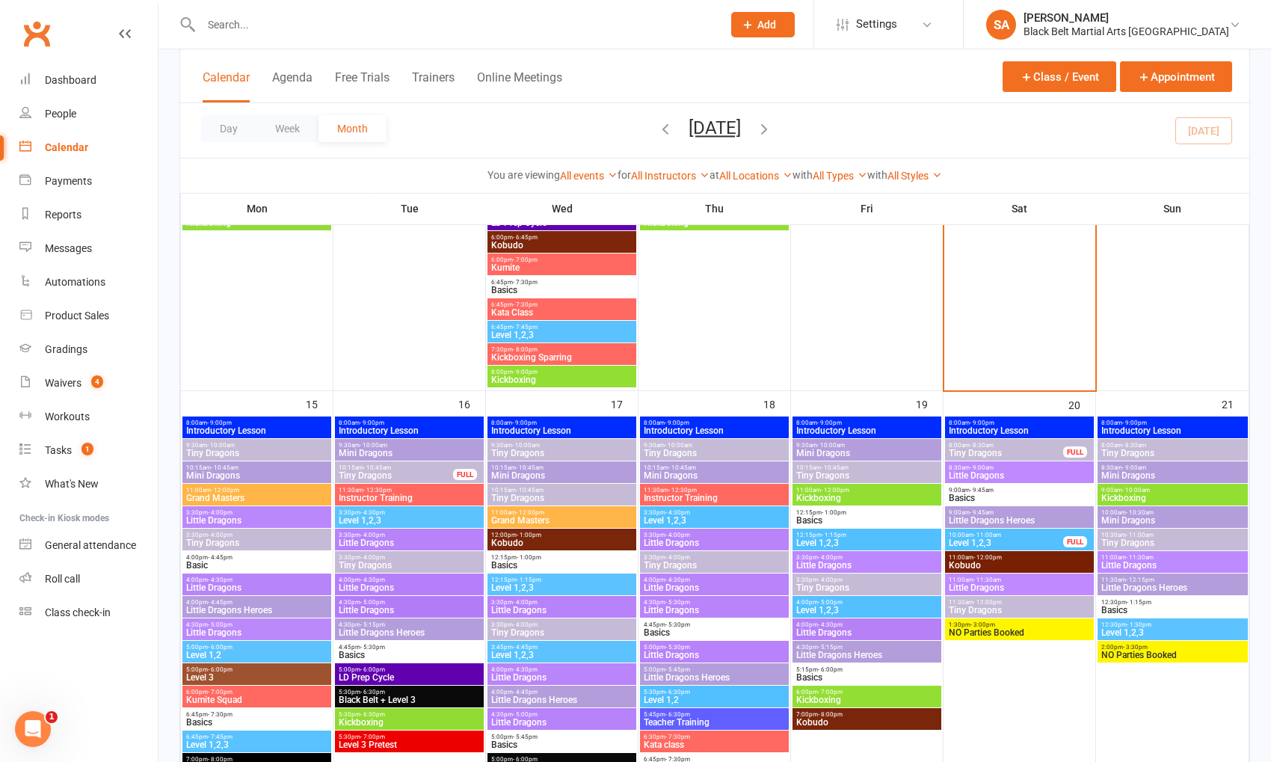
scroll to position [1063, 0]
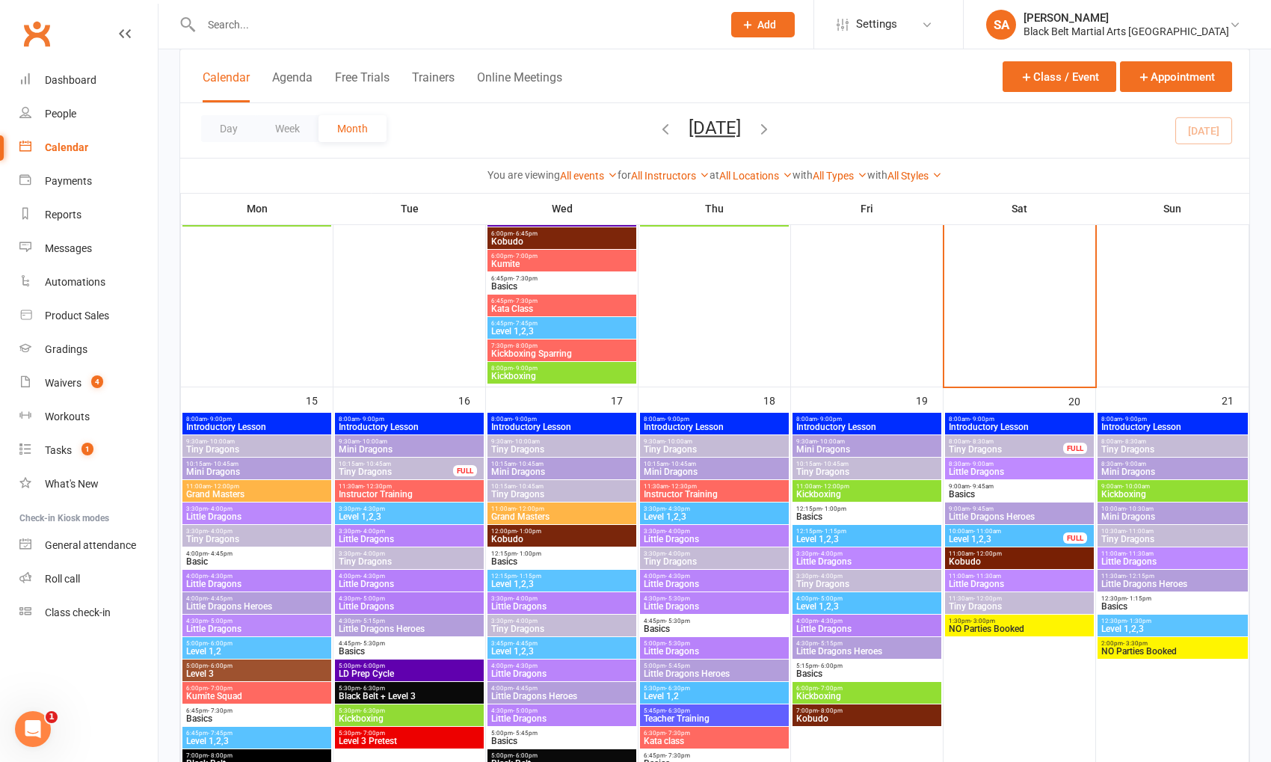
click at [408, 468] on span "Tiny Dragons" at bounding box center [396, 471] width 116 height 9
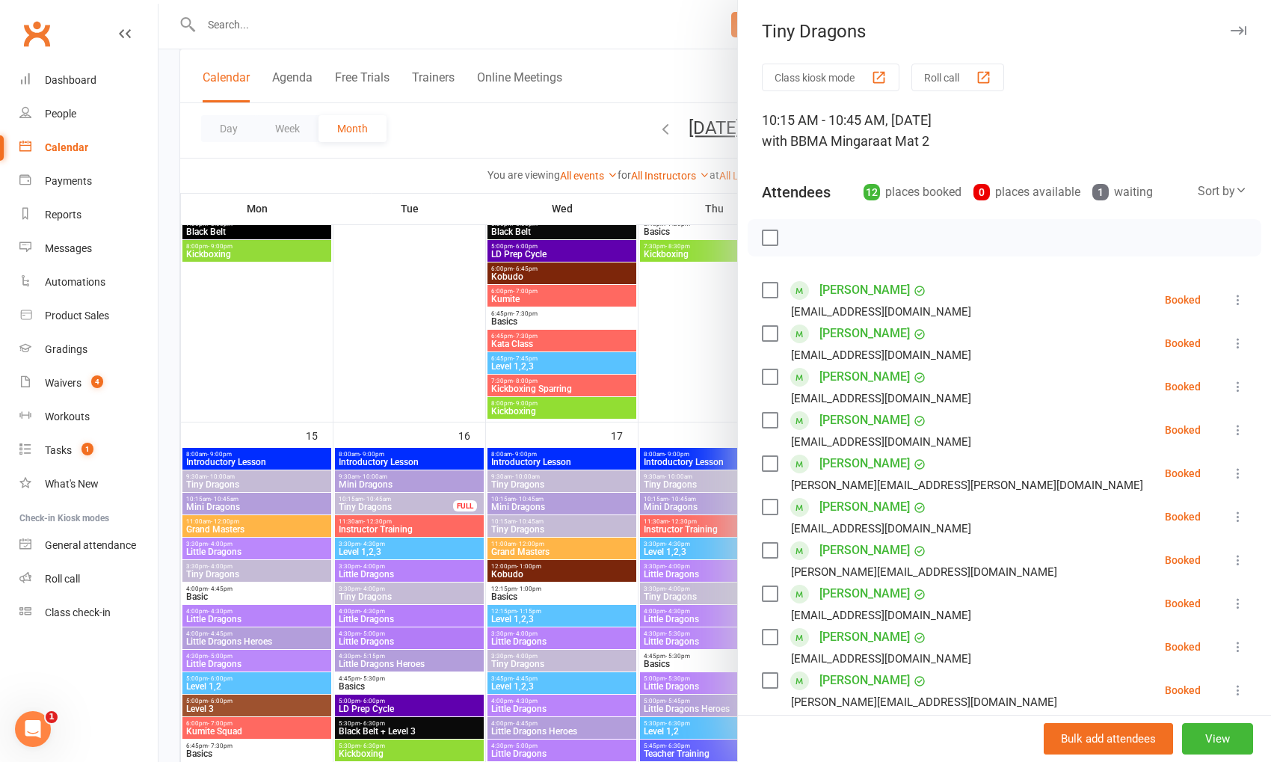
scroll to position [288, 0]
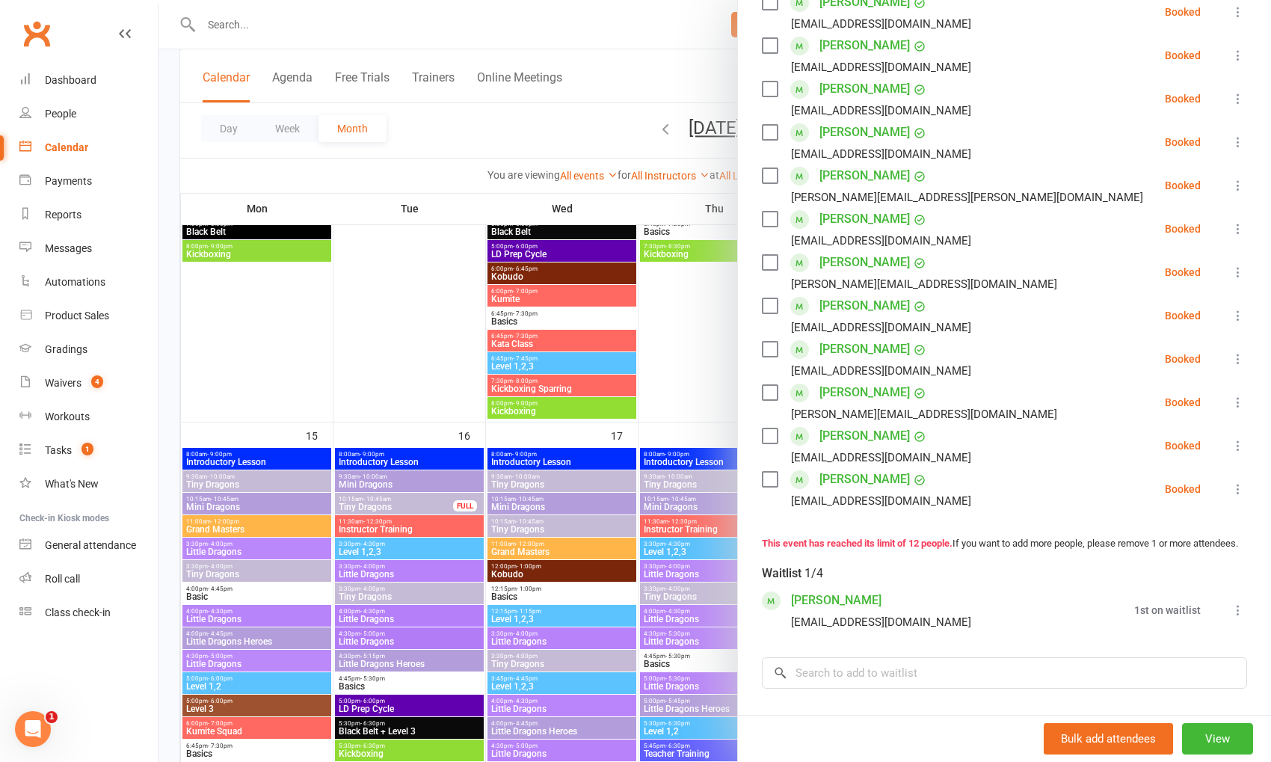
click at [1238, 618] on icon at bounding box center [1238, 610] width 15 height 15
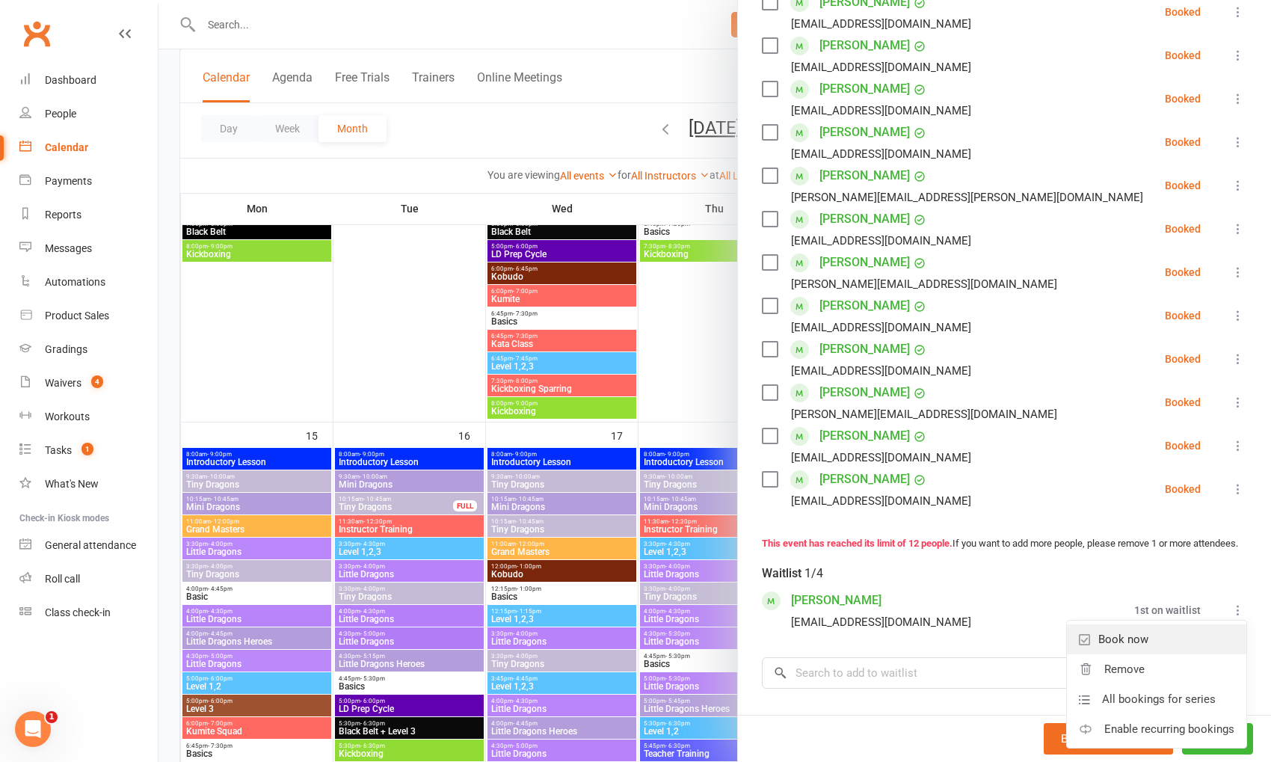
click at [1177, 650] on link "Book now" at bounding box center [1156, 639] width 179 height 30
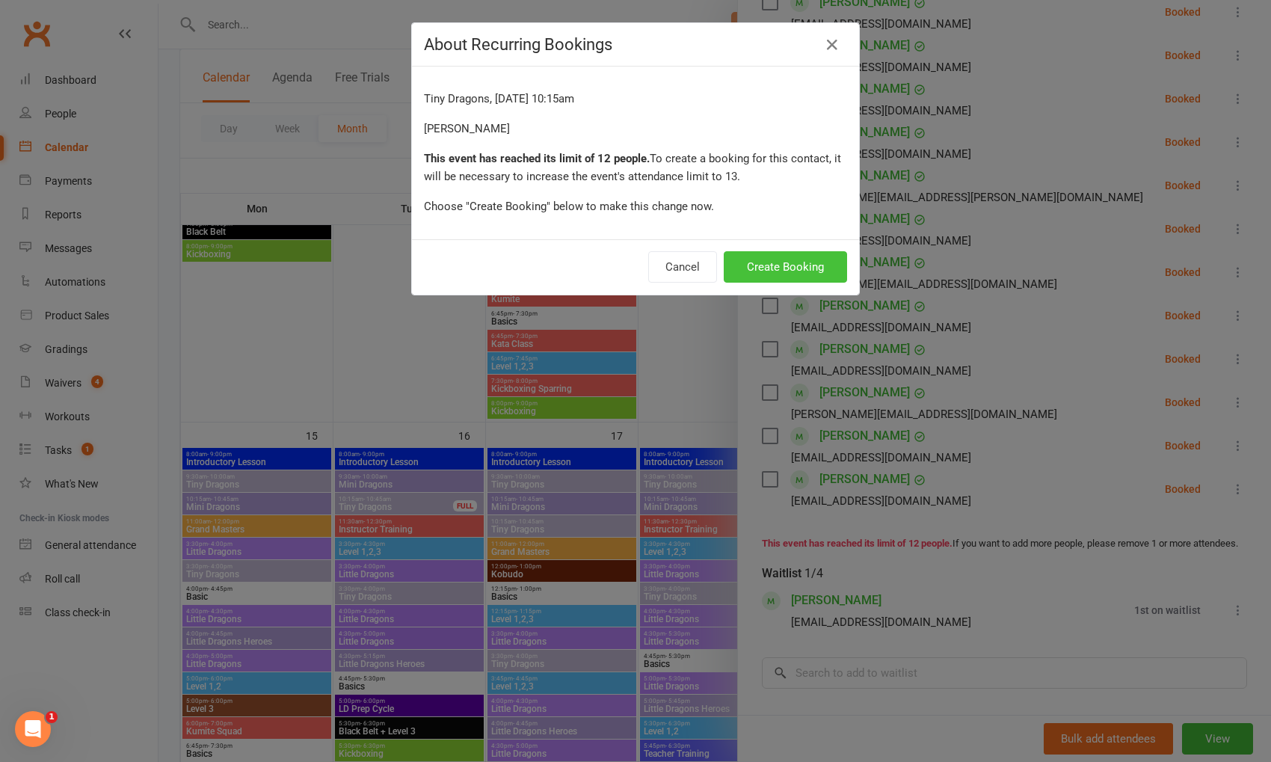
click at [779, 261] on button "Create Booking" at bounding box center [785, 266] width 123 height 31
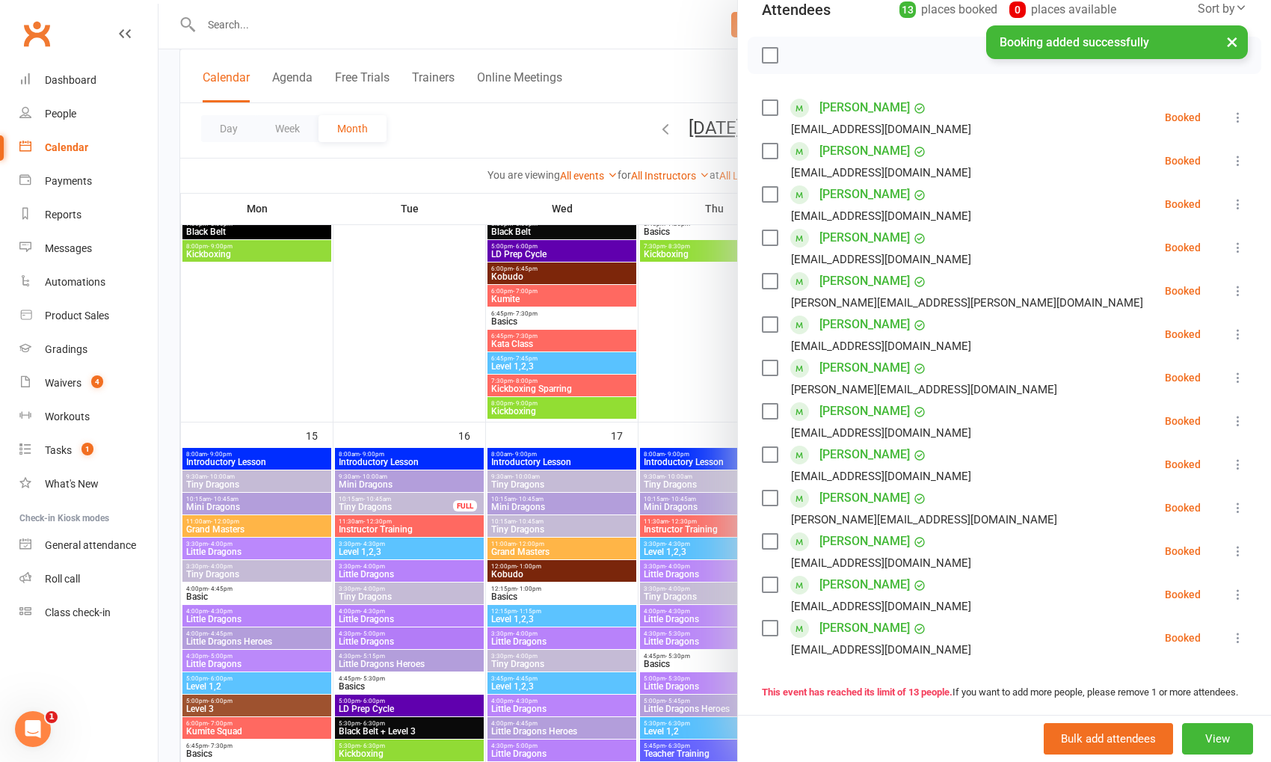
scroll to position [198, 0]
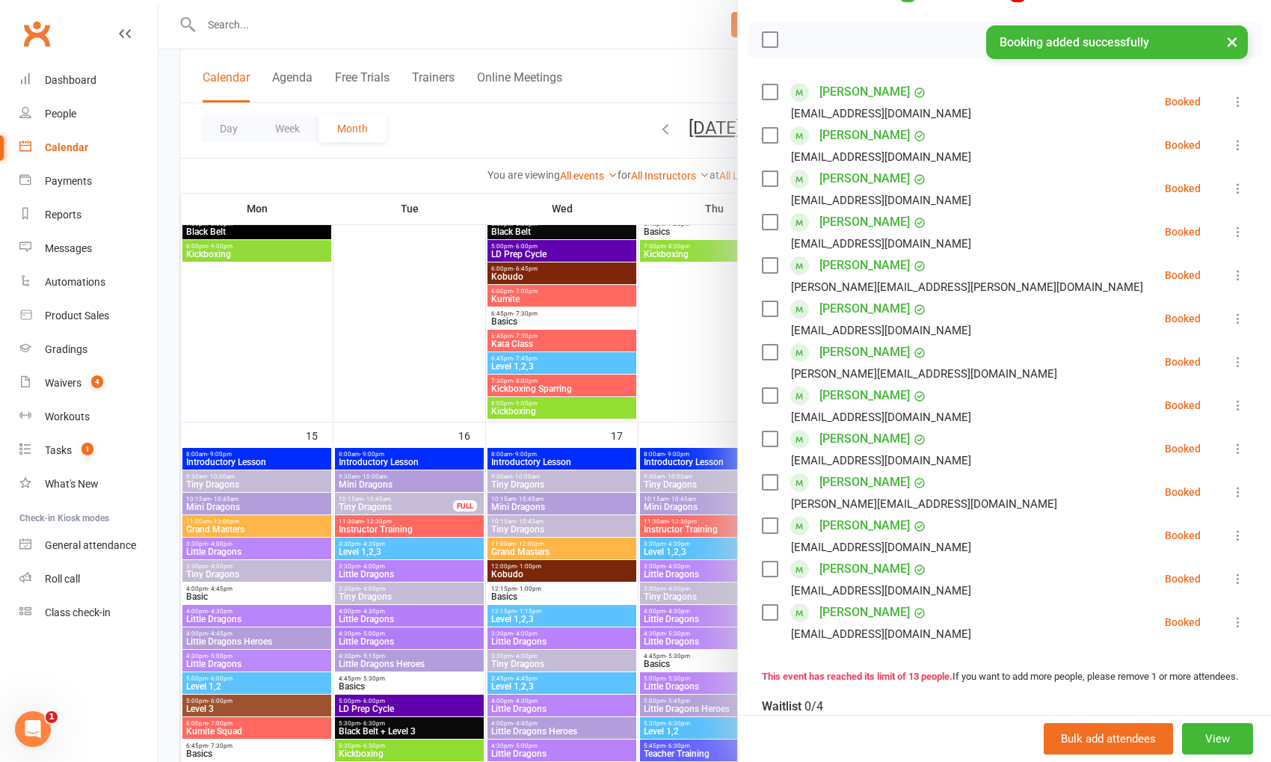
click at [486, 474] on div at bounding box center [715, 381] width 1113 height 762
